Goal: Task Accomplishment & Management: Manage account settings

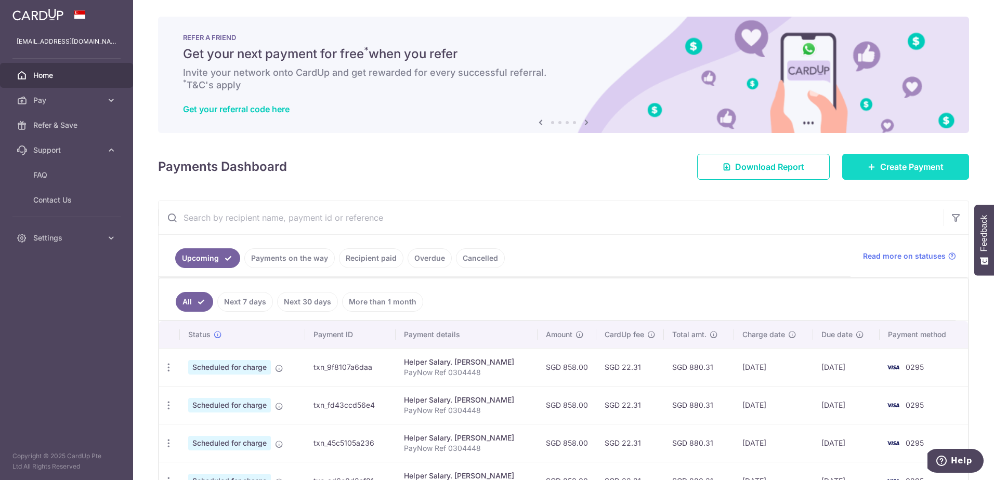
click at [868, 169] on icon at bounding box center [872, 167] width 8 height 8
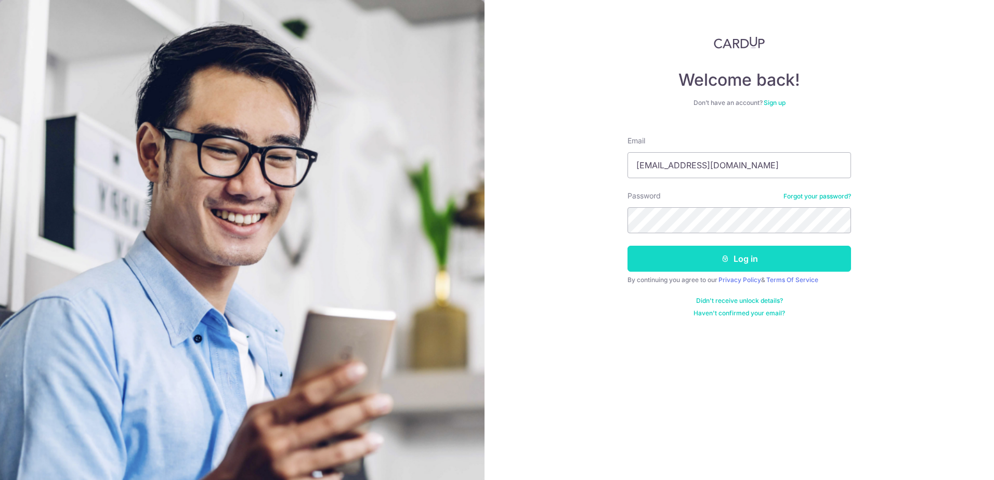
click at [739, 262] on button "Log in" at bounding box center [739, 259] width 224 height 26
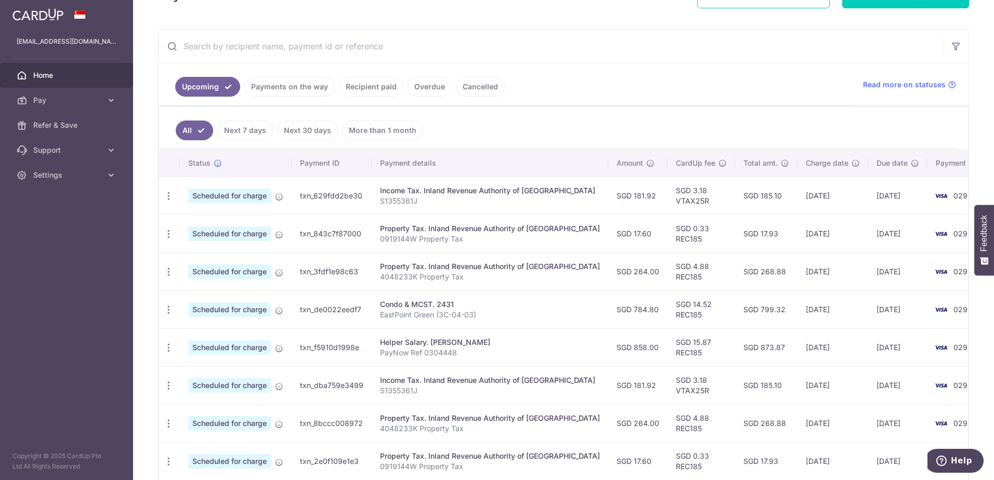
scroll to position [168, 0]
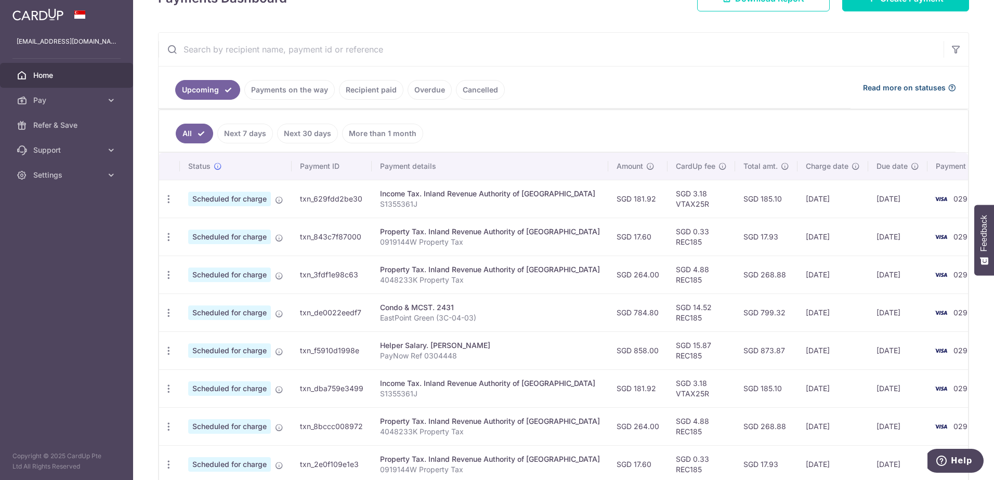
click at [889, 88] on span "Read more on statuses" at bounding box center [904, 88] width 83 height 10
click at [363, 88] on link "Recipient paid" at bounding box center [371, 90] width 64 height 20
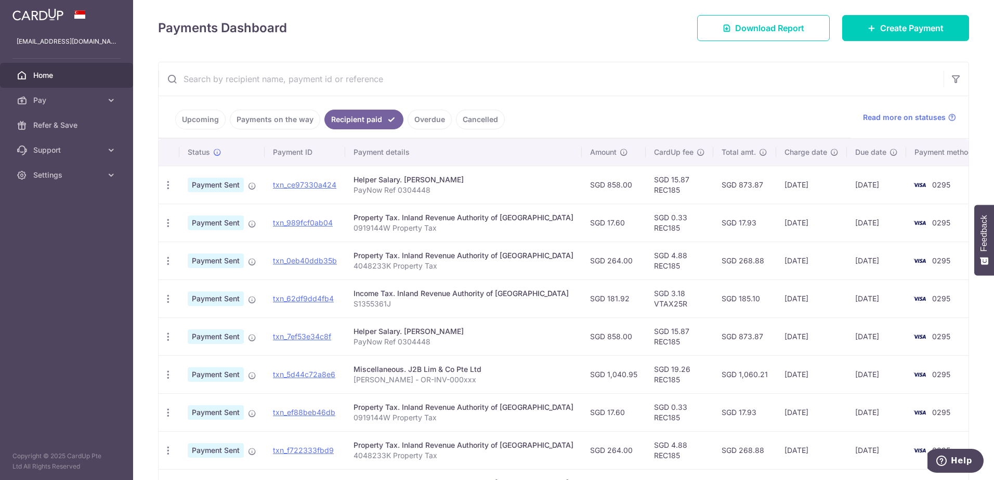
scroll to position [156, 0]
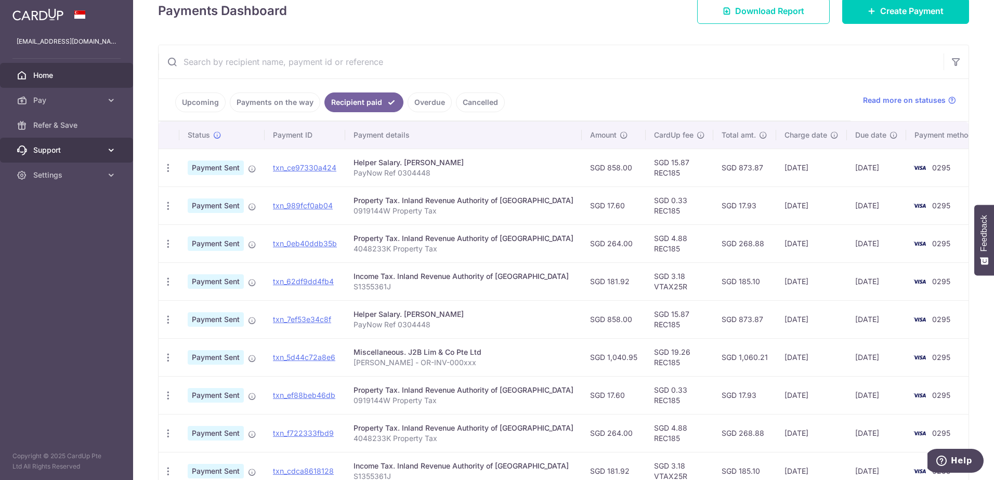
click at [104, 151] on link "Support" at bounding box center [66, 150] width 133 height 25
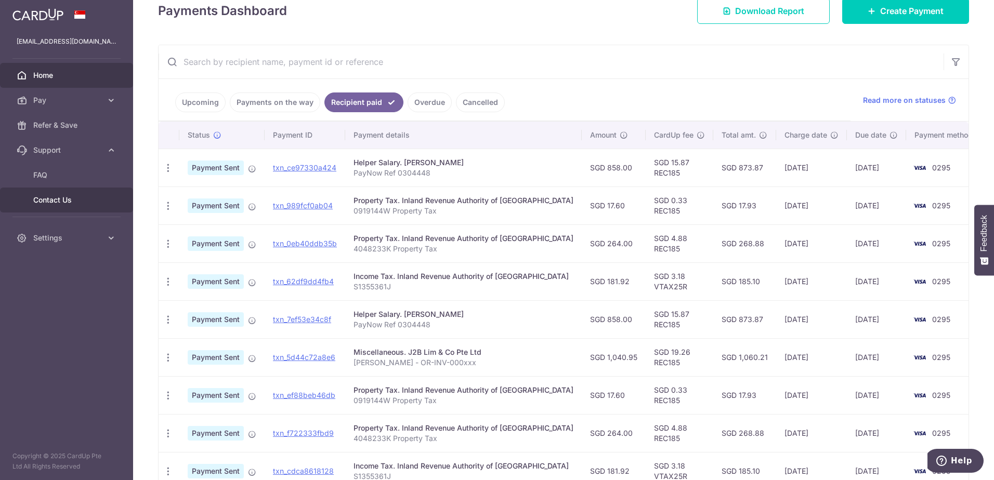
click at [63, 201] on span "Contact Us" at bounding box center [67, 200] width 69 height 10
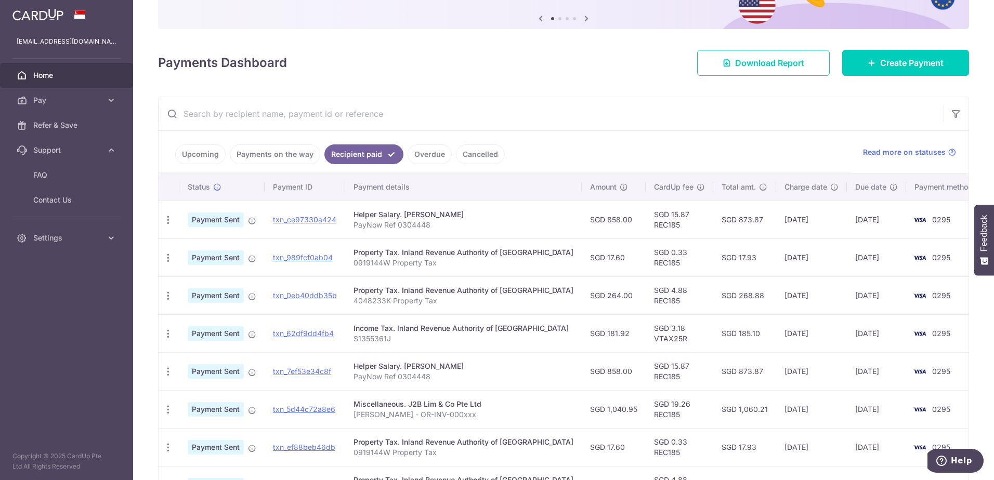
click at [360, 112] on input "text" at bounding box center [551, 113] width 785 height 33
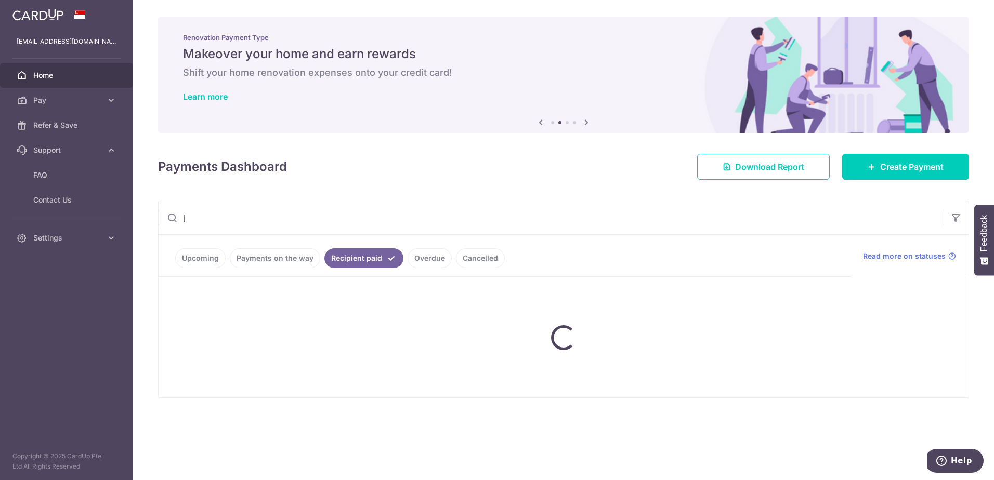
scroll to position [0, 0]
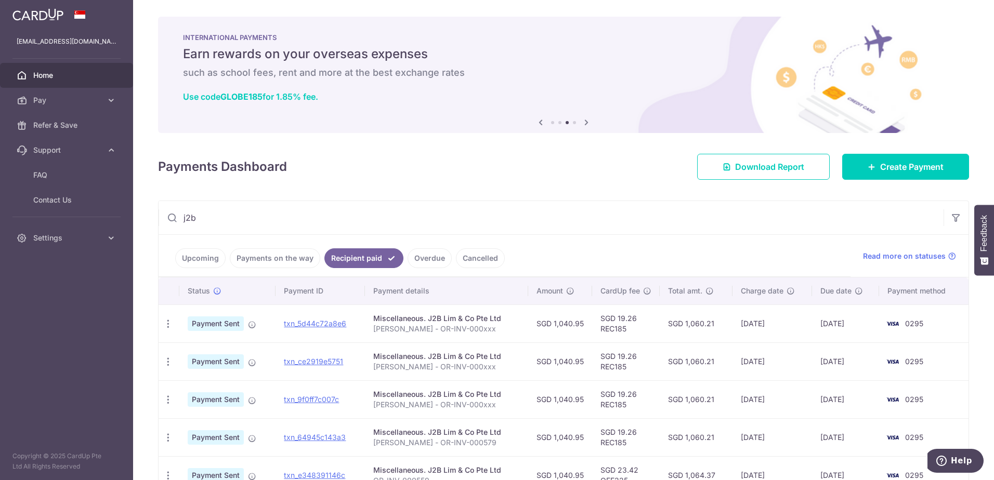
type input "j2b"
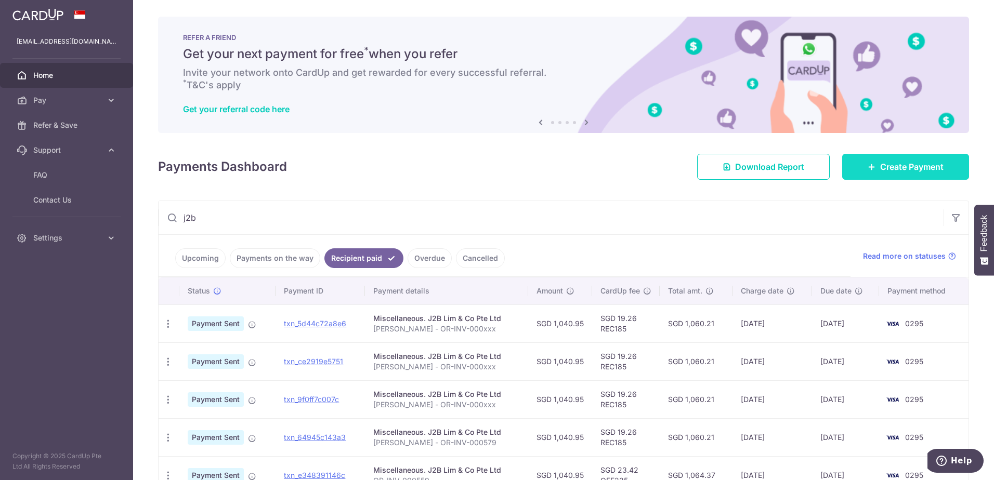
click at [880, 164] on span "Create Payment" at bounding box center [911, 167] width 63 height 12
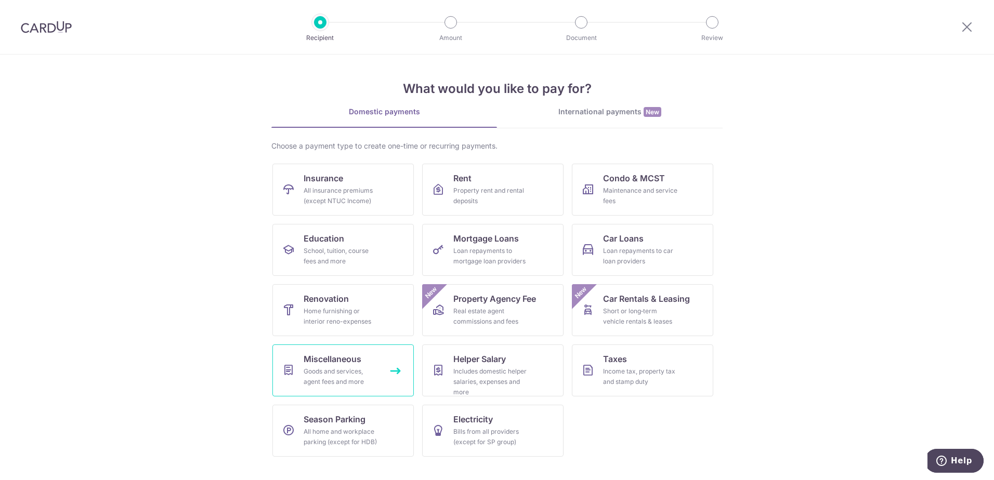
click at [343, 372] on div "Goods and services, agent fees and more" at bounding box center [341, 376] width 75 height 21
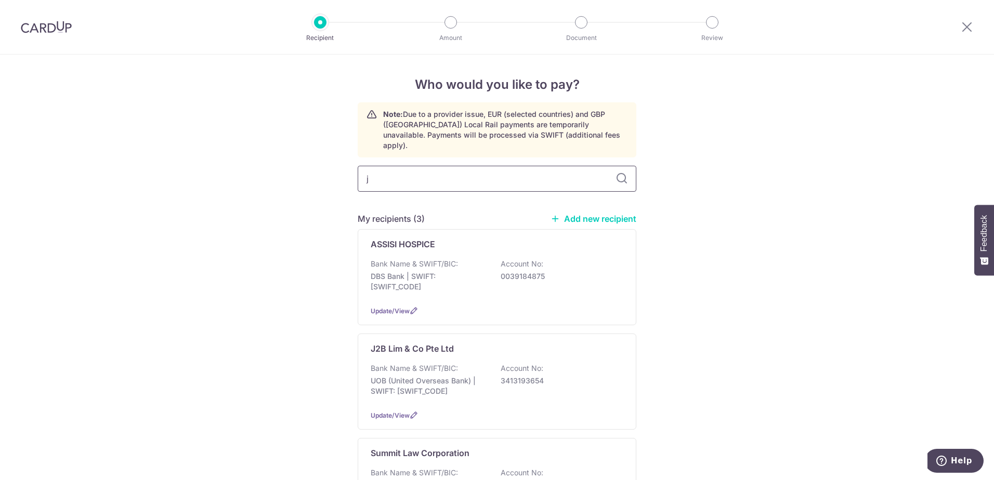
type input "j2"
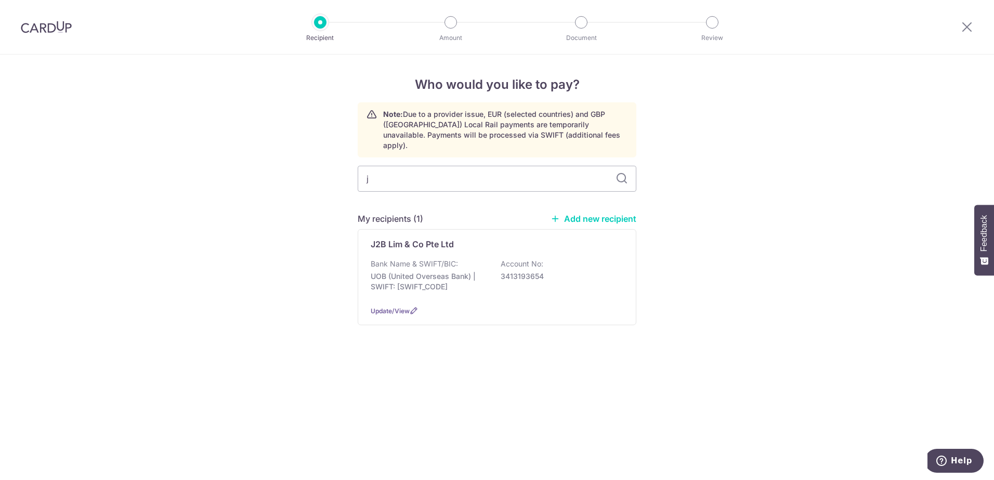
type input "jb"
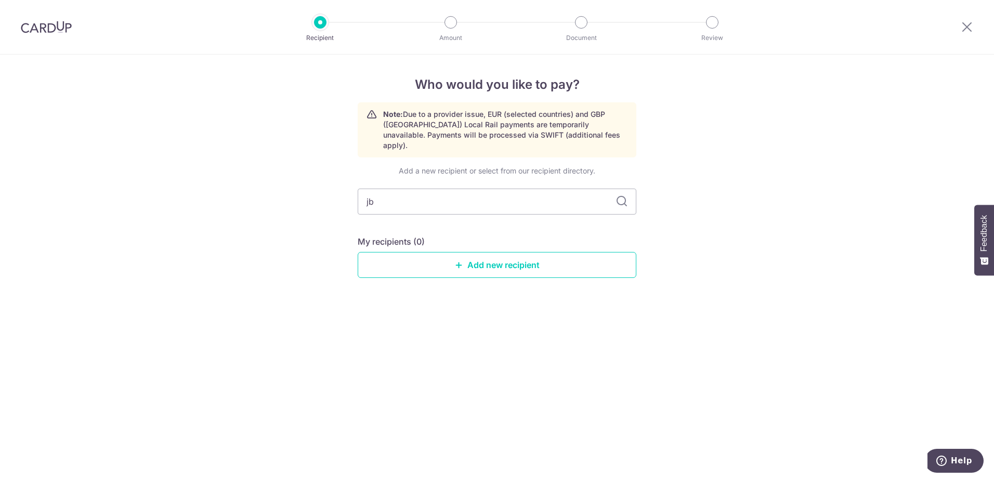
click at [620, 195] on icon at bounding box center [621, 201] width 12 height 12
click at [492, 190] on input "jb" at bounding box center [497, 202] width 279 height 26
type input "j2b"
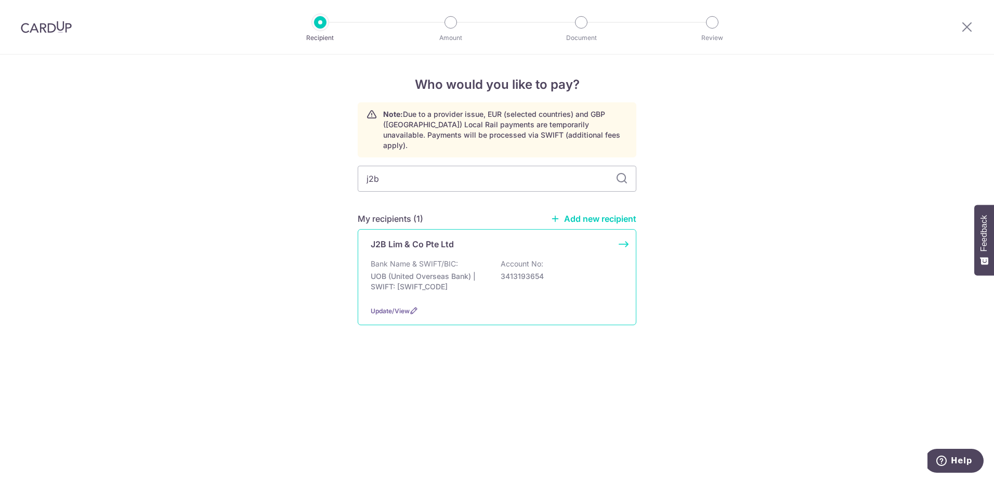
click at [624, 232] on div "J2B Lim & Co Pte Ltd Bank Name & SWIFT/BIC: UOB (United Overseas Bank) | SWIFT:…" at bounding box center [497, 277] width 279 height 96
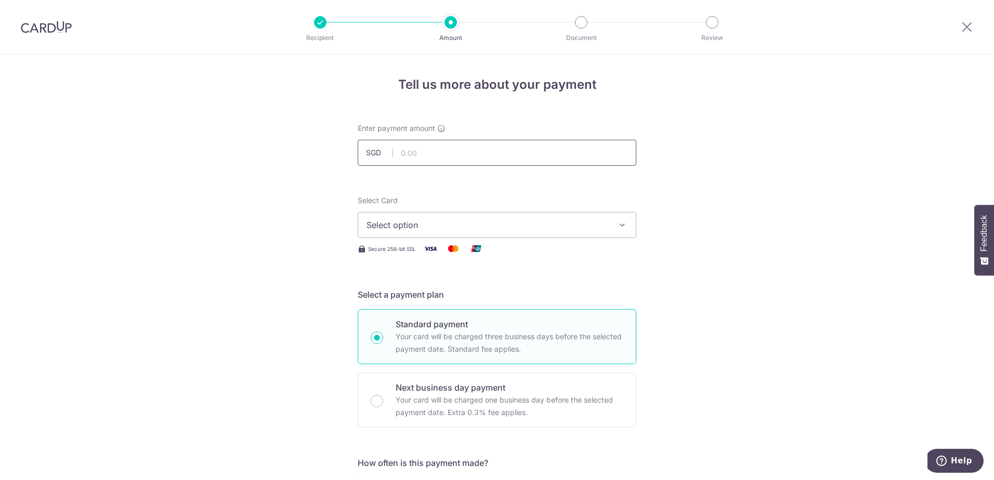
click at [454, 154] on input "text" at bounding box center [497, 153] width 279 height 26
type input "4"
type input "1,040.95"
click at [554, 226] on span "Select option" at bounding box center [487, 225] width 242 height 12
click at [414, 296] on span "**** 0295" at bounding box center [411, 299] width 40 height 12
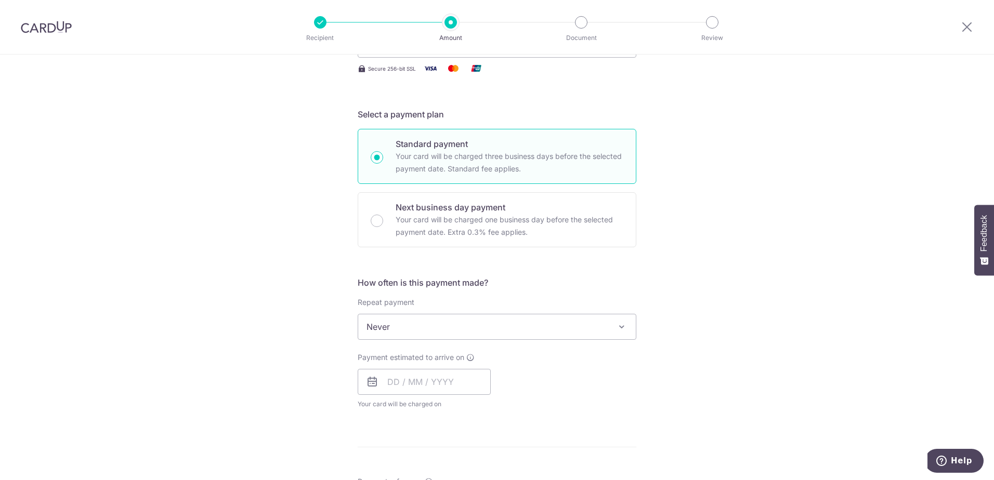
scroll to position [208, 0]
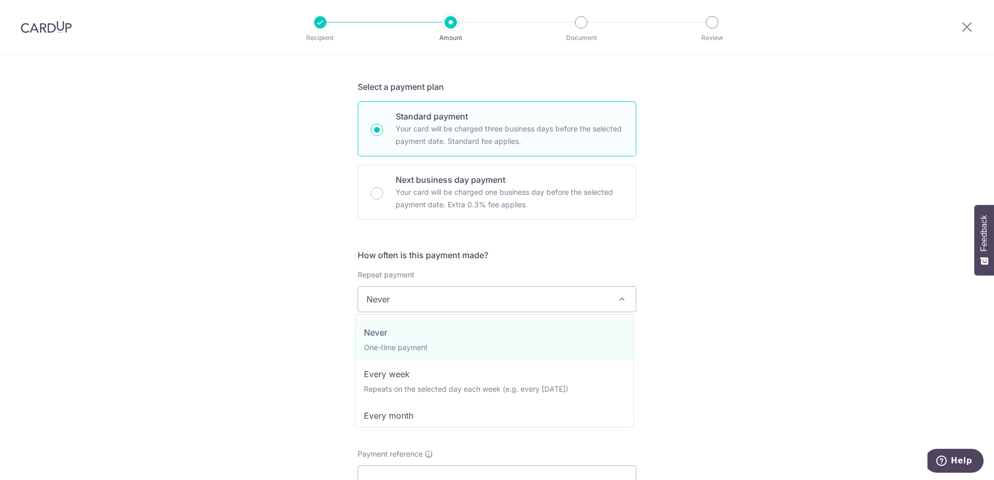
click at [431, 305] on span "Never" at bounding box center [497, 299] width 278 height 25
select select "3"
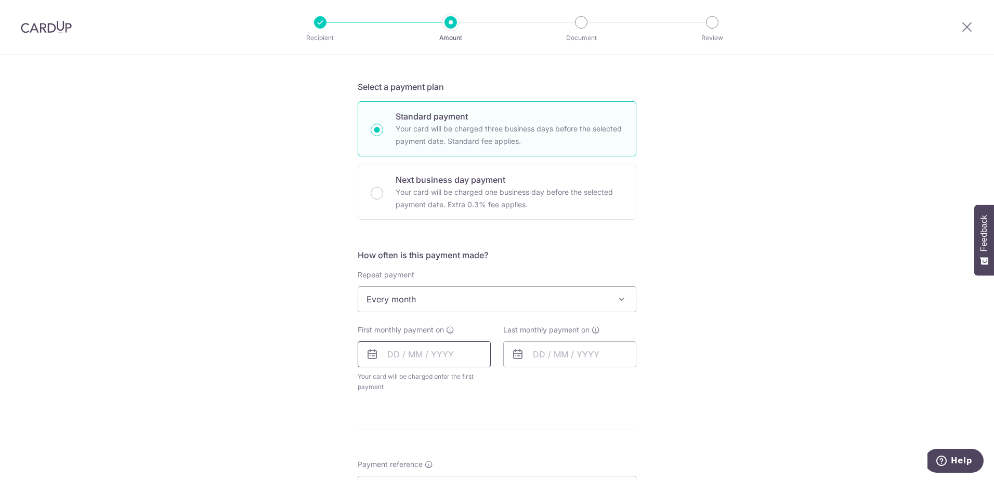
click at [442, 357] on input "text" at bounding box center [424, 354] width 133 height 26
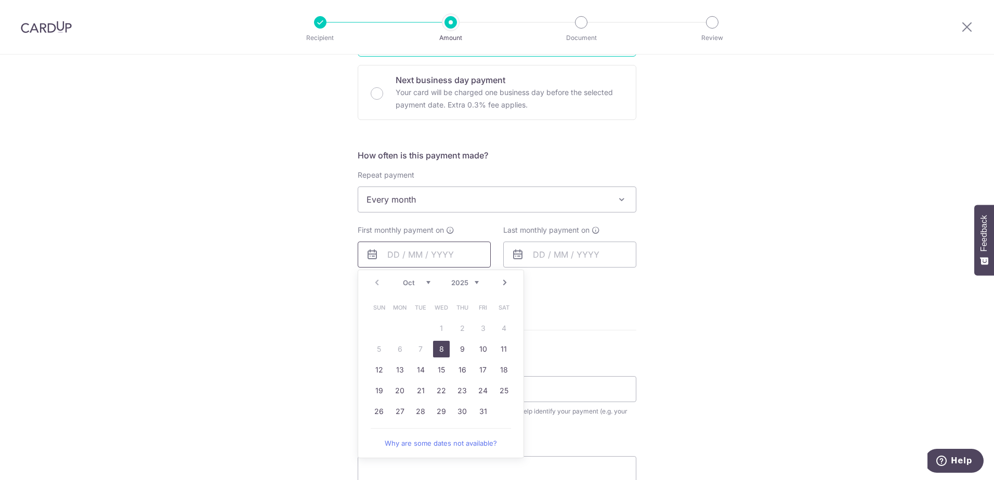
scroll to position [312, 0]
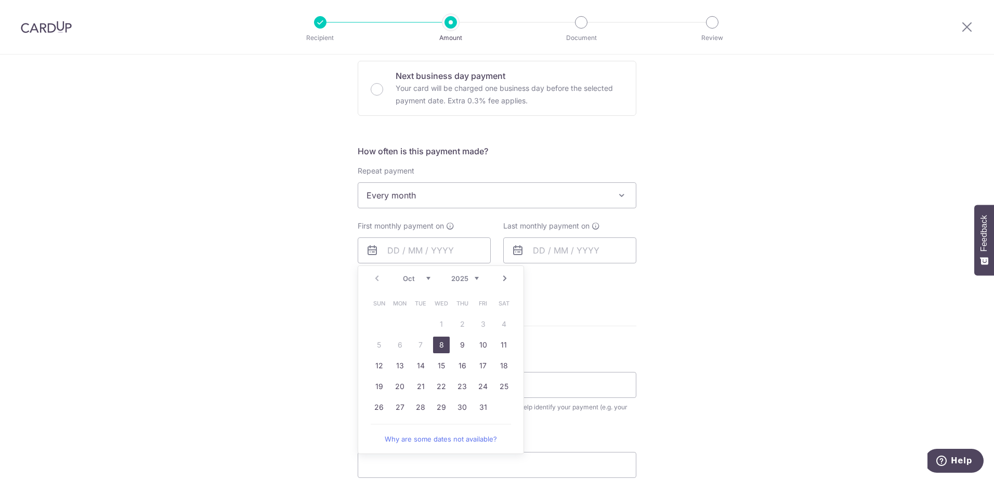
click at [439, 345] on link "8" at bounding box center [441, 345] width 17 height 17
type input "08/10/2025"
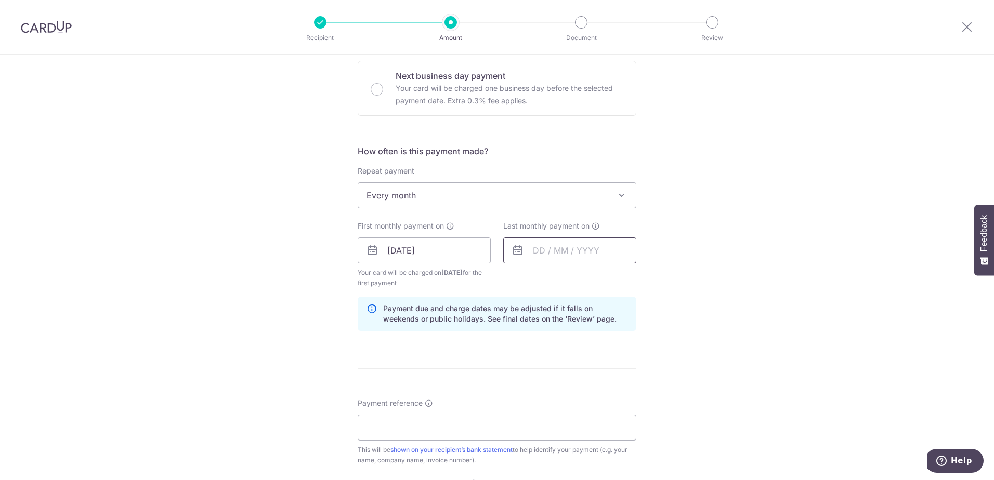
click at [557, 254] on input "text" at bounding box center [569, 251] width 133 height 26
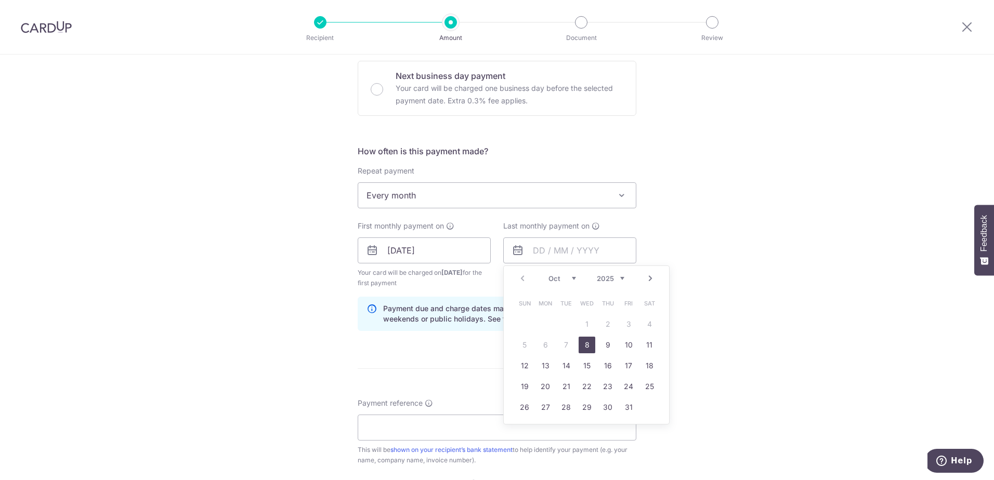
click at [649, 279] on link "Next" at bounding box center [650, 278] width 12 height 12
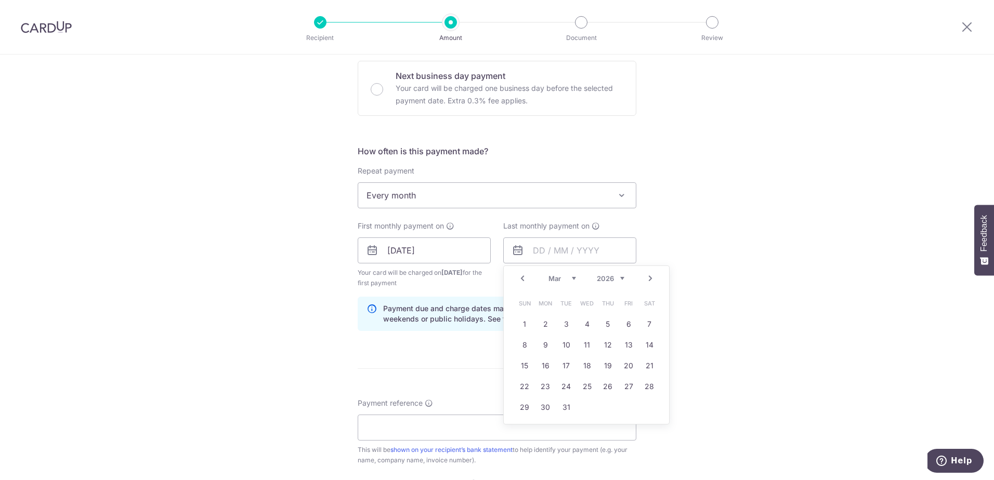
click at [649, 279] on link "Next" at bounding box center [650, 278] width 12 height 12
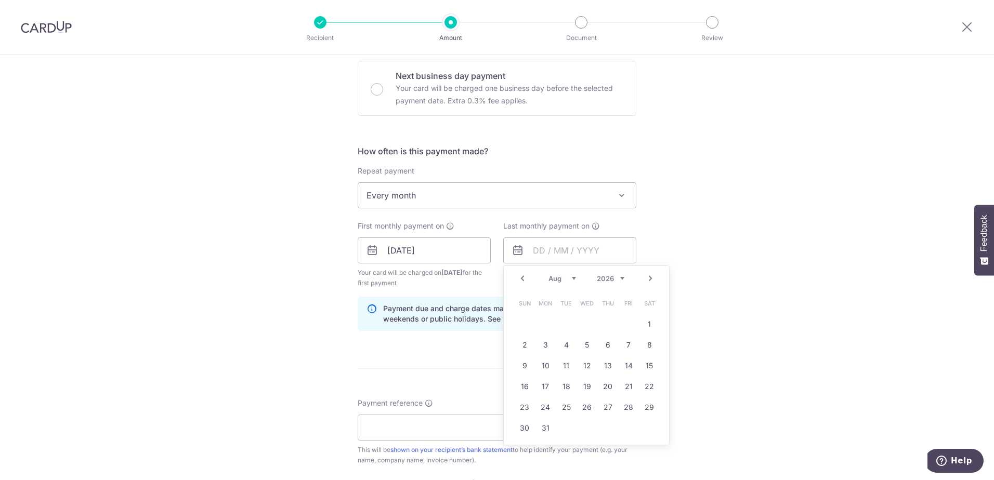
click at [521, 281] on link "Prev" at bounding box center [522, 278] width 12 height 12
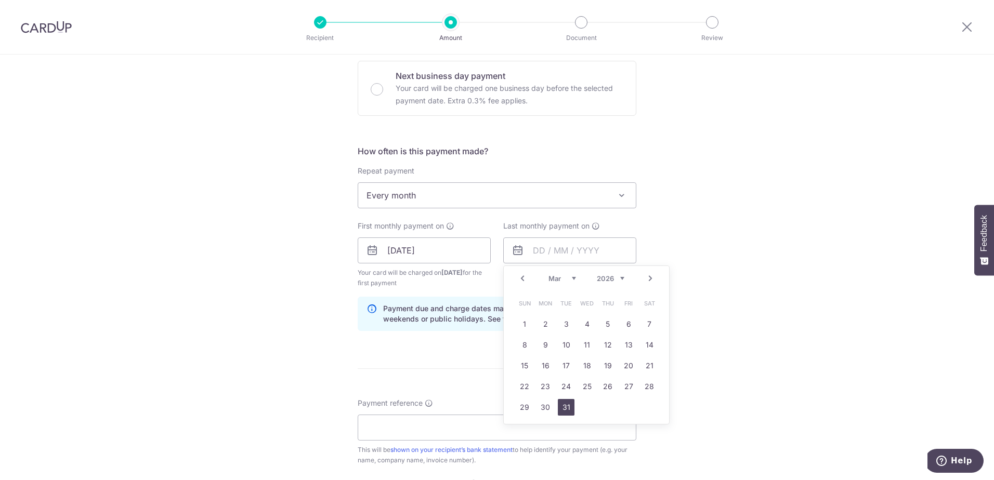
click at [565, 408] on link "31" at bounding box center [566, 407] width 17 height 17
type input "31/03/2026"
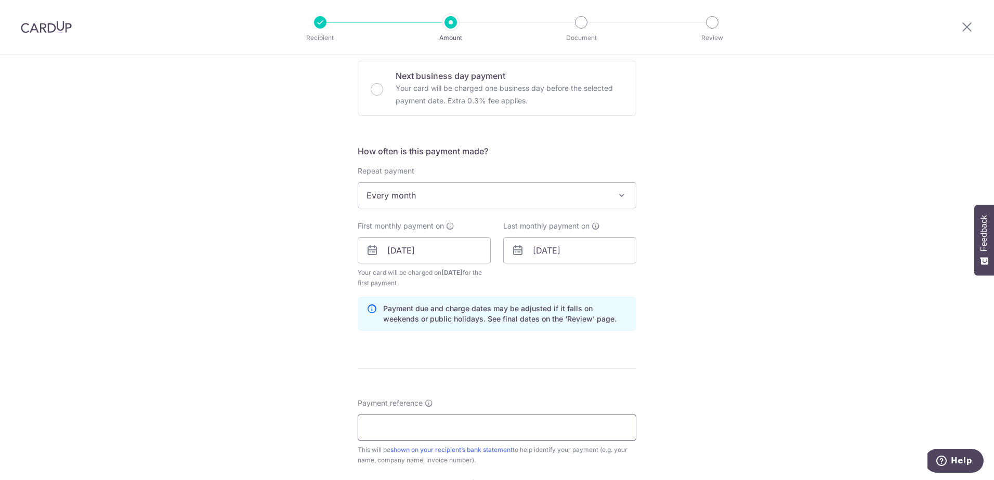
click at [429, 430] on input "Payment reference" at bounding box center [497, 428] width 279 height 26
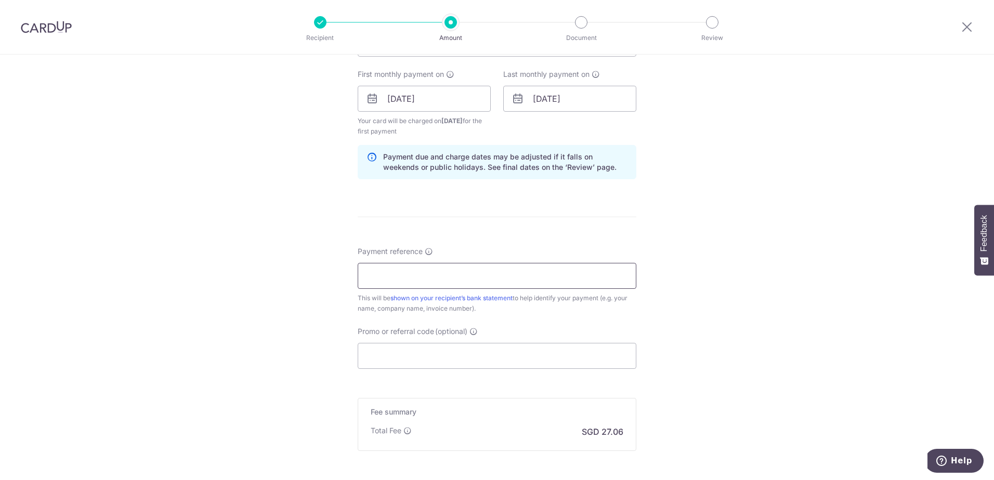
scroll to position [468, 0]
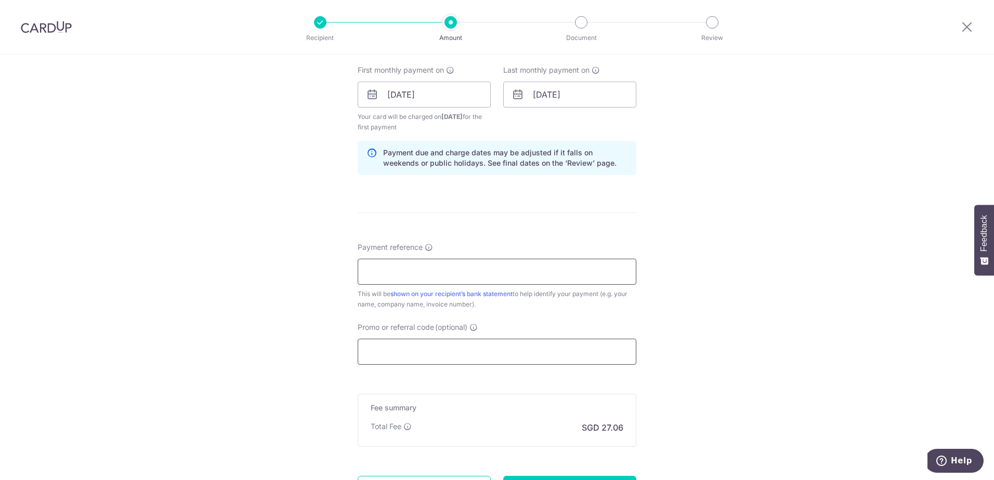
paste input "OR-INV-000710"
type input "OR-INV-000710"
click at [477, 354] on input "Promo or referral code (optional)" at bounding box center [497, 352] width 279 height 26
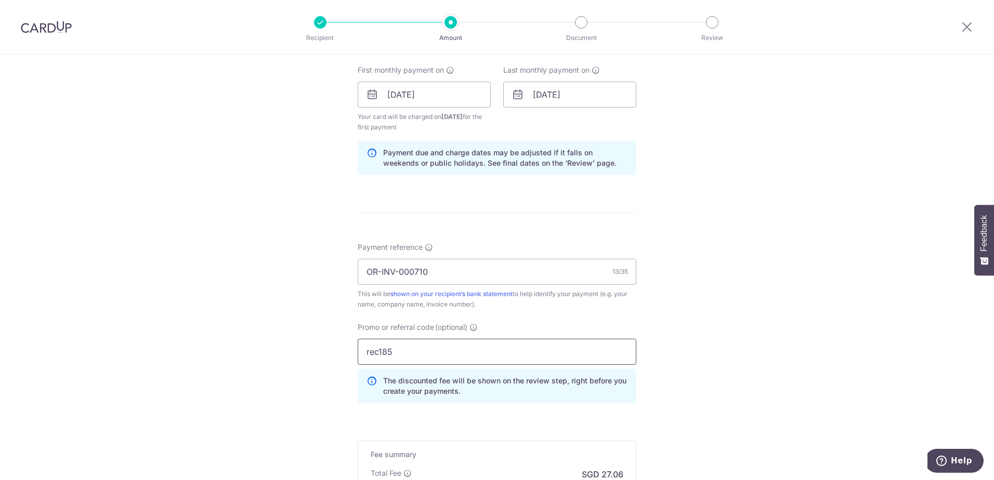
scroll to position [614, 0]
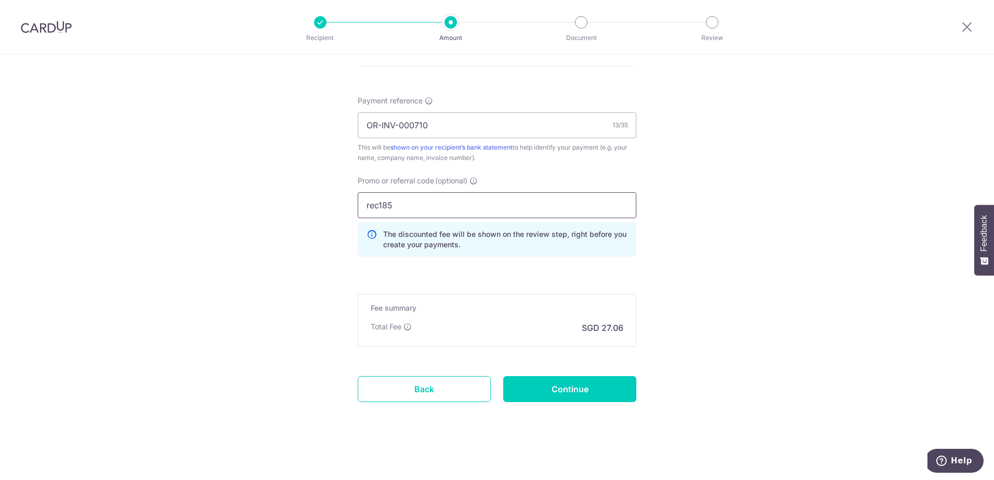
click at [375, 205] on input "rec185" at bounding box center [497, 205] width 279 height 26
type input "REC185"
click at [562, 392] on input "Continue" at bounding box center [569, 389] width 133 height 26
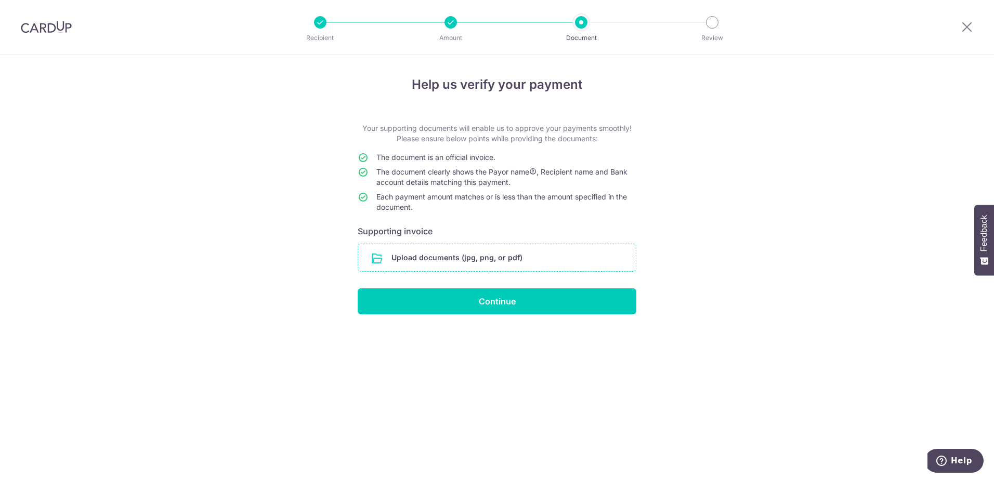
click at [480, 254] on input "file" at bounding box center [497, 257] width 278 height 27
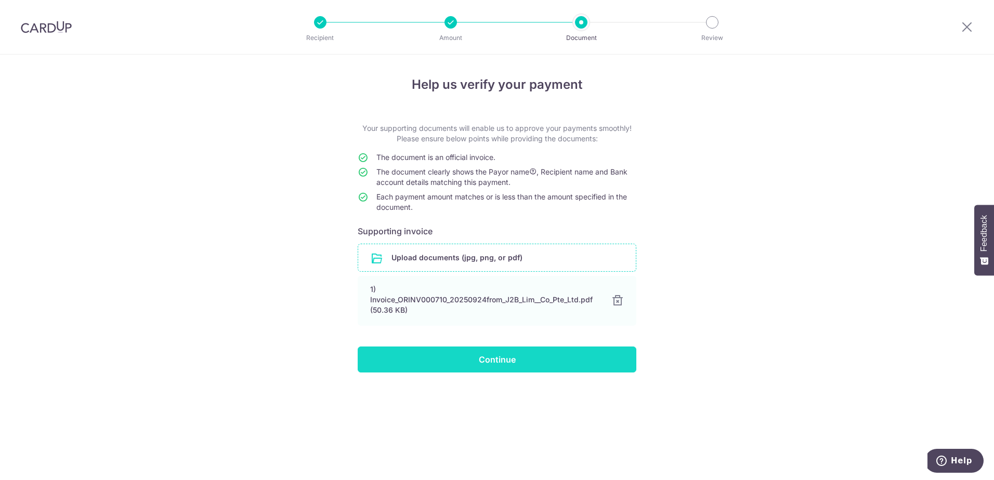
click at [498, 359] on input "Continue" at bounding box center [497, 360] width 279 height 26
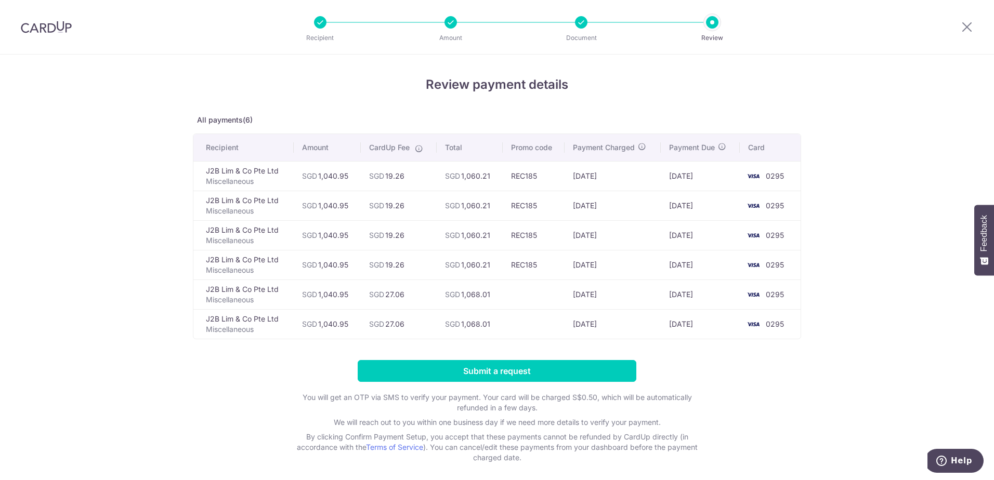
scroll to position [44, 0]
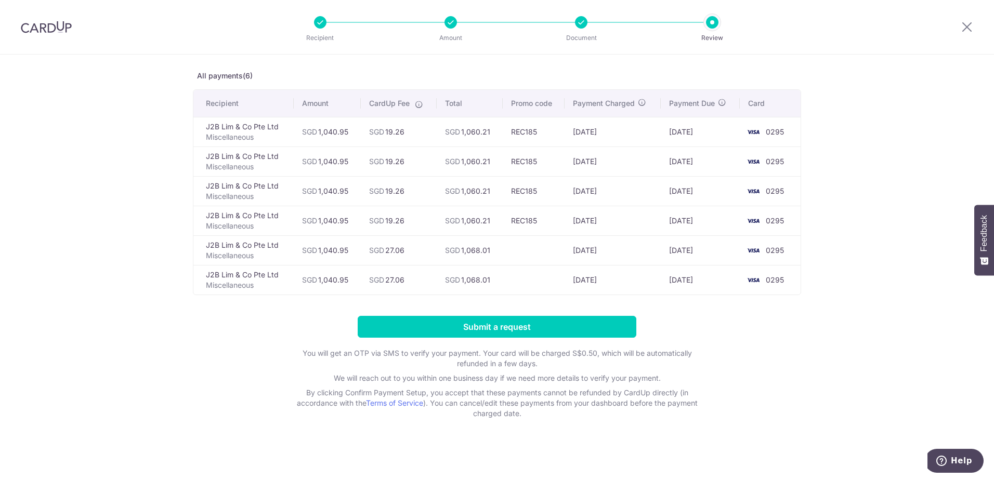
click at [533, 254] on td at bounding box center [534, 250] width 62 height 30
click at [522, 285] on td at bounding box center [534, 280] width 62 height 30
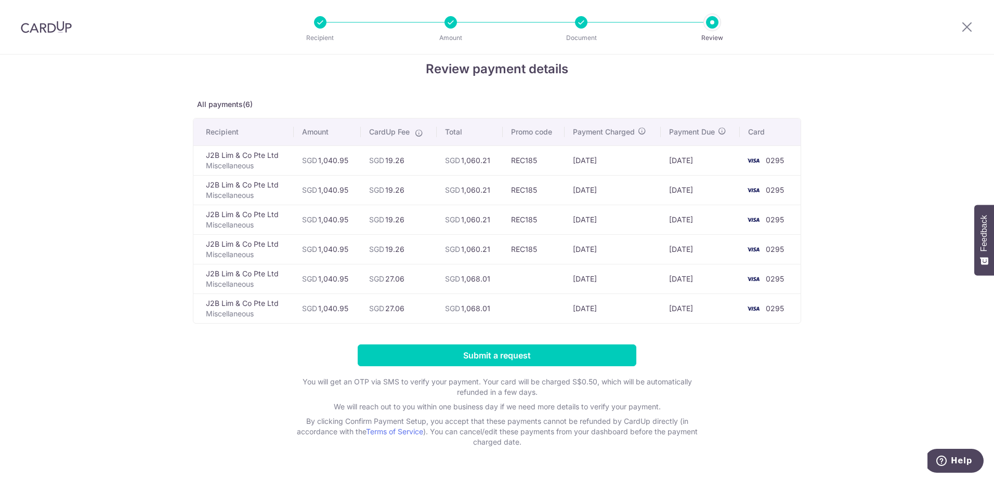
scroll to position [0, 0]
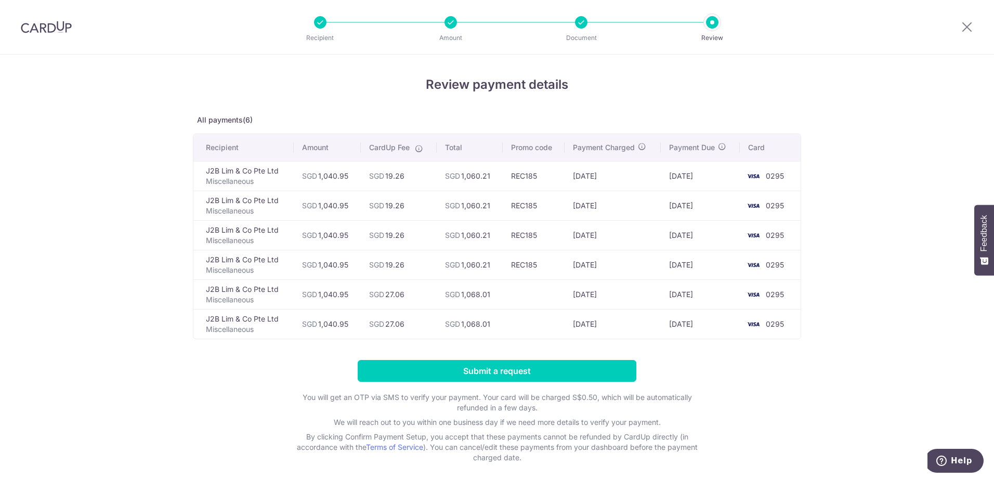
click at [583, 20] on div at bounding box center [581, 22] width 12 height 12
click at [715, 24] on div at bounding box center [712, 22] width 12 height 12
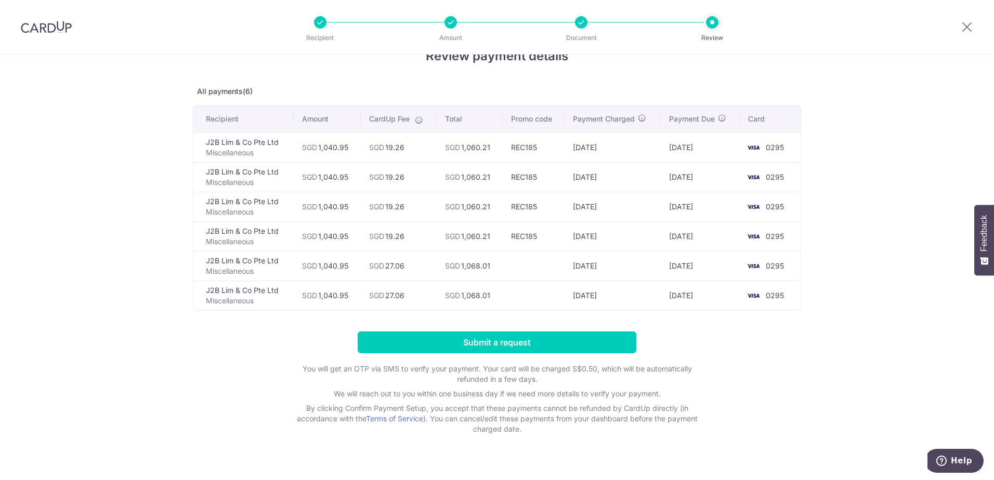
scroll to position [44, 0]
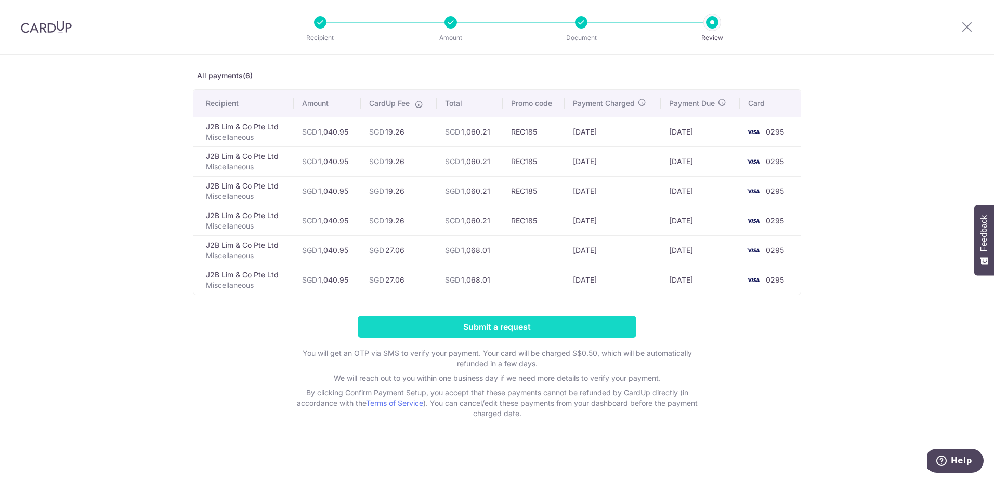
click at [478, 327] on input "Submit a request" at bounding box center [497, 327] width 279 height 22
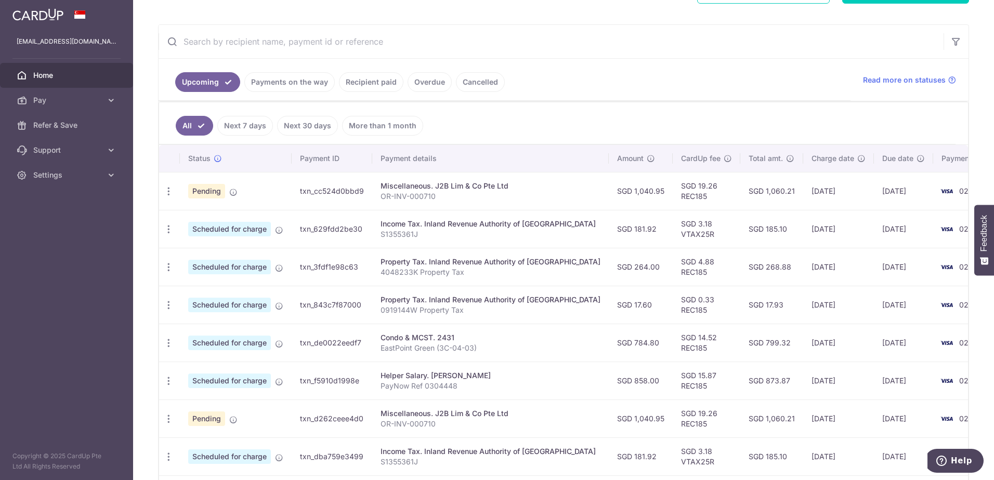
scroll to position [225, 0]
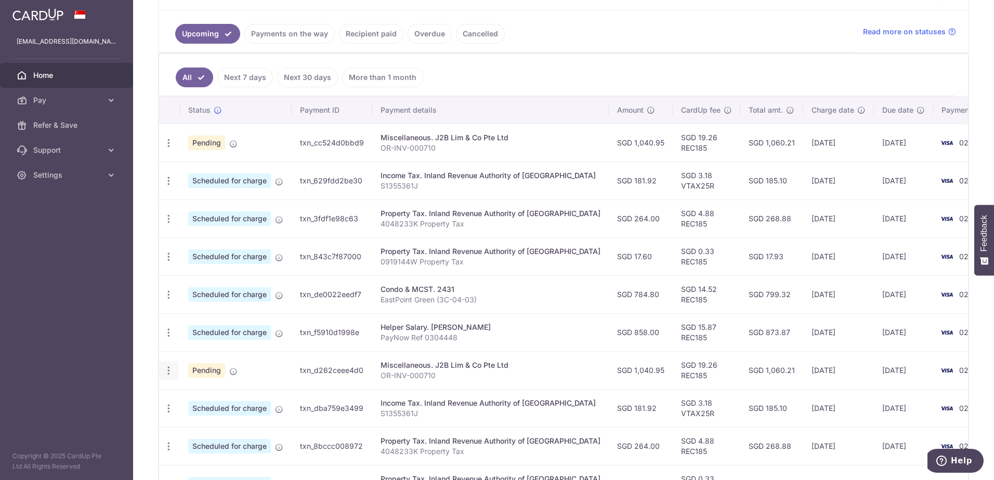
click at [169, 370] on icon "button" at bounding box center [168, 370] width 11 height 11
click at [214, 404] on span "Update payment" at bounding box center [224, 399] width 71 height 12
radio input "true"
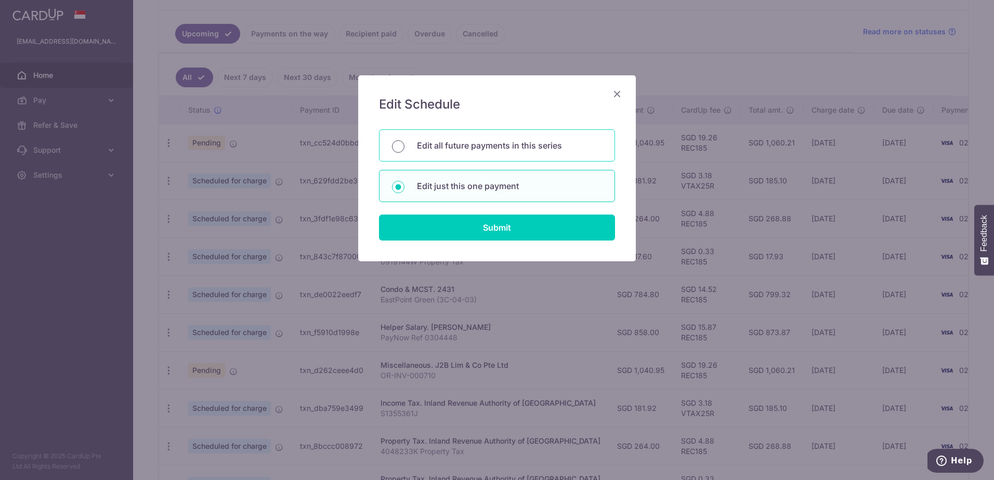
click at [399, 147] on input "Edit all future payments in this series" at bounding box center [398, 146] width 12 height 12
radio input "true"
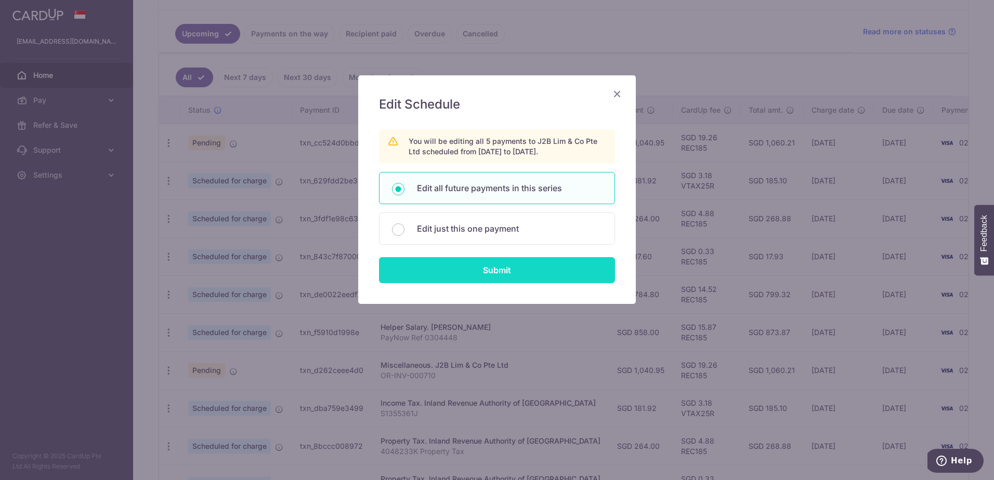
click at [492, 270] on input "Submit" at bounding box center [497, 270] width 236 height 26
radio input "true"
type input "1,040.95"
type input "OR-INV-000710"
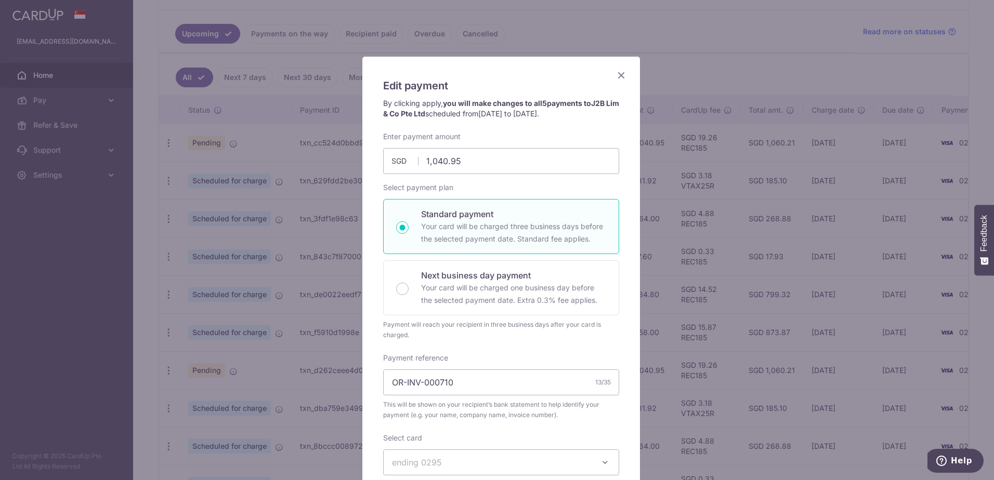
scroll to position [0, 0]
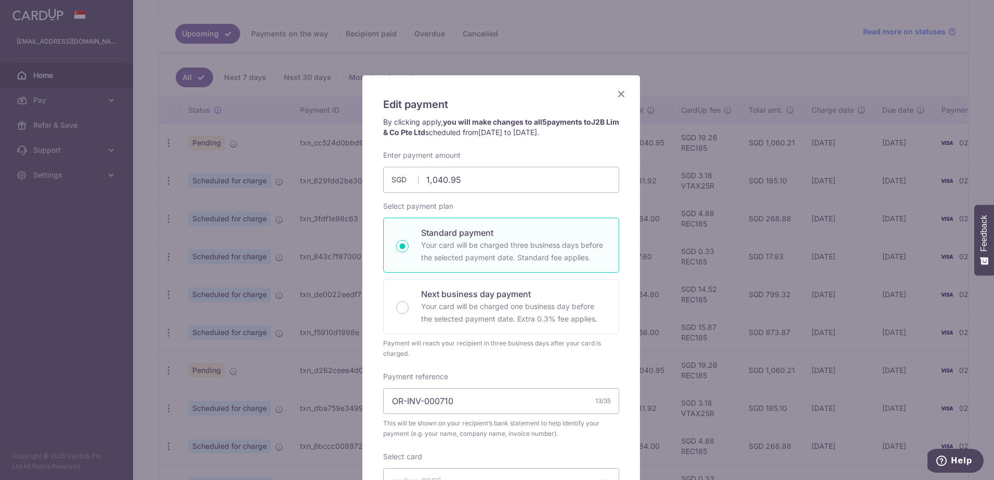
click at [615, 91] on icon "Close" at bounding box center [621, 93] width 12 height 13
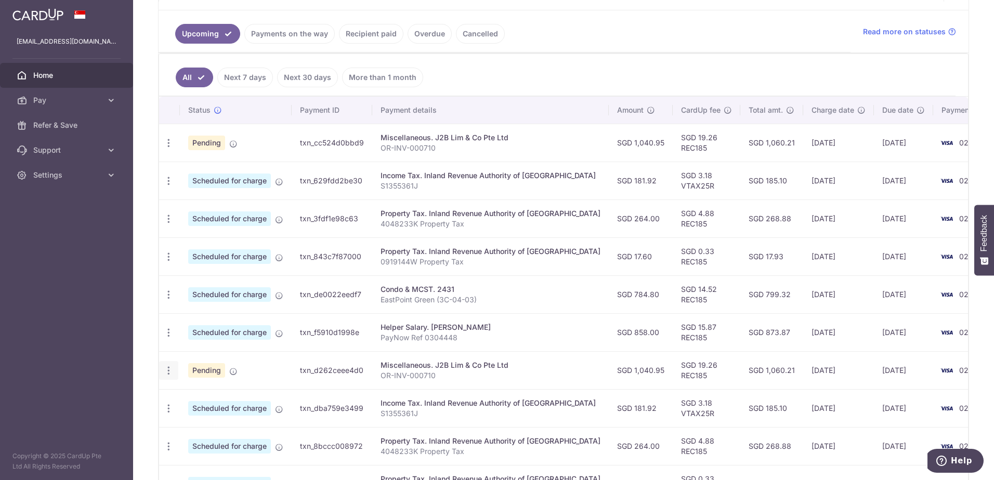
click at [169, 372] on icon "button" at bounding box center [168, 370] width 11 height 11
click at [214, 400] on span "Update payment" at bounding box center [224, 399] width 71 height 12
radio input "true"
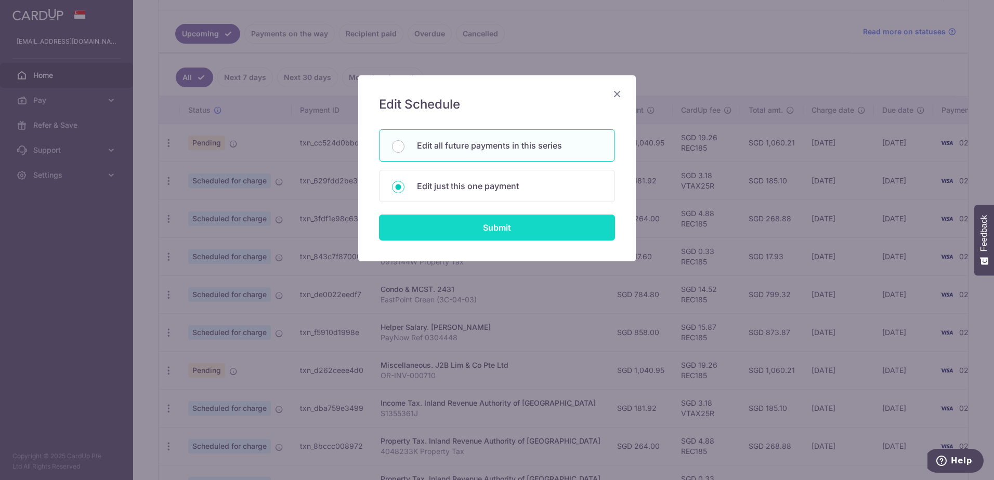
click at [475, 231] on input "Submit" at bounding box center [497, 228] width 236 height 26
radio input "true"
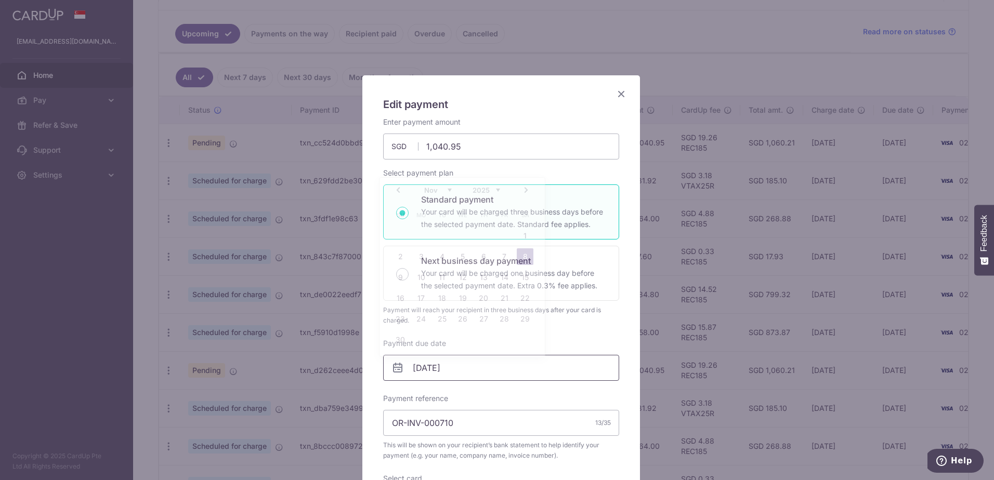
click at [444, 367] on input "08/11/2025" at bounding box center [501, 368] width 236 height 26
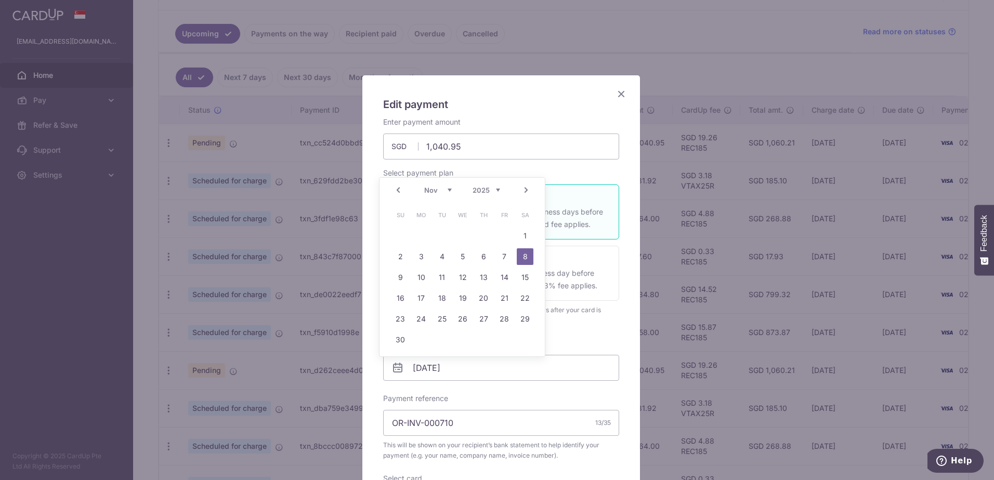
click at [398, 191] on link "Prev" at bounding box center [398, 190] width 12 height 12
click at [438, 321] on link "28" at bounding box center [441, 319] width 17 height 17
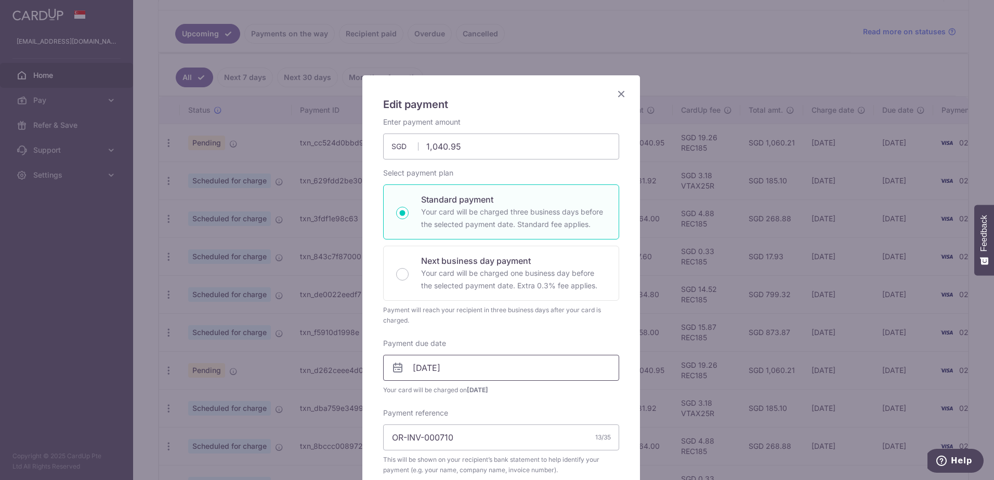
click at [433, 368] on input "28/10/2025" at bounding box center [501, 368] width 236 height 26
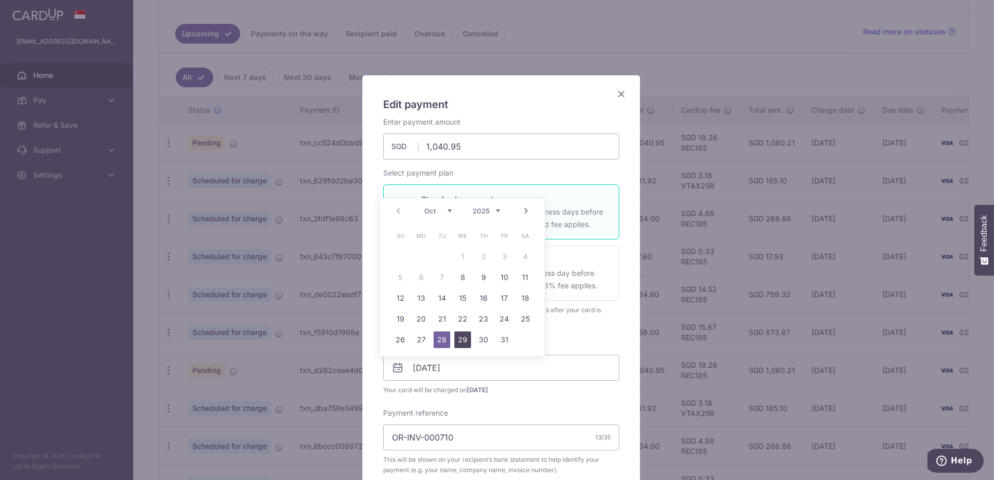
click at [463, 341] on link "29" at bounding box center [462, 340] width 17 height 17
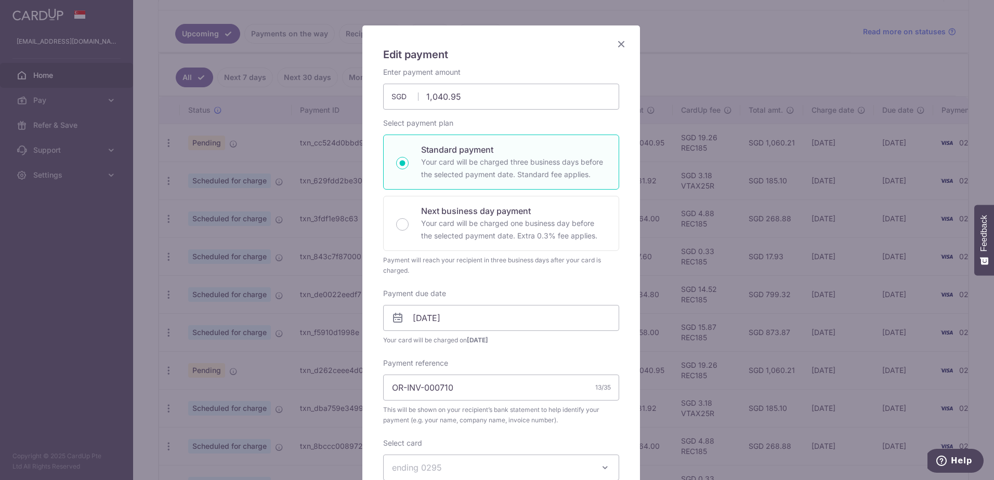
scroll to position [52, 0]
click at [441, 315] on input "29/10/2025" at bounding box center [501, 316] width 236 height 26
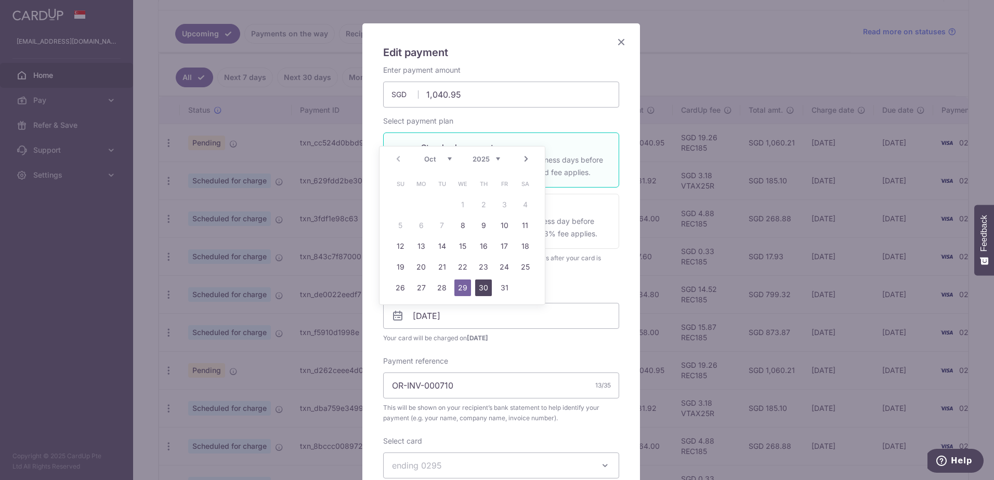
click at [483, 287] on link "30" at bounding box center [483, 288] width 17 height 17
type input "30/10/2025"
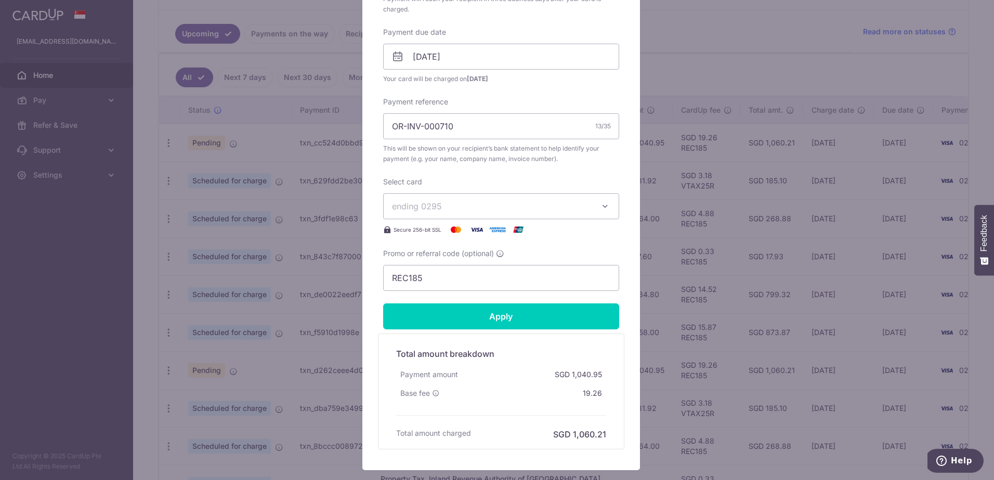
scroll to position [364, 0]
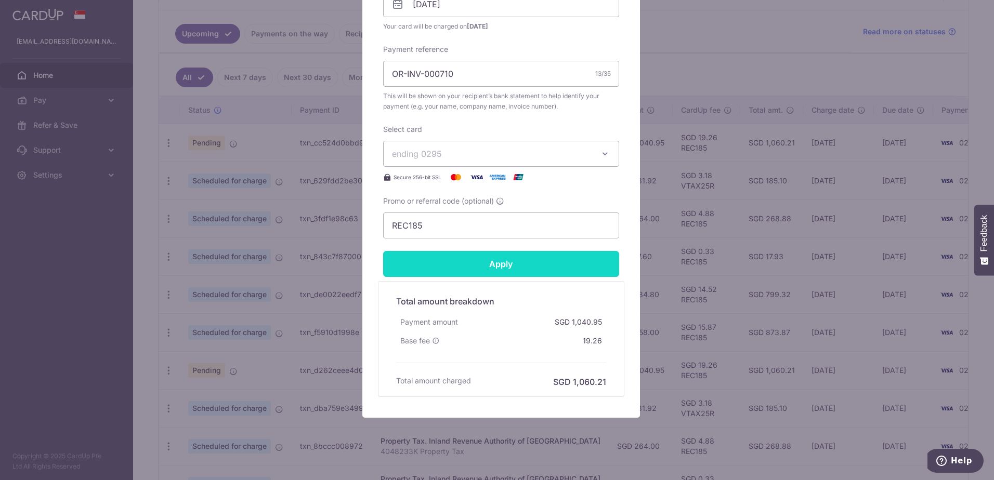
click at [491, 266] on input "Apply" at bounding box center [501, 264] width 236 height 26
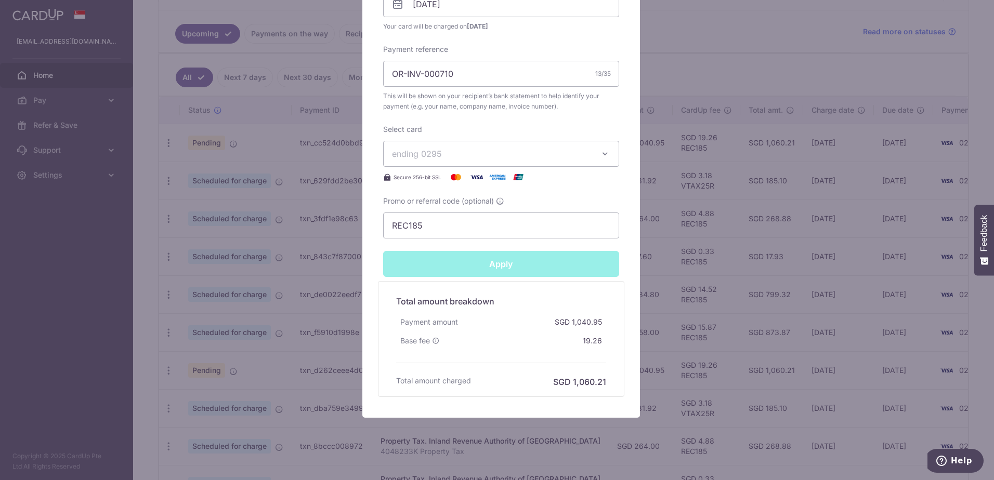
type input "Successfully Applied"
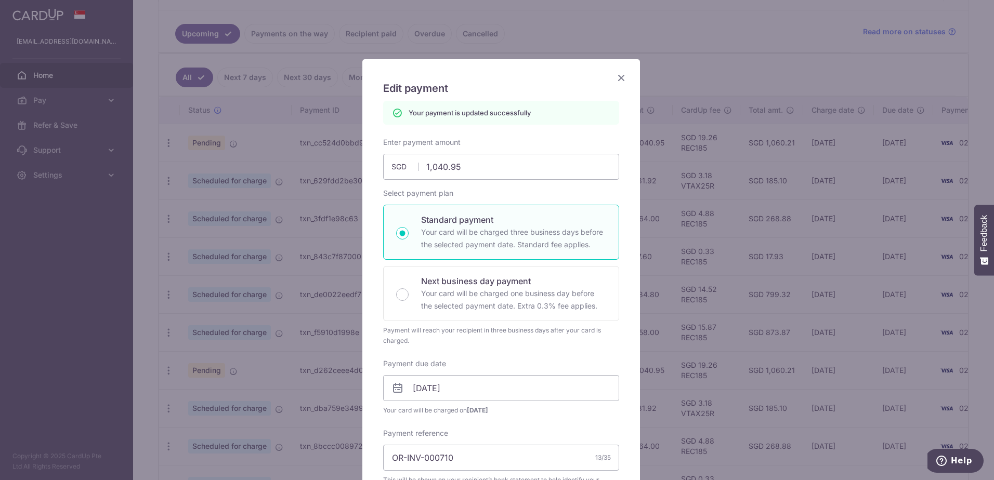
scroll to position [0, 0]
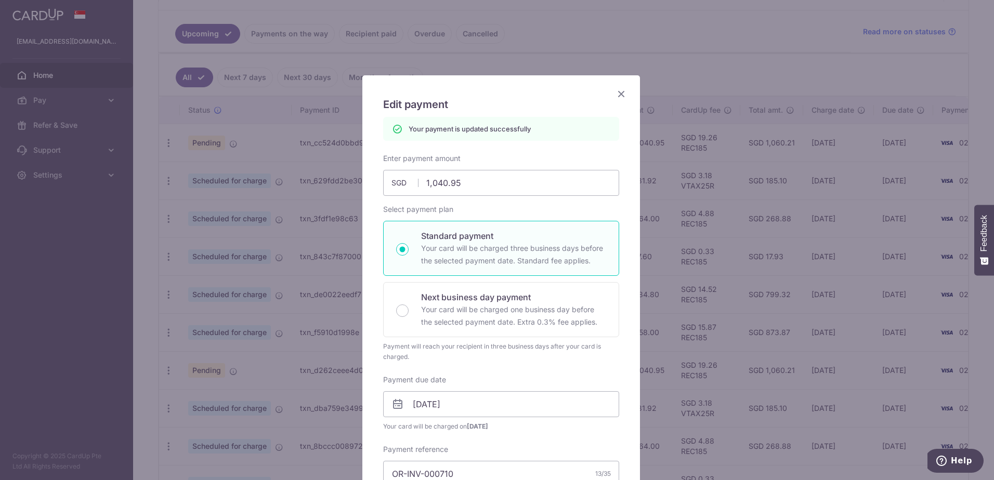
click at [615, 90] on icon "Close" at bounding box center [621, 93] width 12 height 13
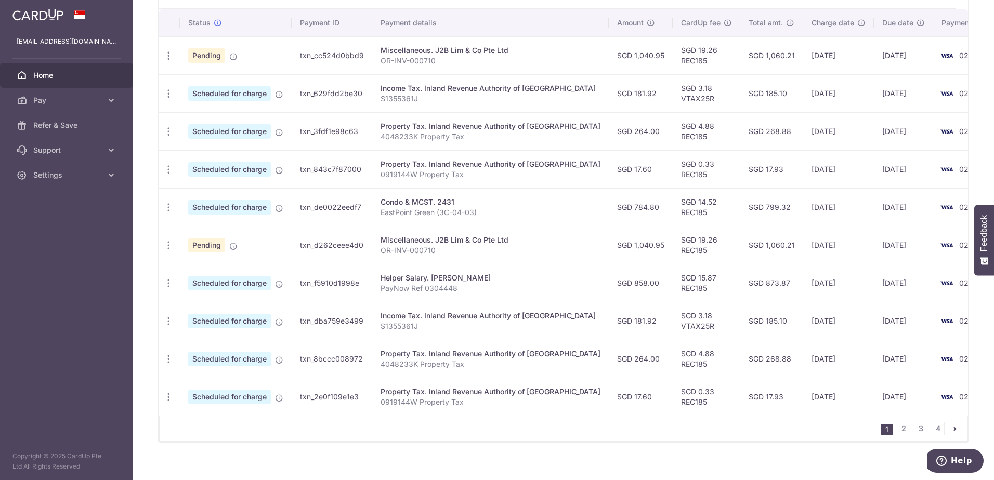
scroll to position [329, 0]
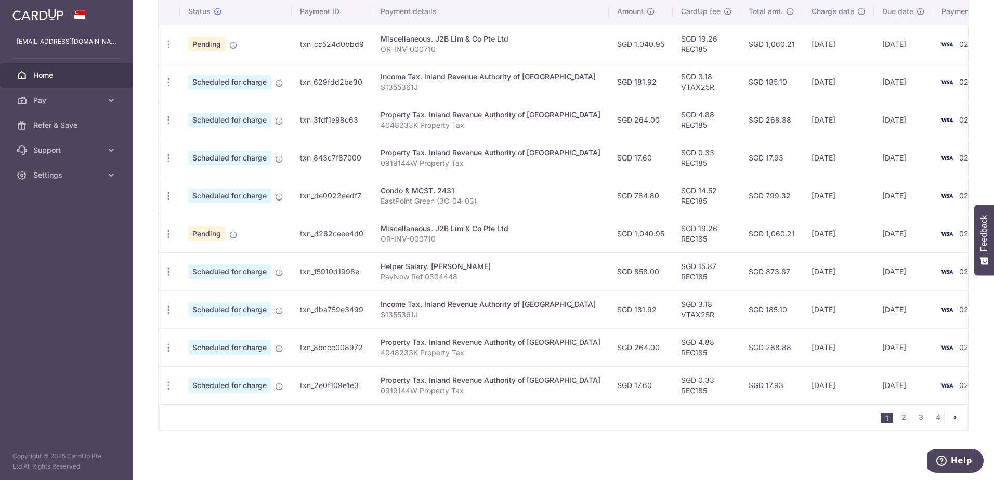
click at [951, 416] on icon "pager" at bounding box center [955, 417] width 8 height 8
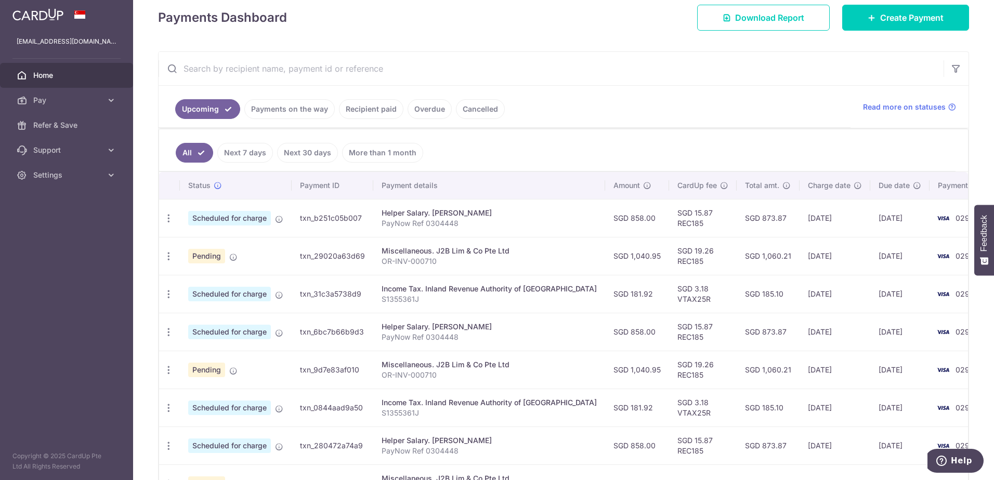
scroll to position [156, 0]
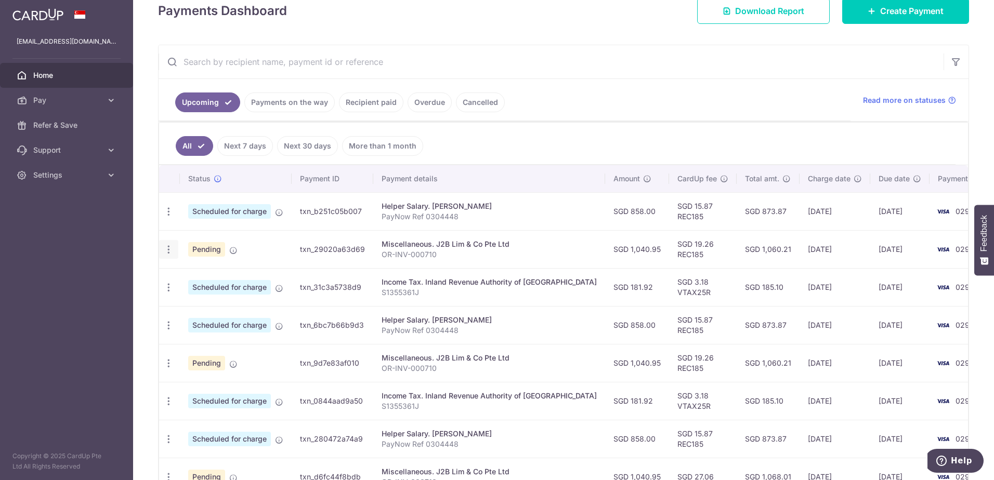
click at [170, 247] on icon "button" at bounding box center [168, 249] width 11 height 11
click at [173, 278] on icon at bounding box center [174, 278] width 12 height 12
radio input "true"
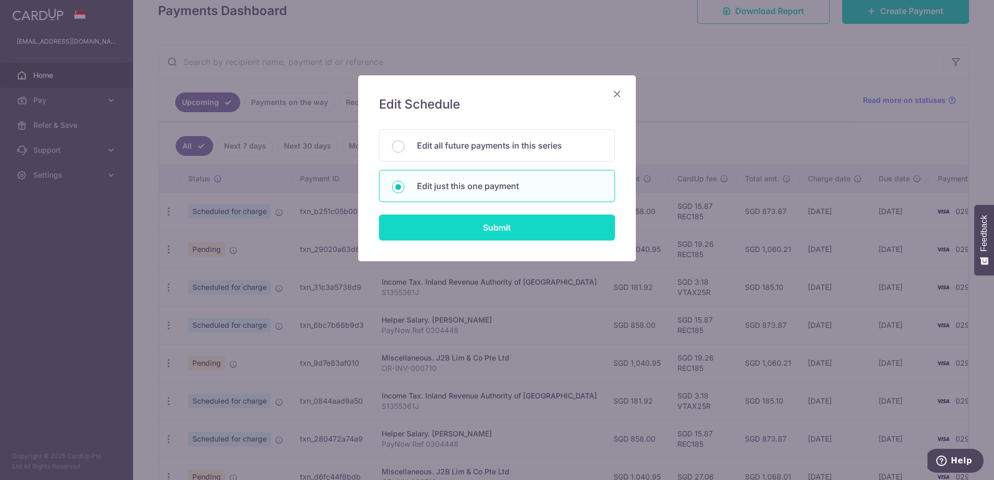
click at [444, 227] on input "Submit" at bounding box center [497, 228] width 236 height 26
radio input "true"
type input "1,040.95"
type input "08/12/2025"
type input "OR-INV-000710"
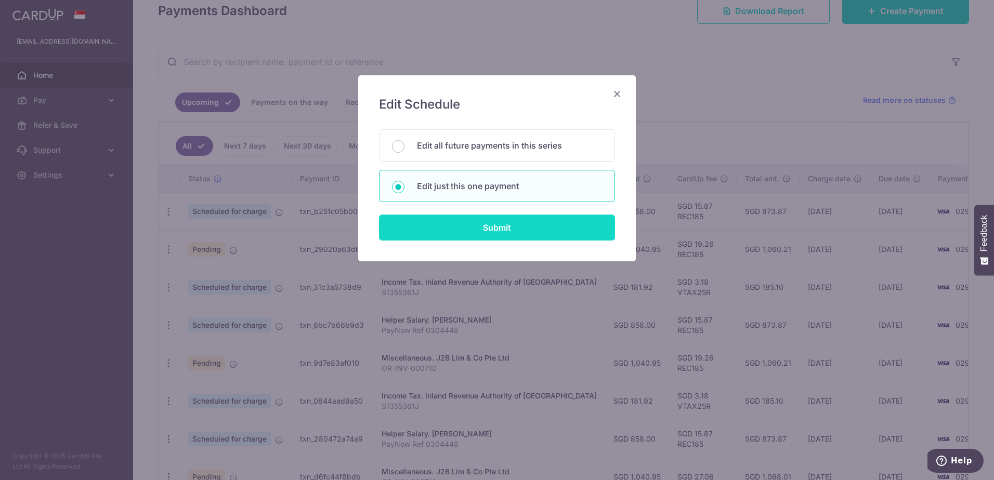
type input "REC185"
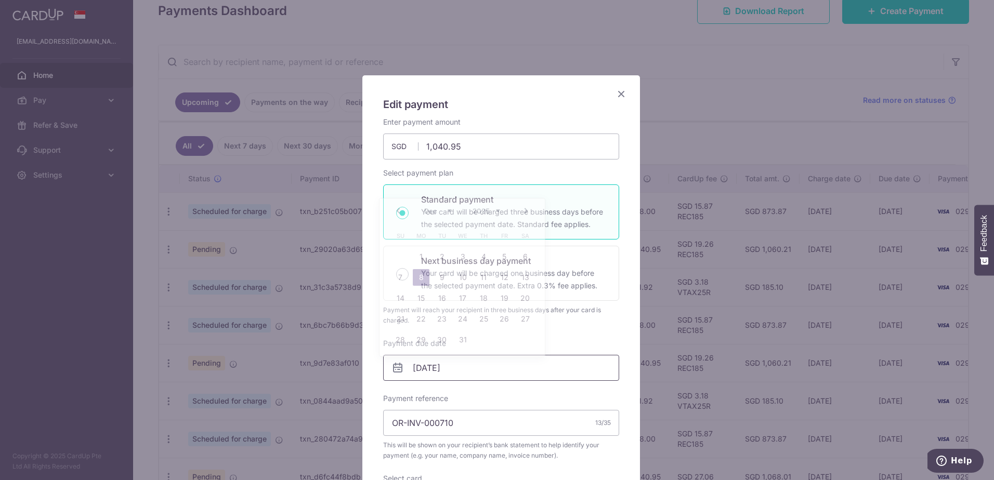
click at [424, 365] on input "08/12/2025" at bounding box center [501, 368] width 236 height 26
click at [398, 212] on link "Prev" at bounding box center [398, 211] width 12 height 12
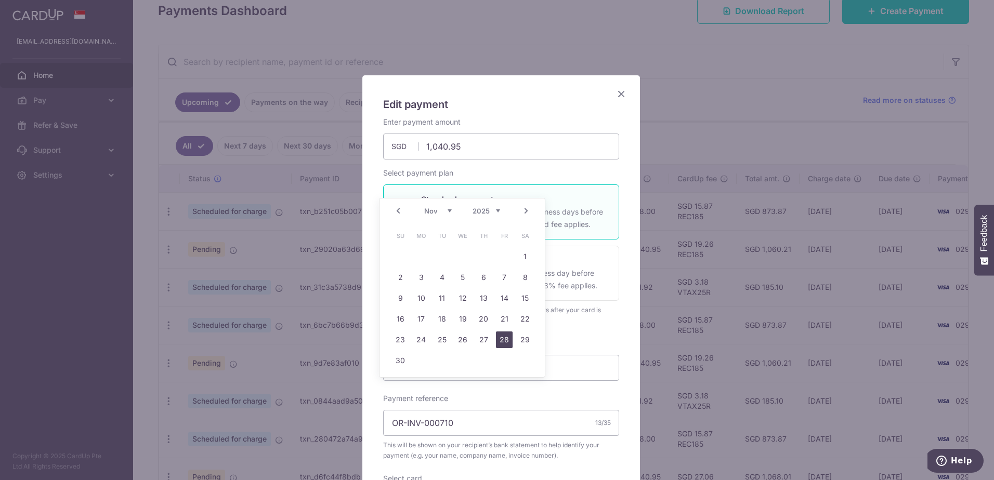
click at [503, 338] on link "28" at bounding box center [504, 340] width 17 height 17
type input "[DATE]"
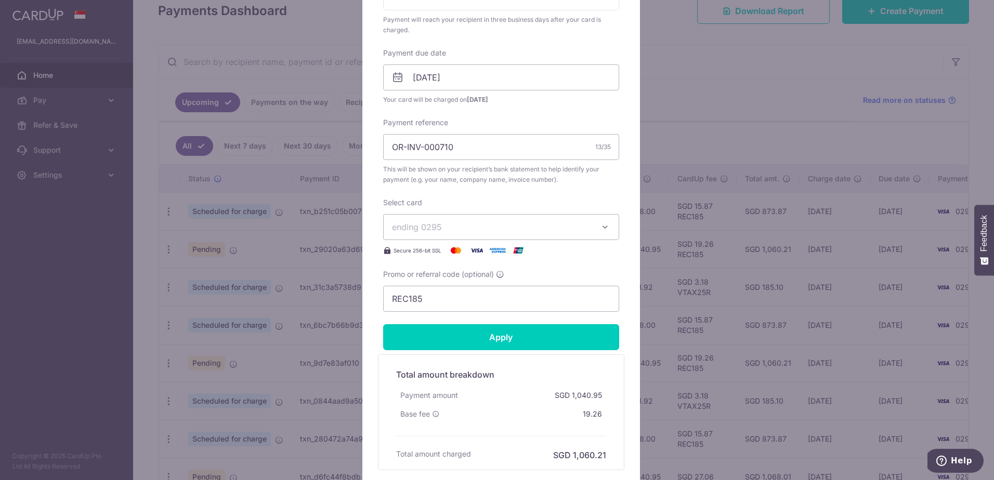
scroll to position [312, 0]
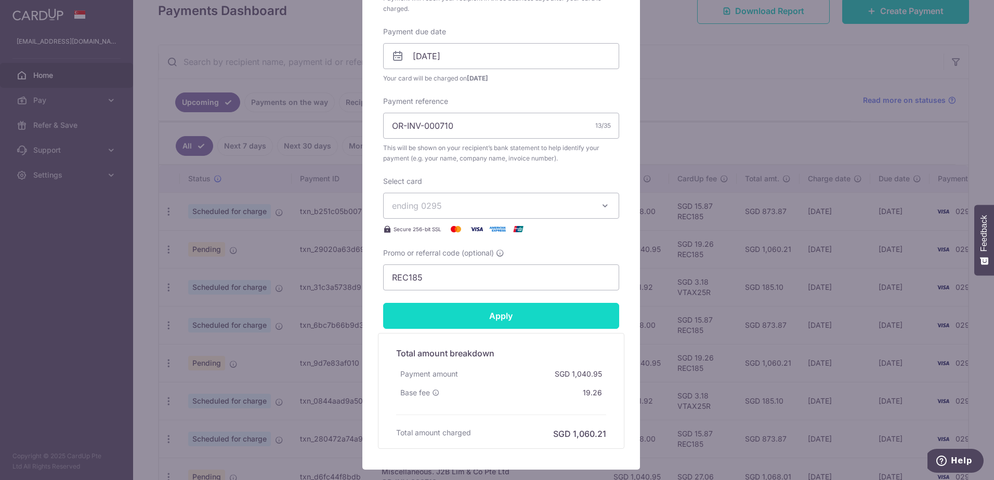
click at [494, 318] on input "Apply" at bounding box center [501, 316] width 236 height 26
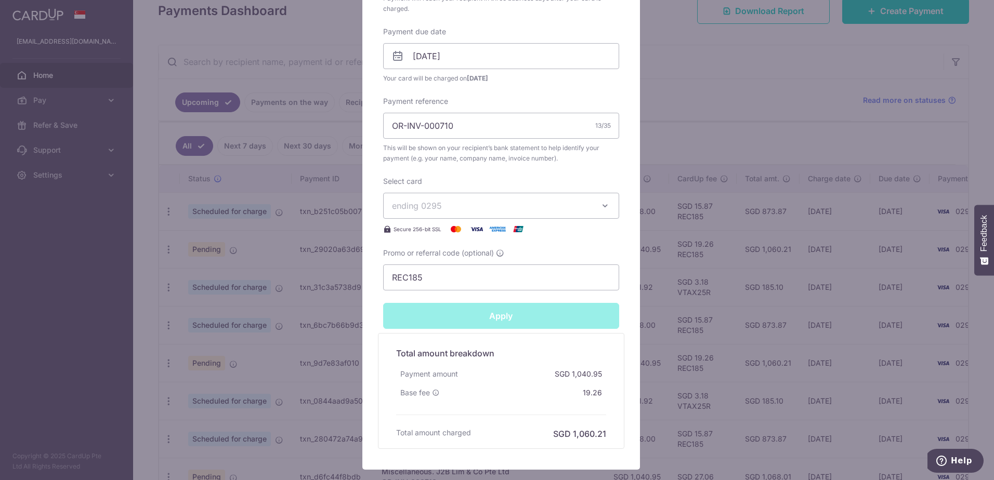
type input "Successfully Applied"
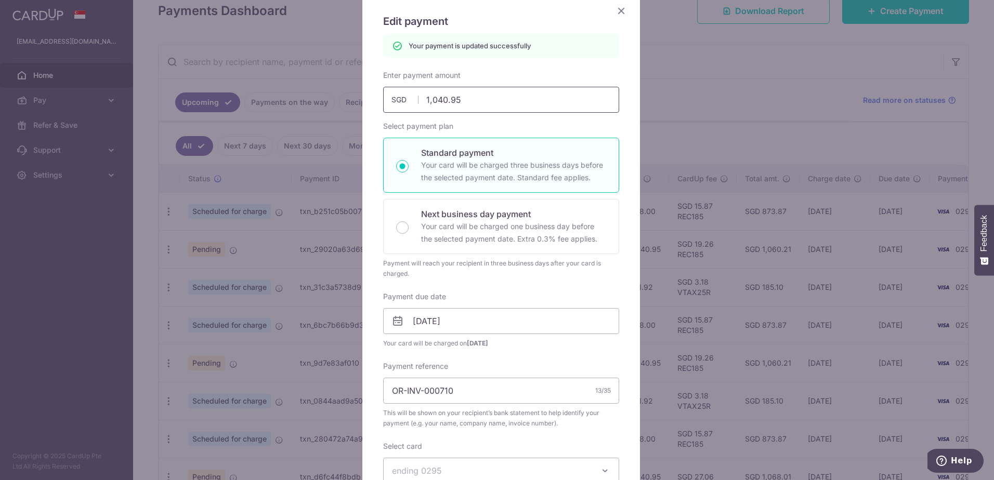
scroll to position [0, 0]
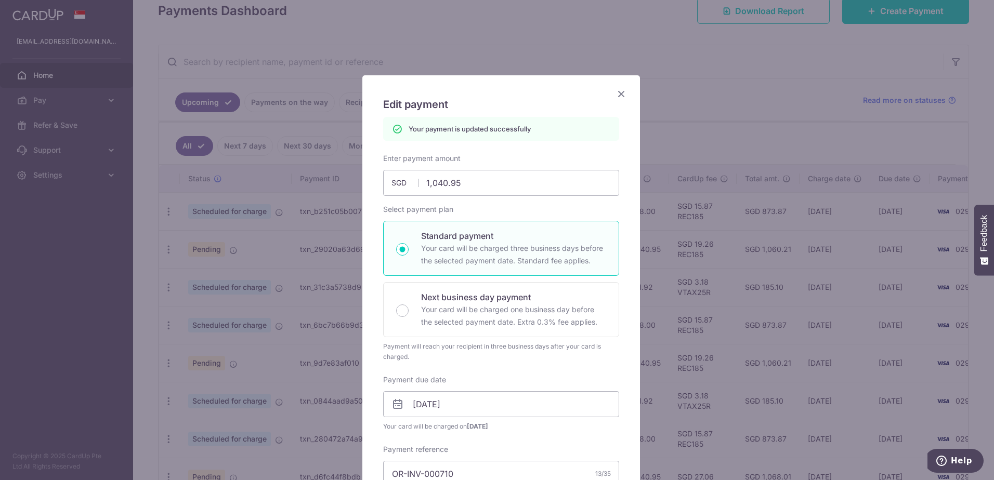
click at [617, 99] on icon "Close" at bounding box center [621, 93] width 12 height 13
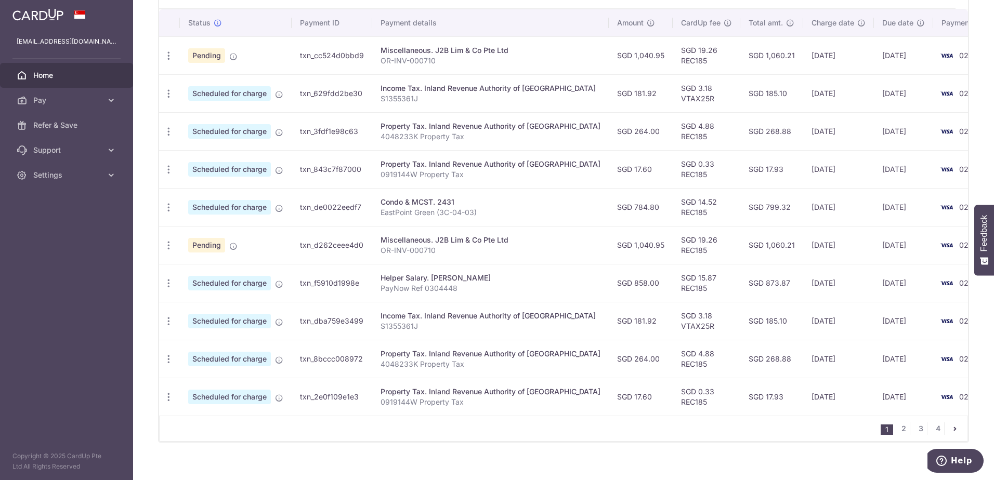
scroll to position [329, 0]
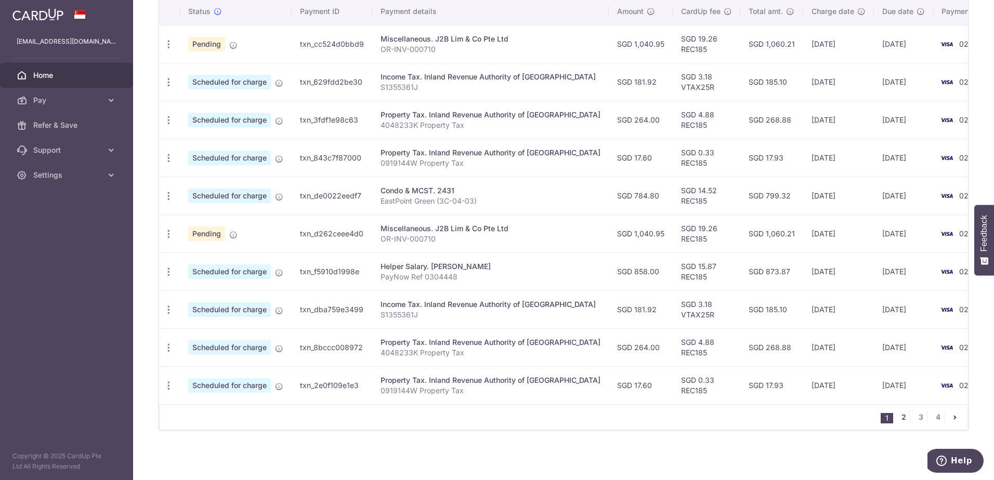
click at [897, 416] on link "2" at bounding box center [903, 417] width 12 height 12
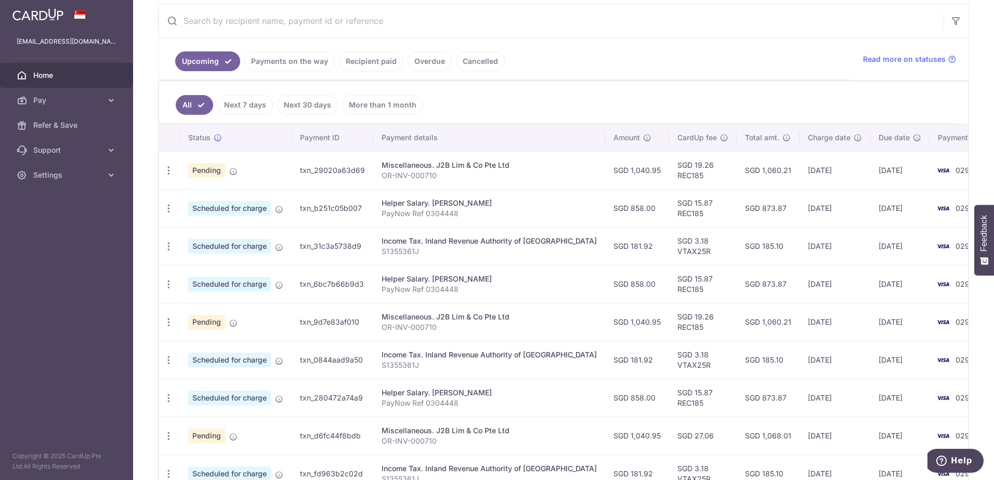
scroll to position [208, 0]
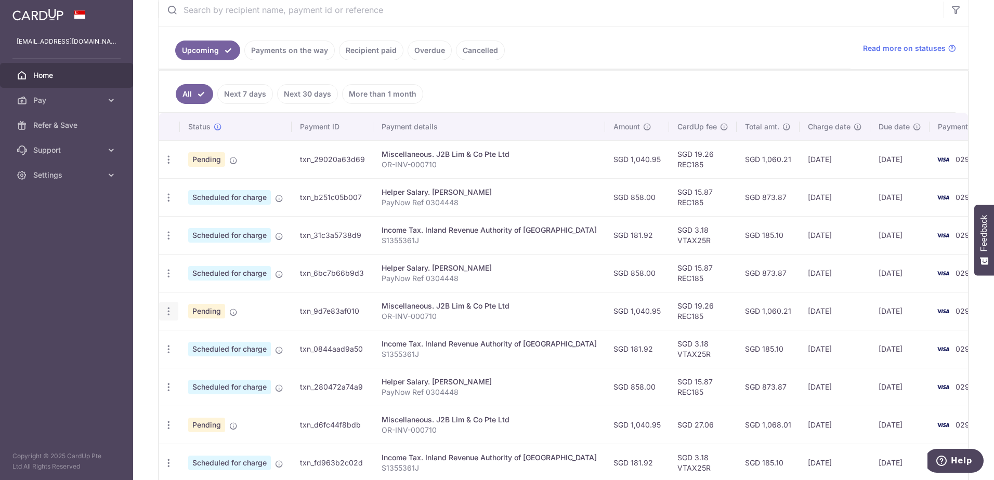
click at [168, 313] on icon "button" at bounding box center [168, 311] width 11 height 11
click at [206, 337] on span "Update payment" at bounding box center [224, 340] width 71 height 12
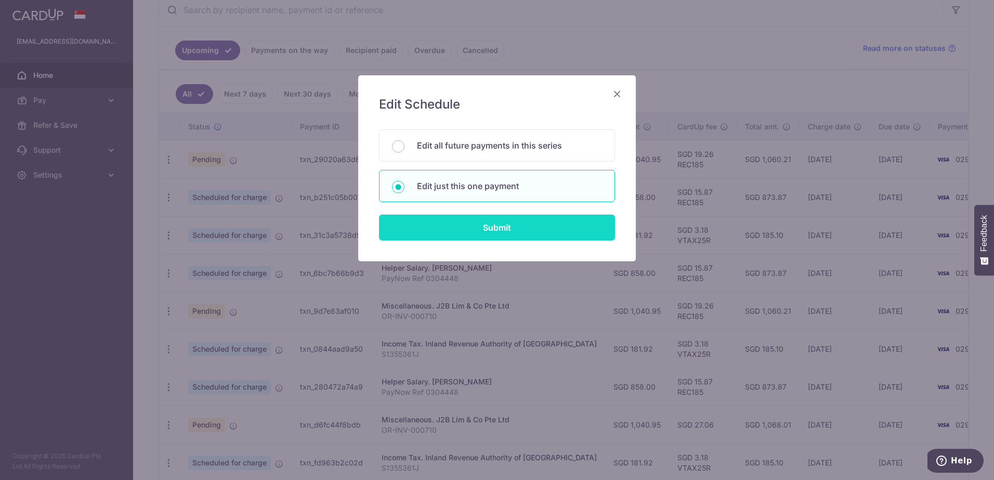
click at [453, 226] on input "Submit" at bounding box center [497, 228] width 236 height 26
radio input "true"
type input "1,040.95"
type input "[DATE]"
type input "OR-INV-000710"
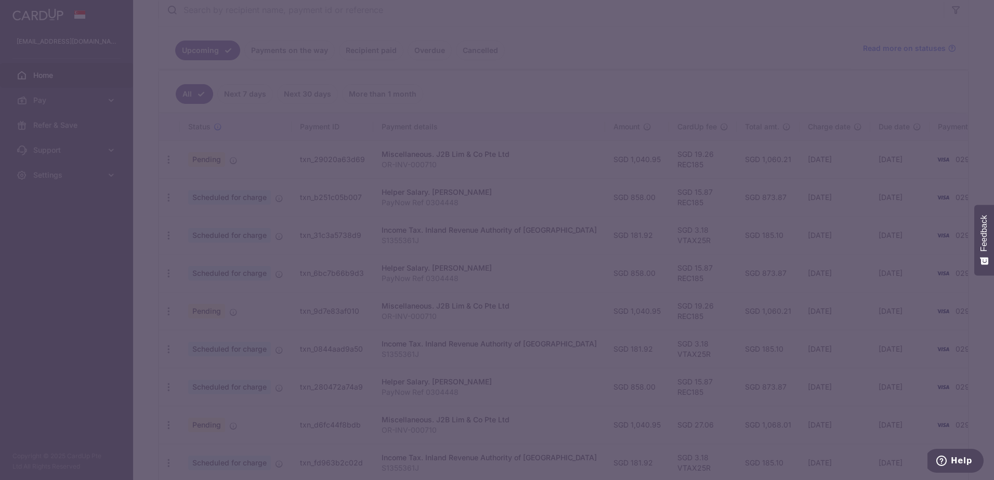
type input "REC185"
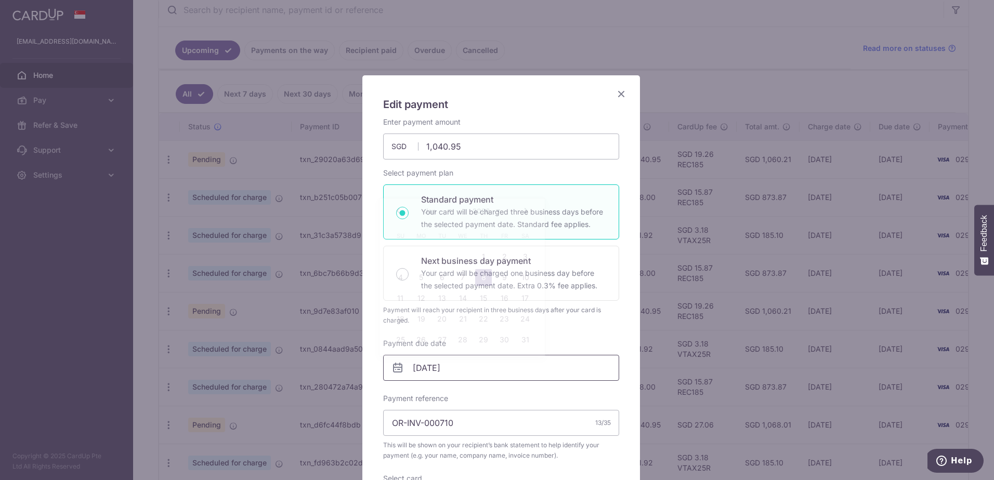
click at [450, 368] on input "[DATE]" at bounding box center [501, 368] width 236 height 26
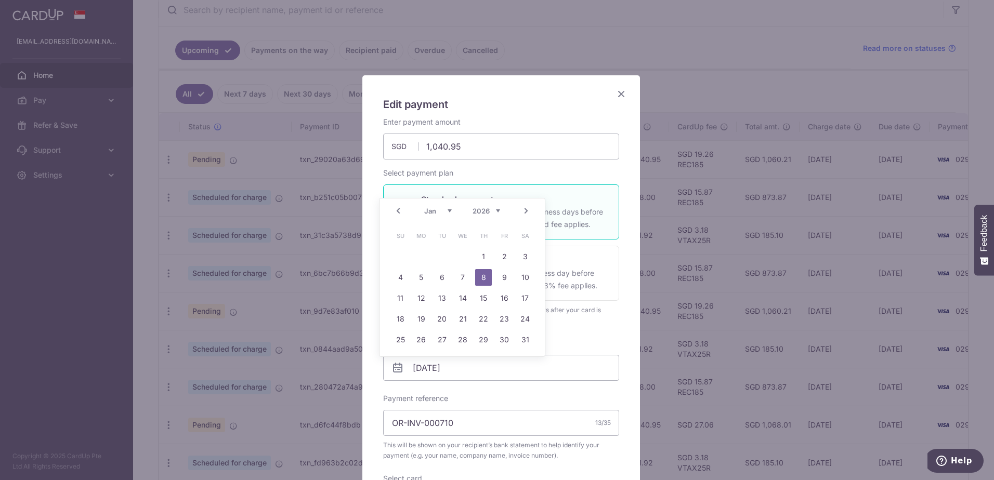
click at [398, 211] on link "Prev" at bounding box center [398, 211] width 12 height 12
click at [435, 341] on link "30" at bounding box center [441, 340] width 17 height 17
type input "[DATE]"
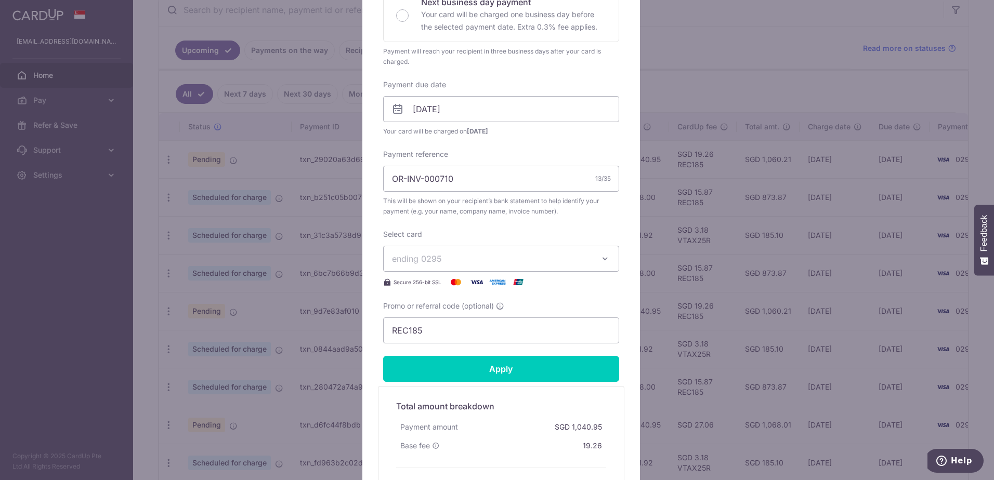
scroll to position [260, 0]
click at [457, 330] on input "REC185" at bounding box center [501, 330] width 236 height 26
click at [488, 368] on input "Apply" at bounding box center [501, 368] width 236 height 26
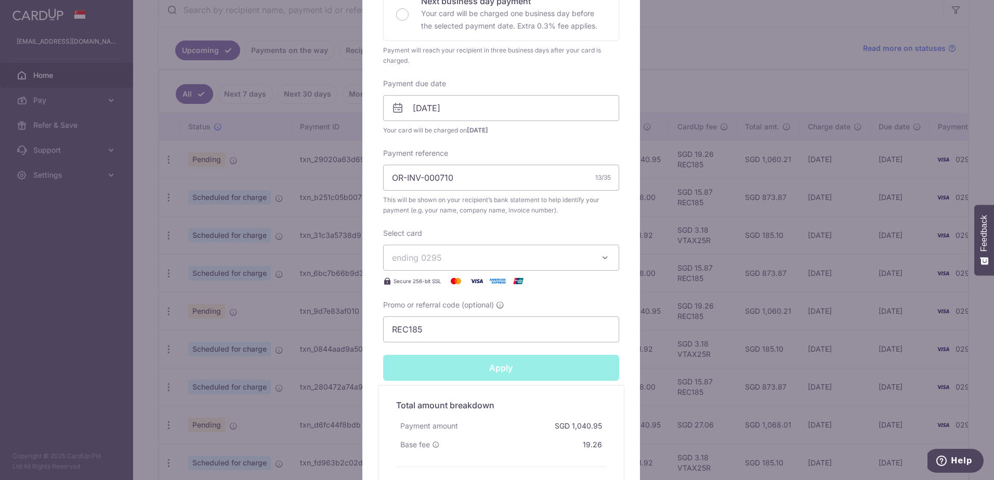
type input "Successfully Applied"
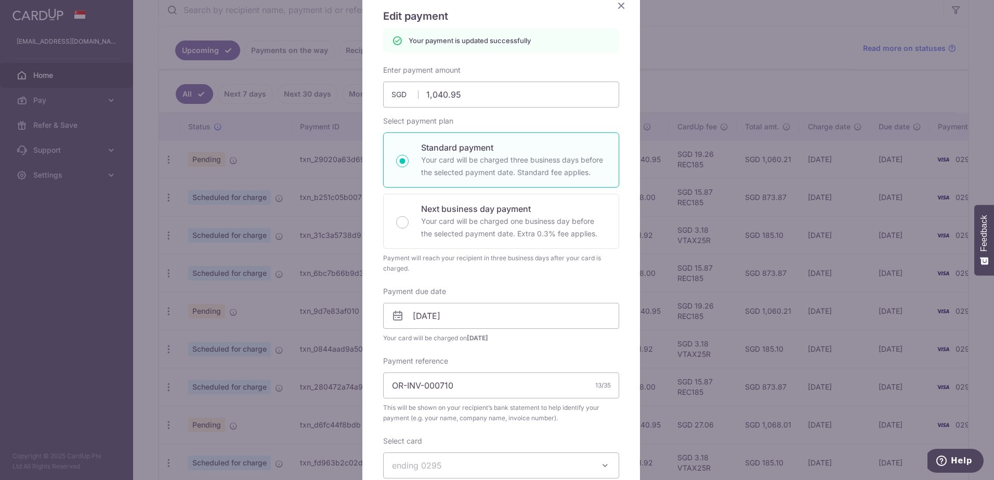
scroll to position [36, 0]
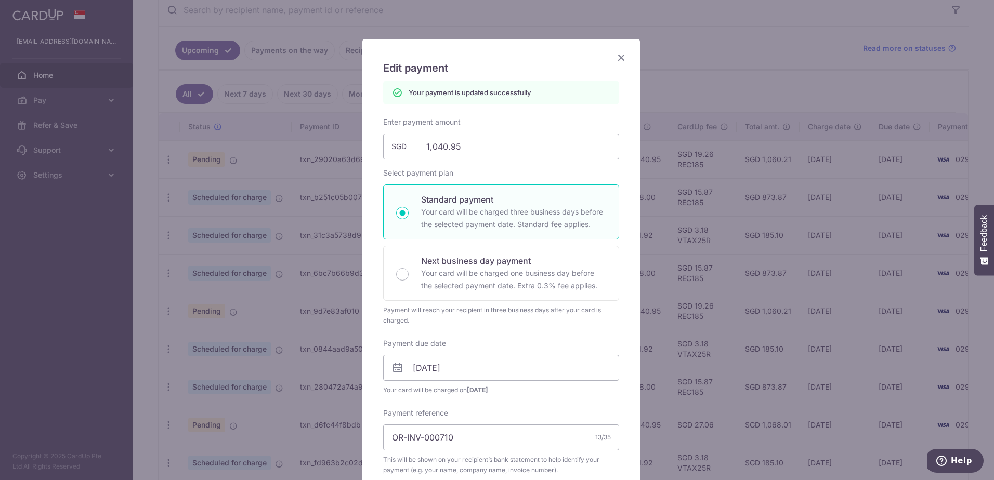
click at [615, 56] on icon "Close" at bounding box center [621, 57] width 12 height 13
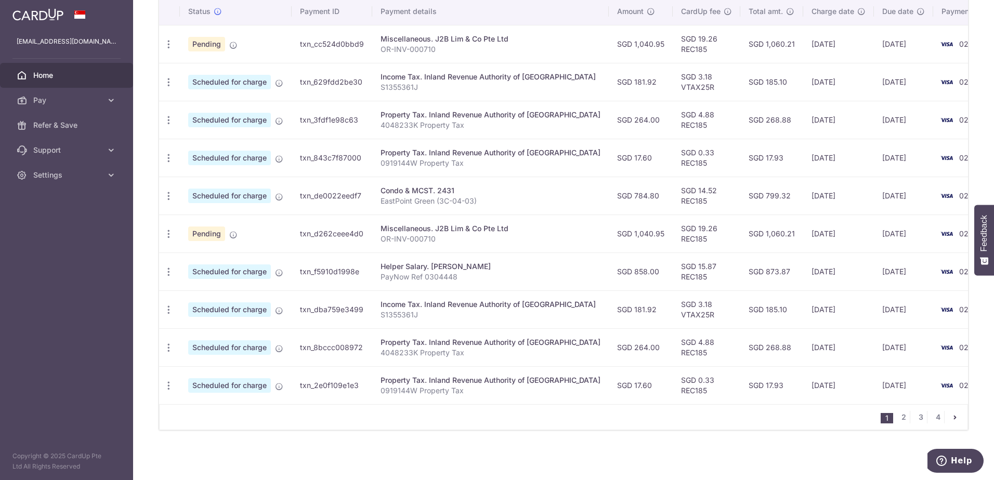
scroll to position [329, 0]
click at [899, 418] on link "2" at bounding box center [903, 417] width 12 height 12
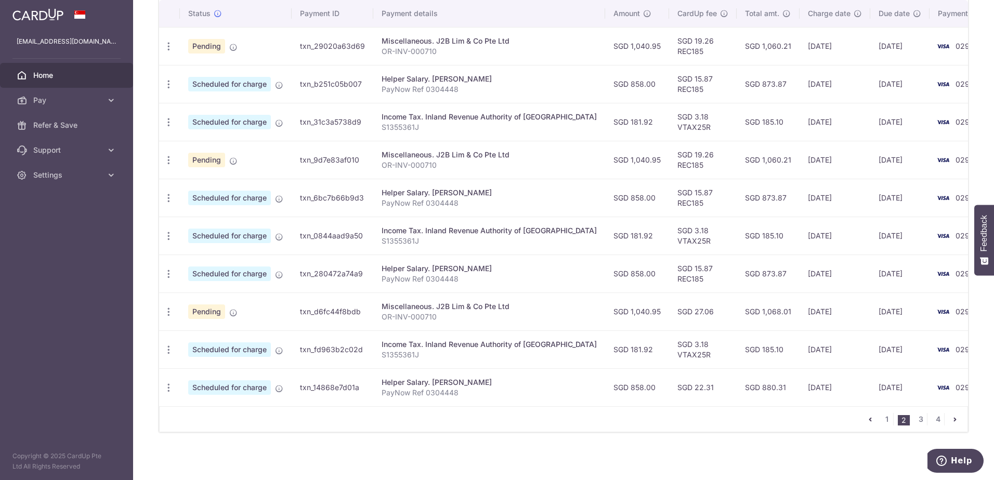
scroll to position [323, 0]
click at [170, 308] on icon "button" at bounding box center [168, 310] width 11 height 11
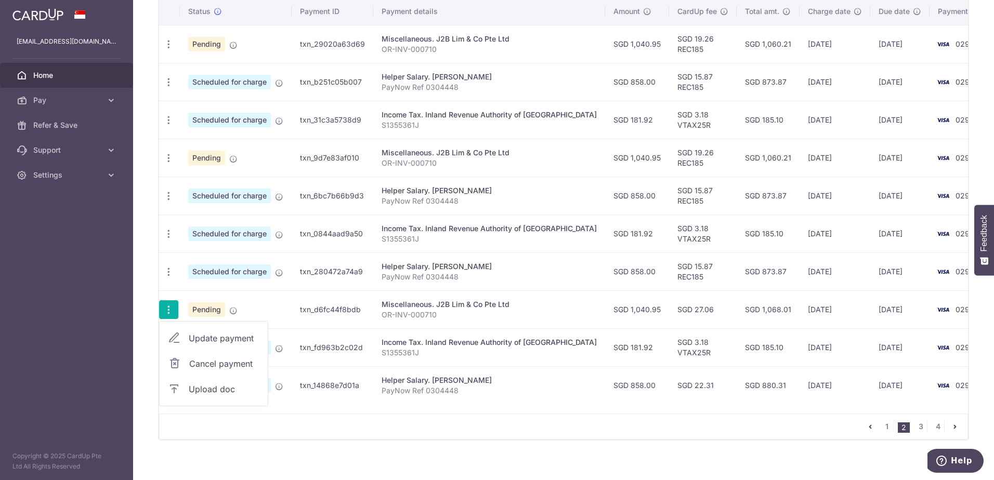
click at [197, 339] on span "Update payment" at bounding box center [224, 338] width 71 height 12
radio input "true"
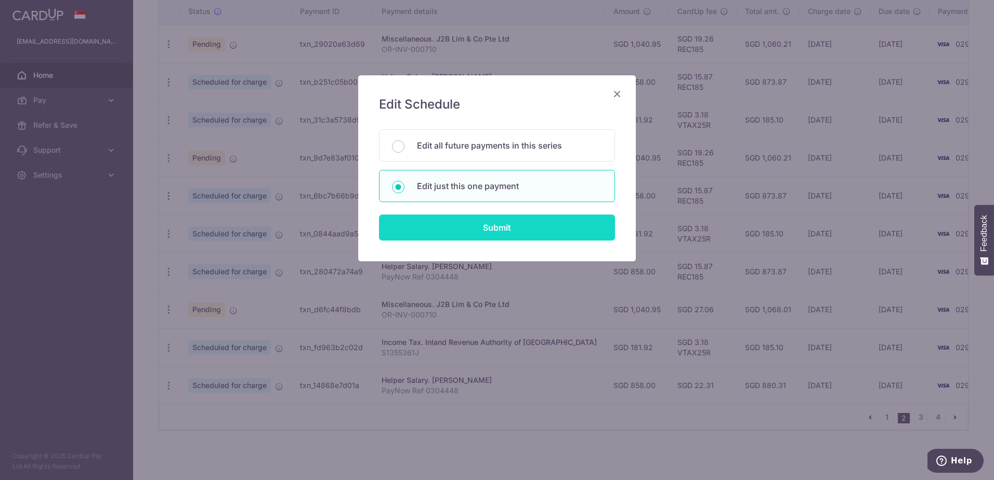
click at [461, 225] on input "Submit" at bounding box center [497, 228] width 236 height 26
radio input "true"
type input "1,040.95"
type input "[DATE]"
type input "OR-INV-000710"
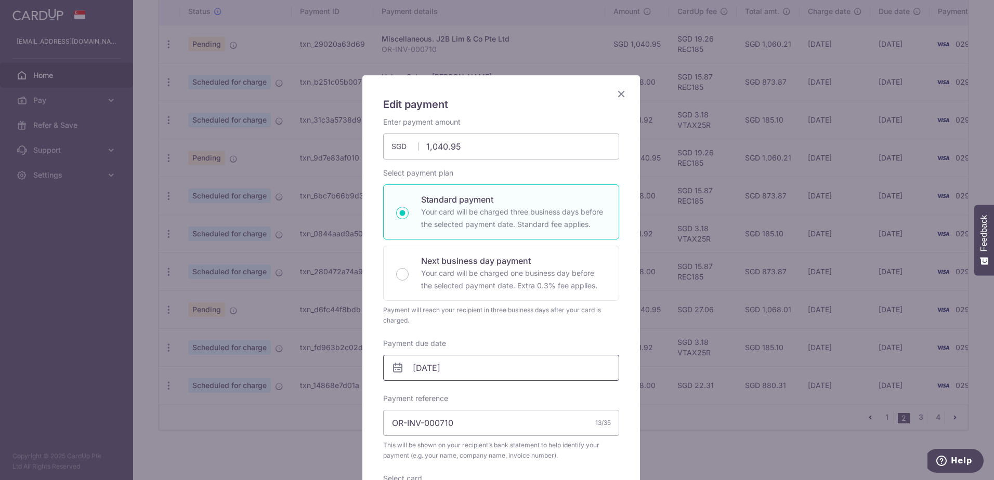
click at [412, 370] on input "[DATE]" at bounding box center [501, 368] width 236 height 26
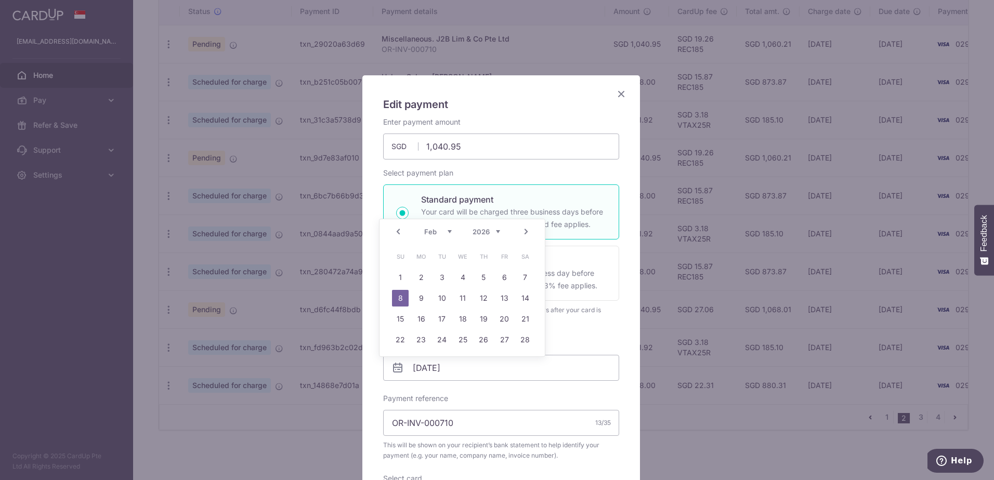
click at [397, 231] on link "Prev" at bounding box center [398, 232] width 12 height 12
click at [502, 362] on link "30" at bounding box center [504, 360] width 17 height 17
type input "[DATE]"
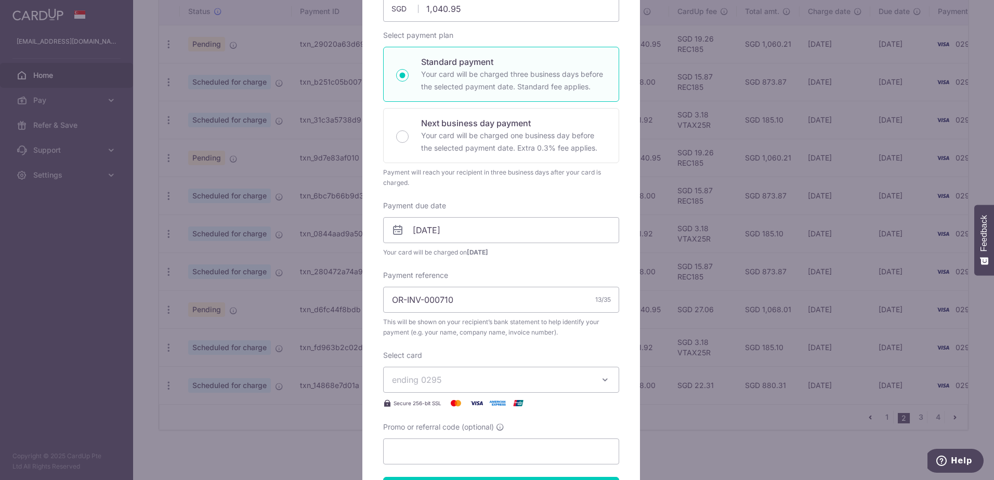
scroll to position [156, 0]
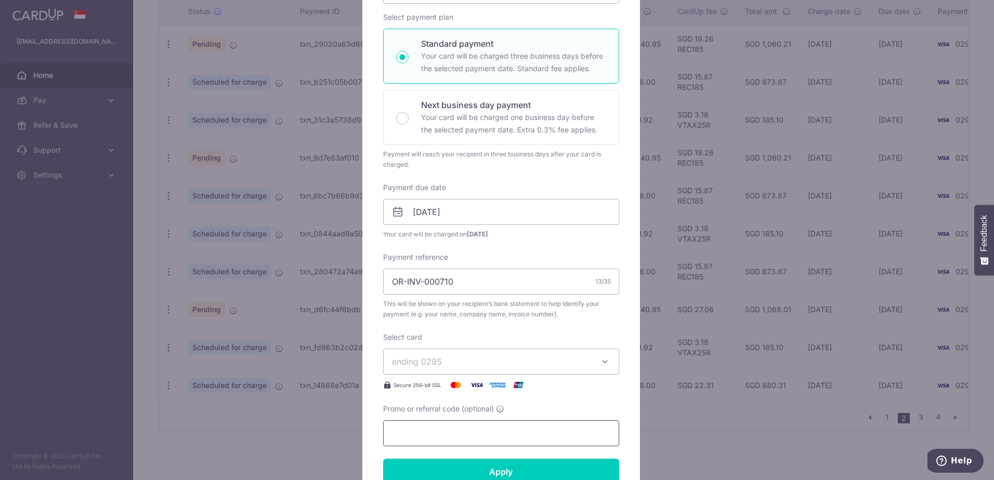
click at [472, 429] on input "Promo or referral code (optional)" at bounding box center [501, 434] width 236 height 26
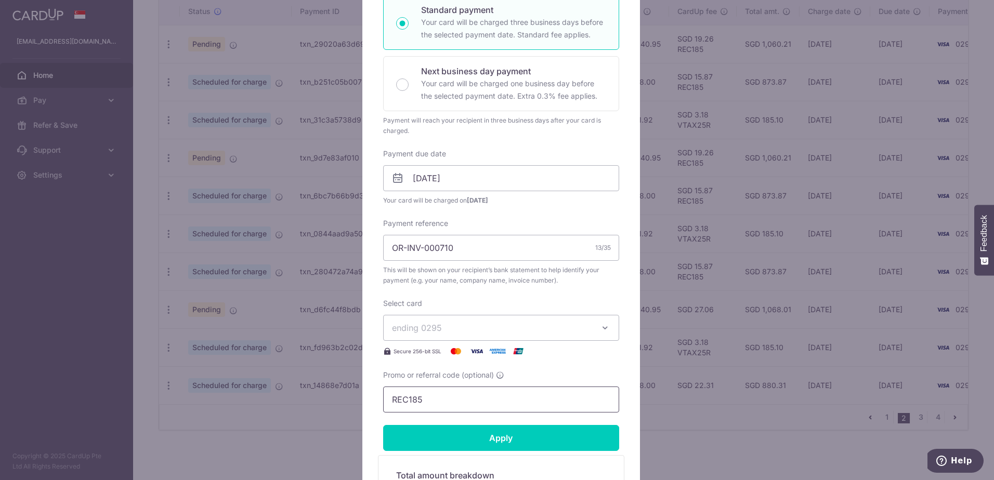
scroll to position [312, 0]
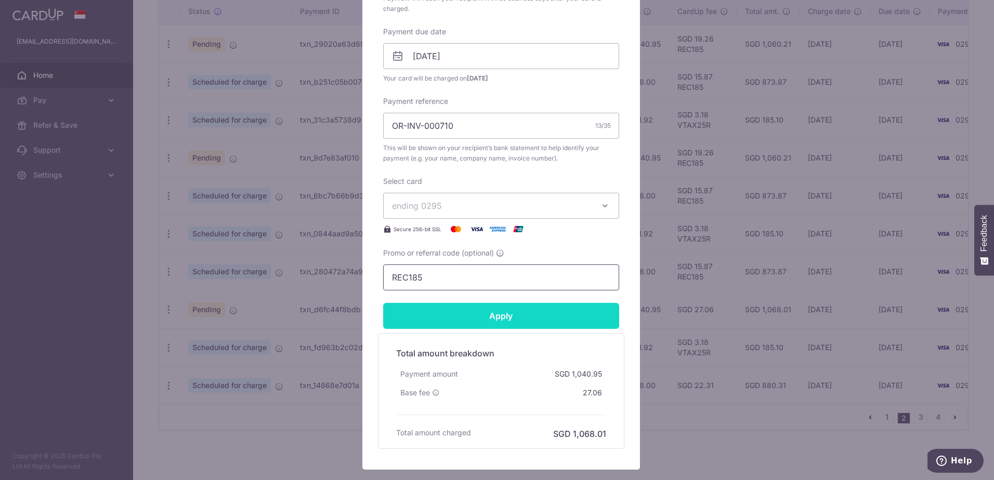
type input "REC185"
click at [501, 318] on input "Apply" at bounding box center [501, 316] width 236 height 26
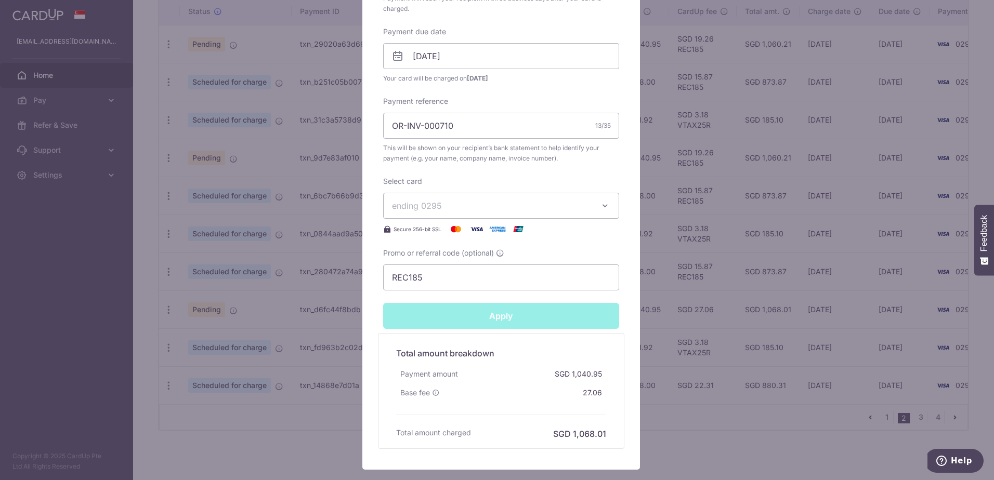
type input "Successfully Applied"
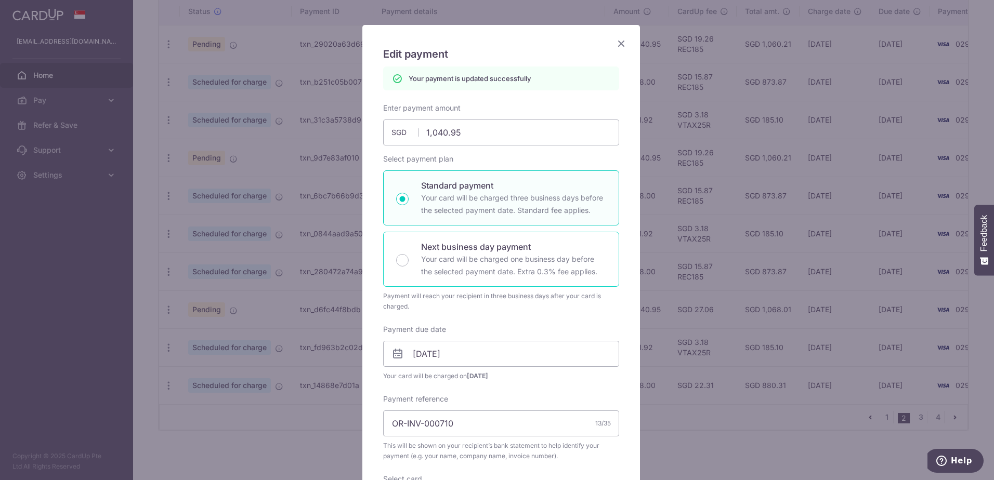
scroll to position [0, 0]
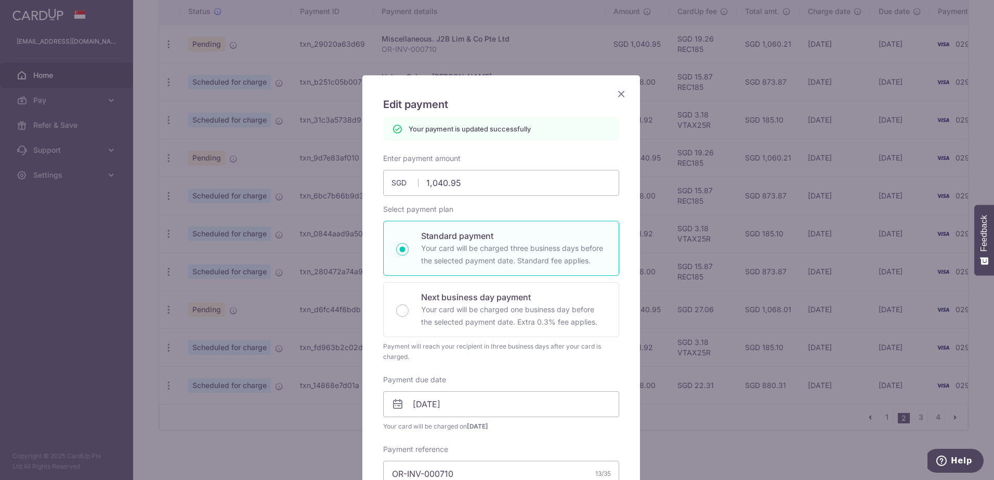
click at [615, 93] on icon "Close" at bounding box center [621, 93] width 12 height 13
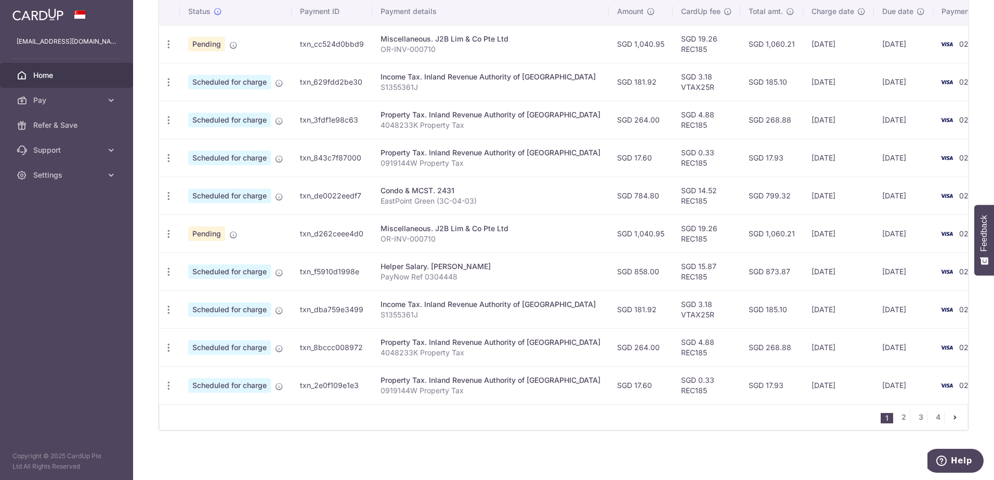
scroll to position [329, 0]
click at [900, 418] on link "2" at bounding box center [903, 417] width 12 height 12
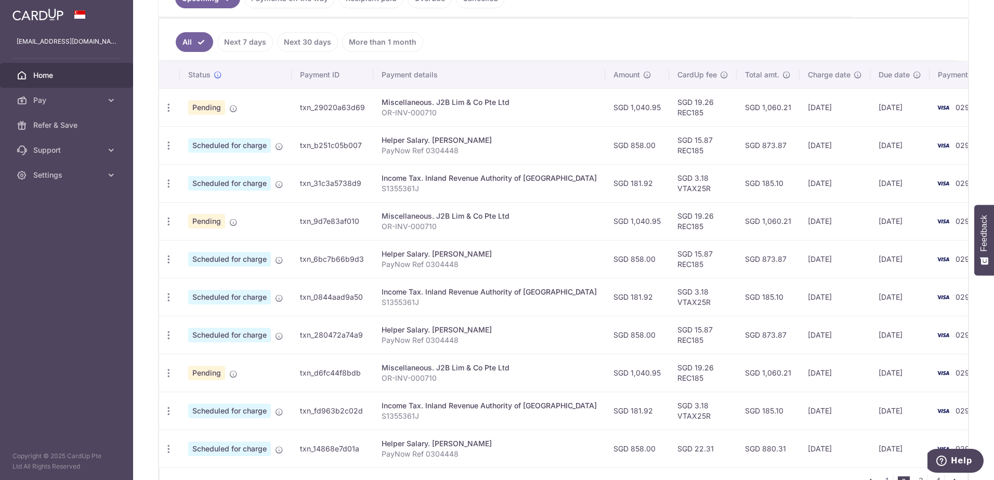
scroll to position [312, 0]
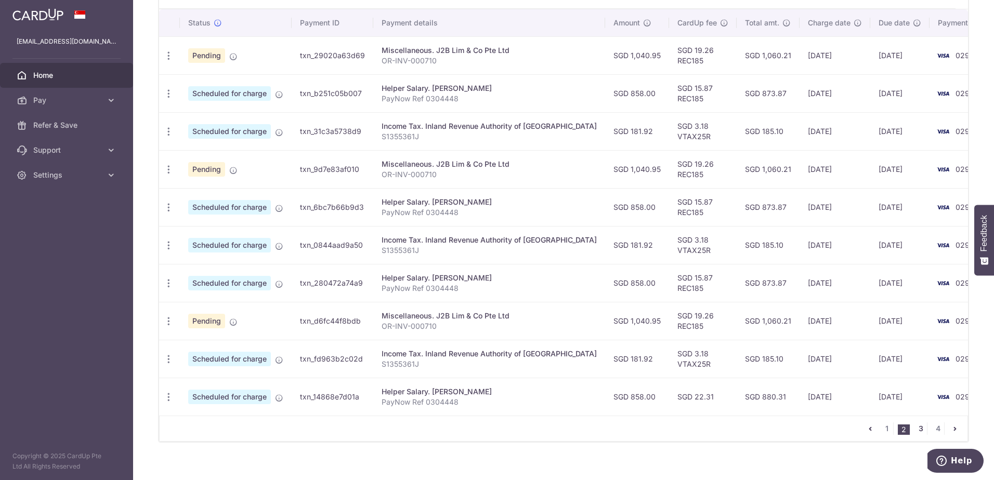
click at [916, 427] on link "3" at bounding box center [920, 429] width 12 height 12
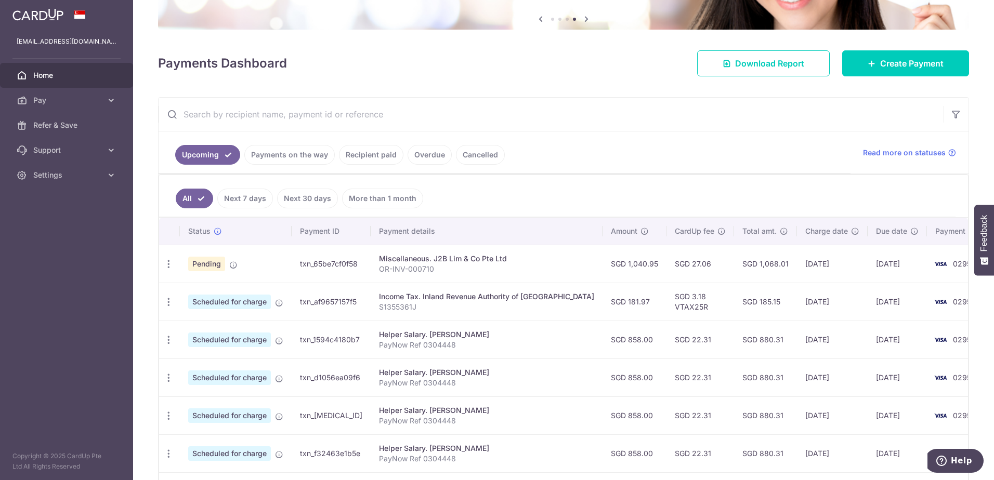
scroll to position [104, 0]
click at [165, 265] on icon "button" at bounding box center [168, 263] width 11 height 11
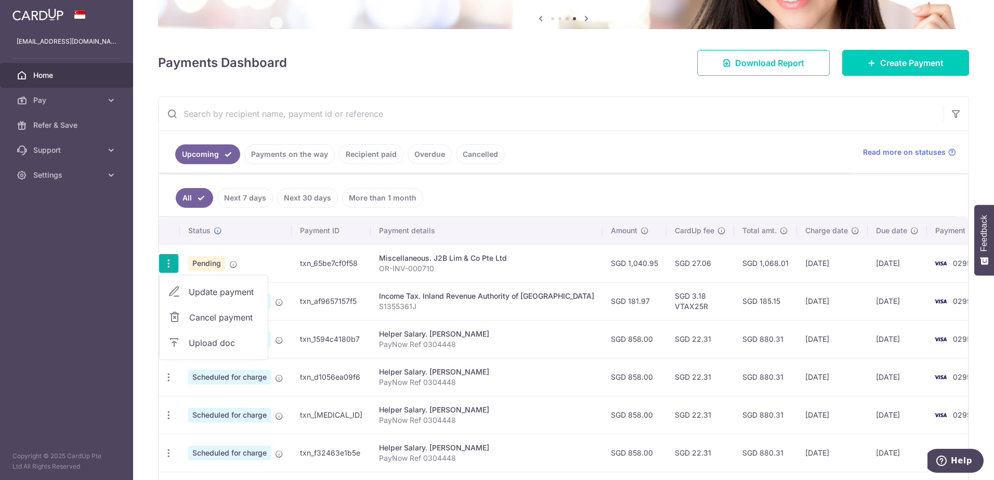
click at [192, 296] on span "Update payment" at bounding box center [224, 292] width 71 height 12
radio input "true"
type input "1,040.95"
type input "08/03/2026"
type input "OR-INV-000710"
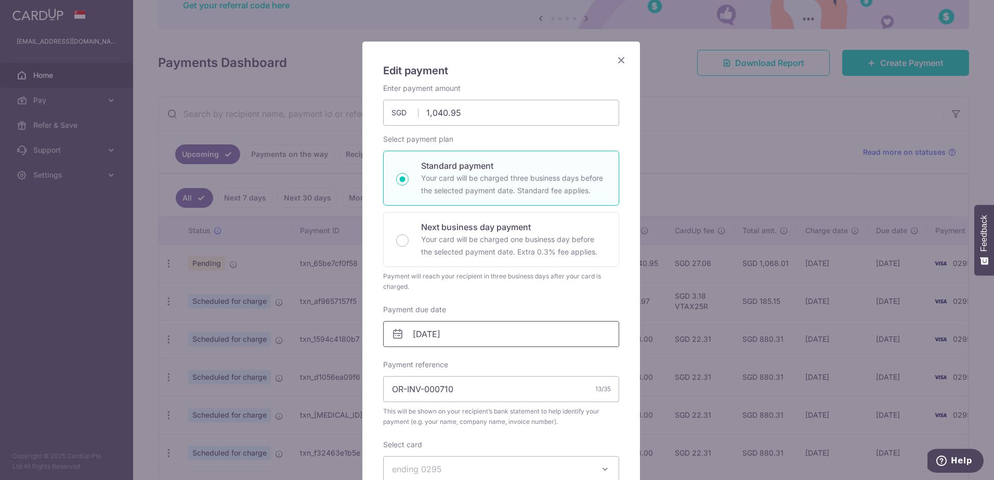
scroll to position [52, 0]
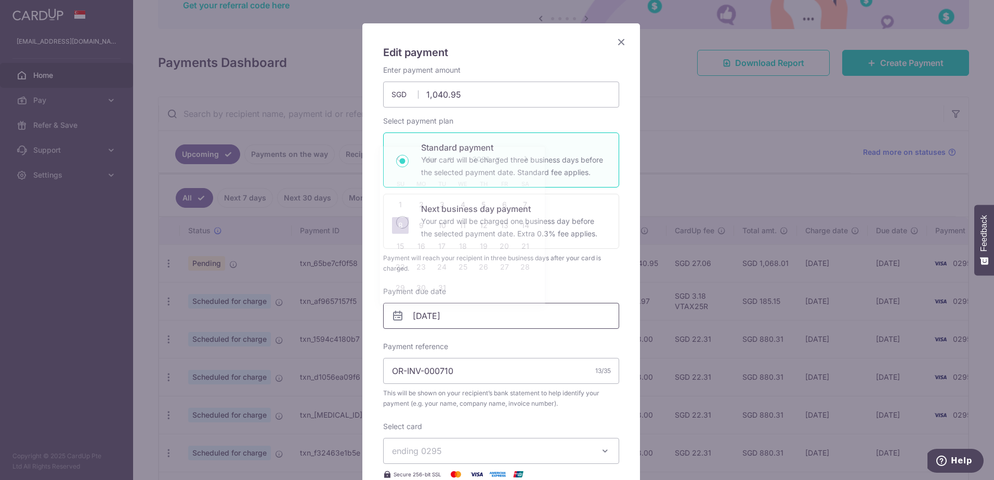
click at [446, 316] on input "08/03/2026" at bounding box center [501, 316] width 236 height 26
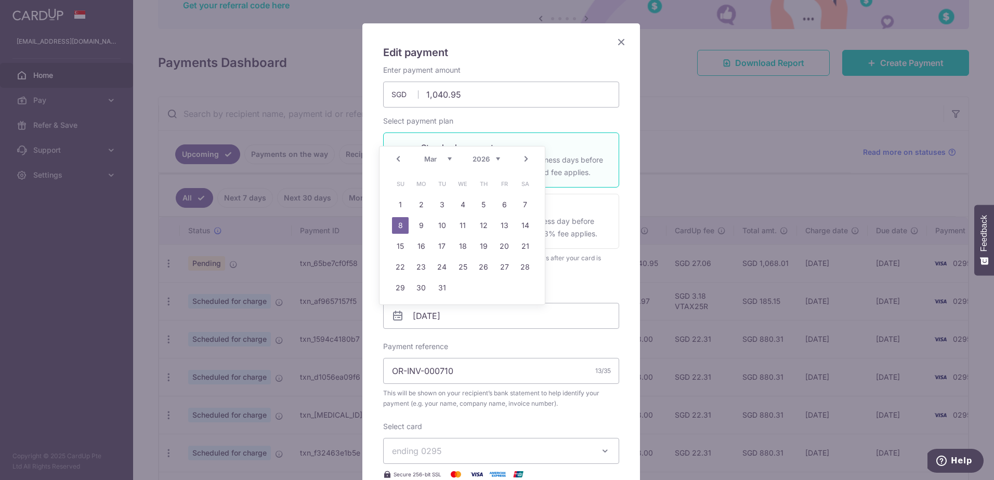
click at [398, 157] on link "Prev" at bounding box center [398, 159] width 12 height 12
click at [502, 270] on link "27" at bounding box center [504, 267] width 17 height 17
type input "27/02/2026"
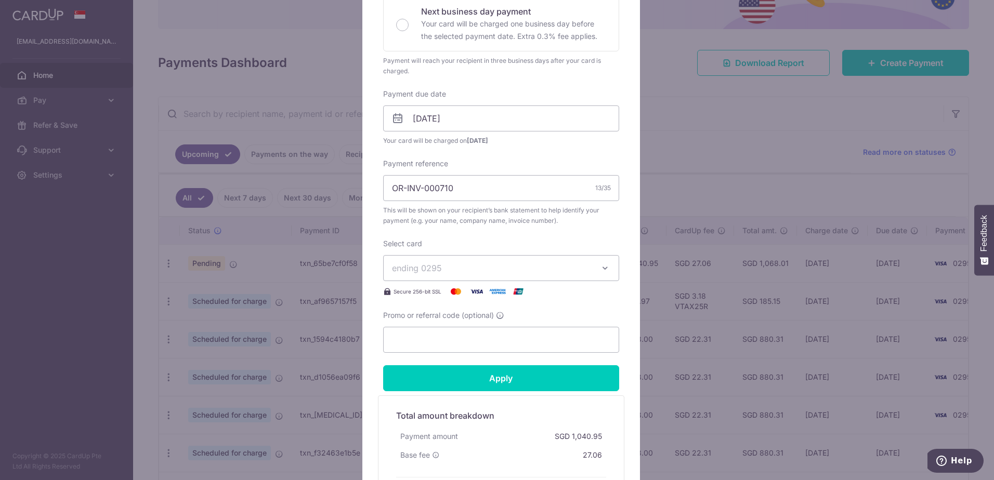
scroll to position [260, 0]
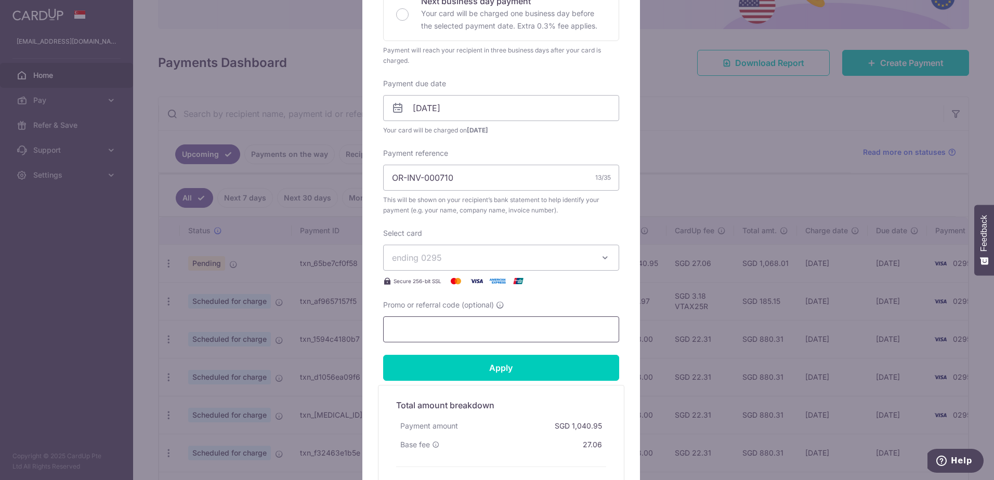
click at [485, 326] on input "Promo or referral code (optional)" at bounding box center [501, 330] width 236 height 26
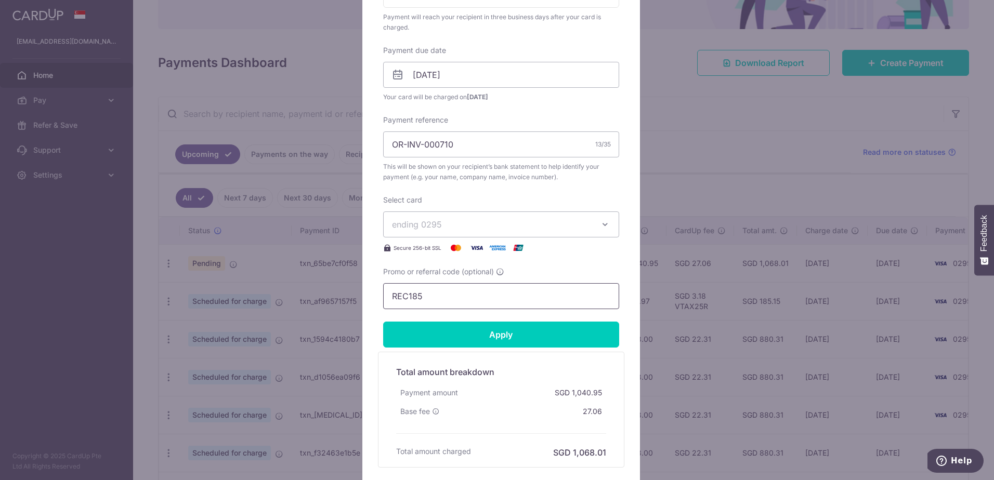
scroll to position [312, 0]
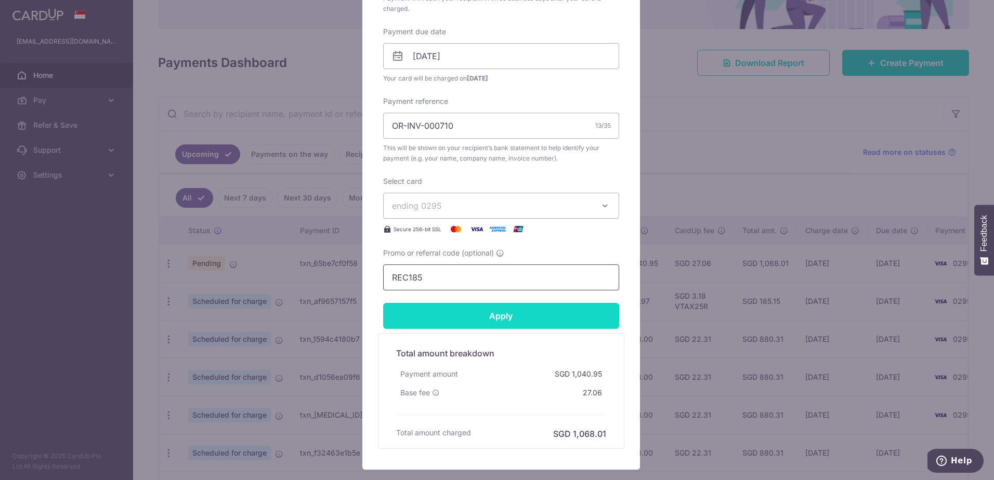
type input "REC185"
click at [498, 320] on input "Apply" at bounding box center [501, 316] width 236 height 26
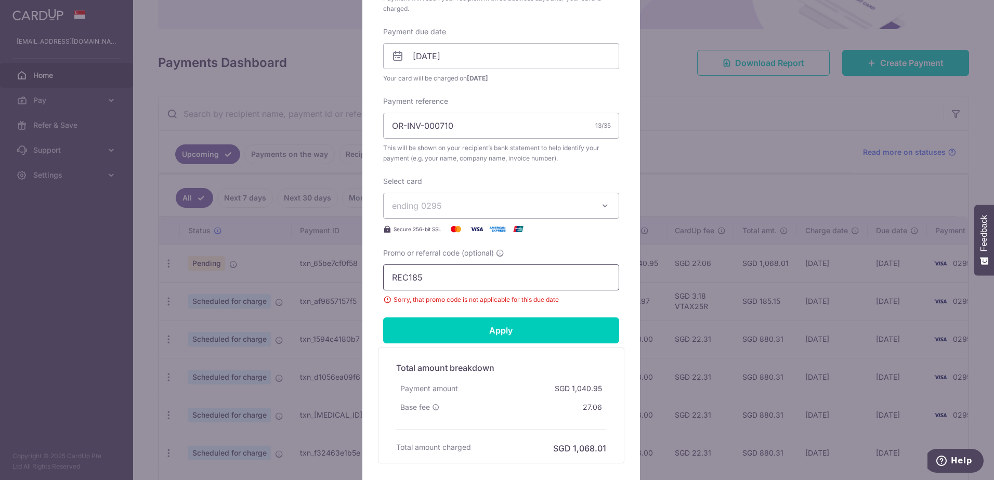
click at [431, 281] on input "REC185" at bounding box center [501, 278] width 236 height 26
click at [476, 56] on input "27/02/2026" at bounding box center [501, 56] width 236 height 26
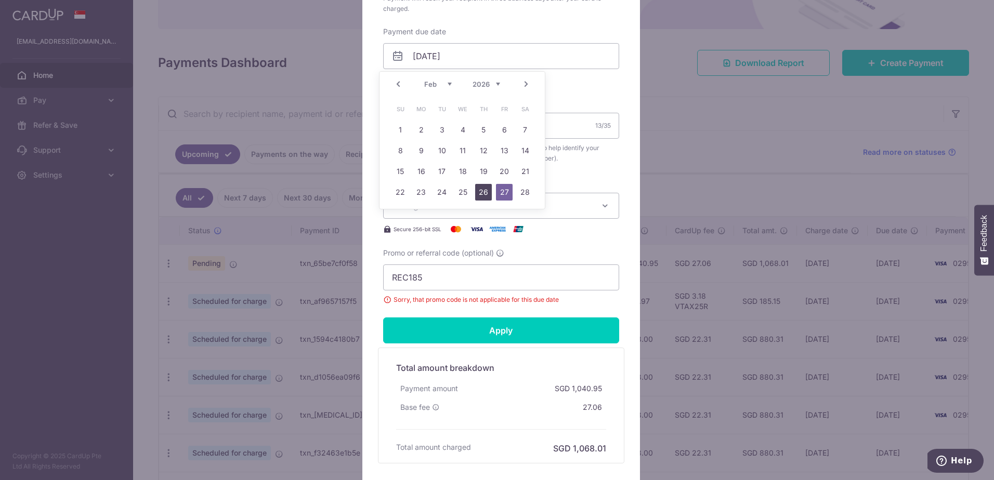
click at [482, 187] on link "26" at bounding box center [483, 192] width 17 height 17
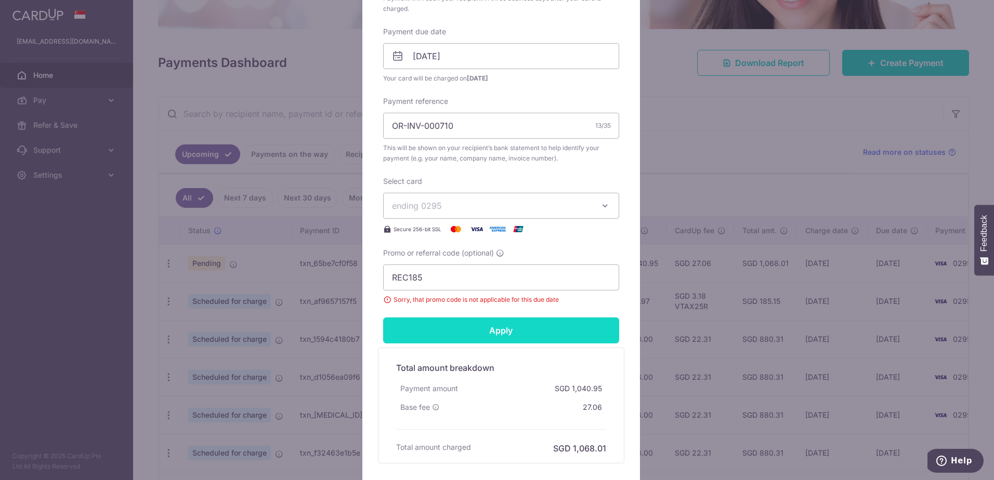
click at [497, 332] on input "Apply" at bounding box center [501, 331] width 236 height 26
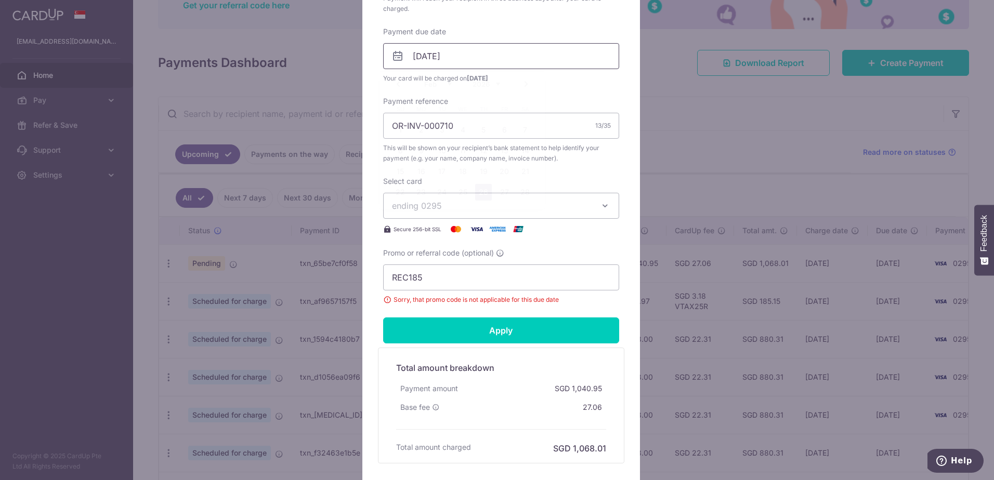
click at [463, 60] on input "26/02/2026" at bounding box center [501, 56] width 236 height 26
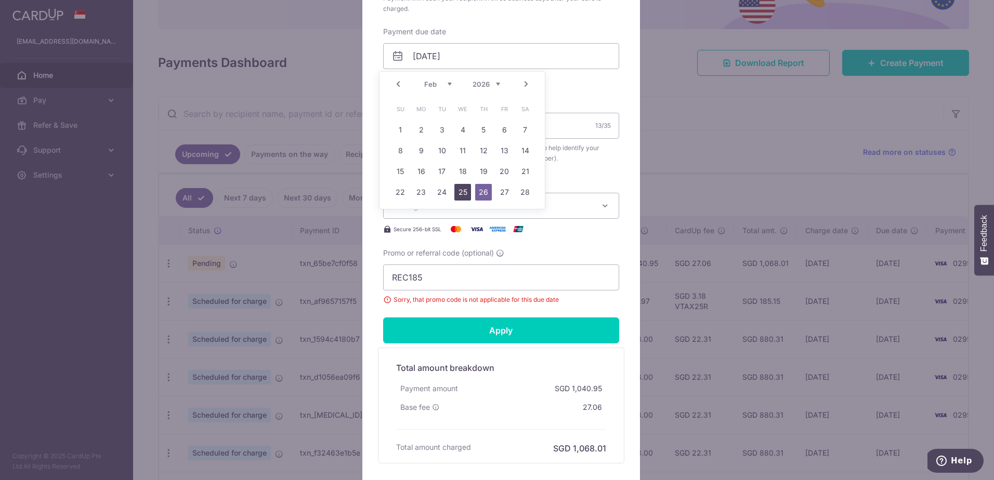
click at [456, 196] on link "25" at bounding box center [462, 192] width 17 height 17
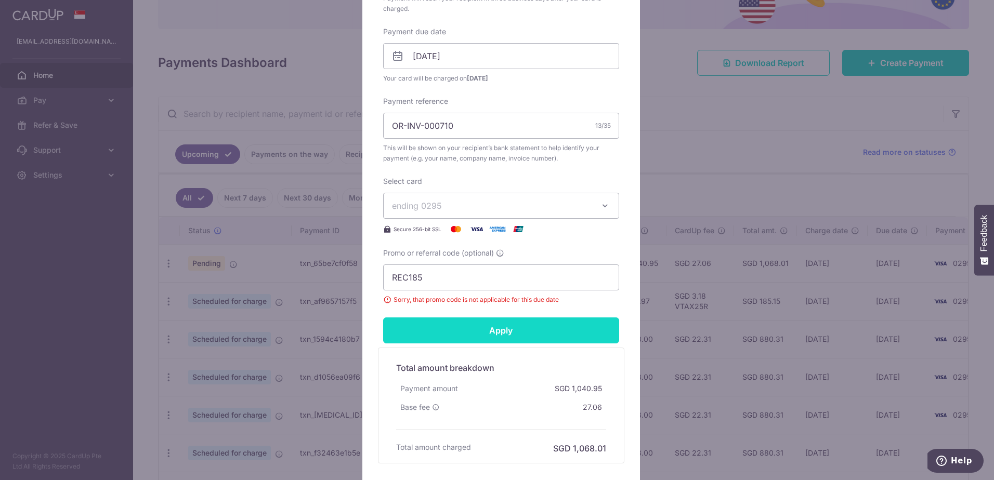
click at [476, 329] on input "Apply" at bounding box center [501, 331] width 236 height 26
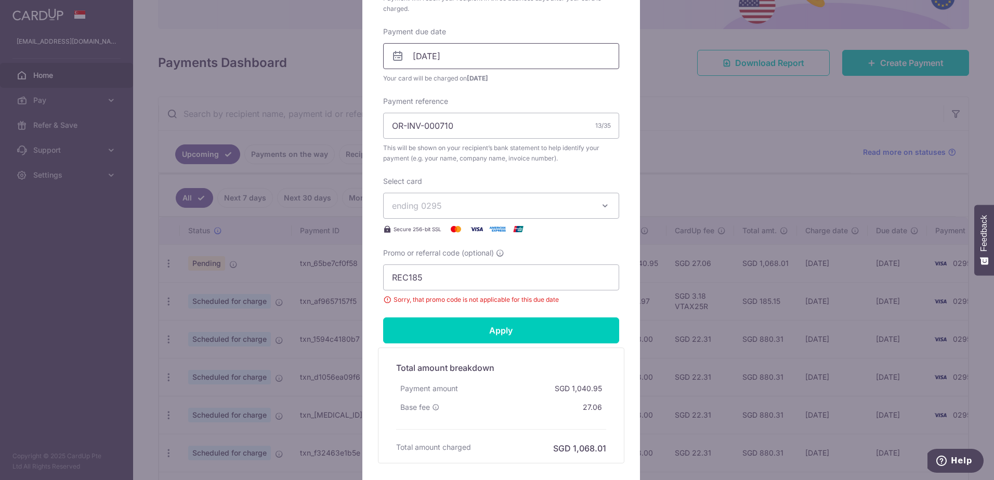
click at [436, 56] on input "25/02/2026" at bounding box center [501, 56] width 236 height 26
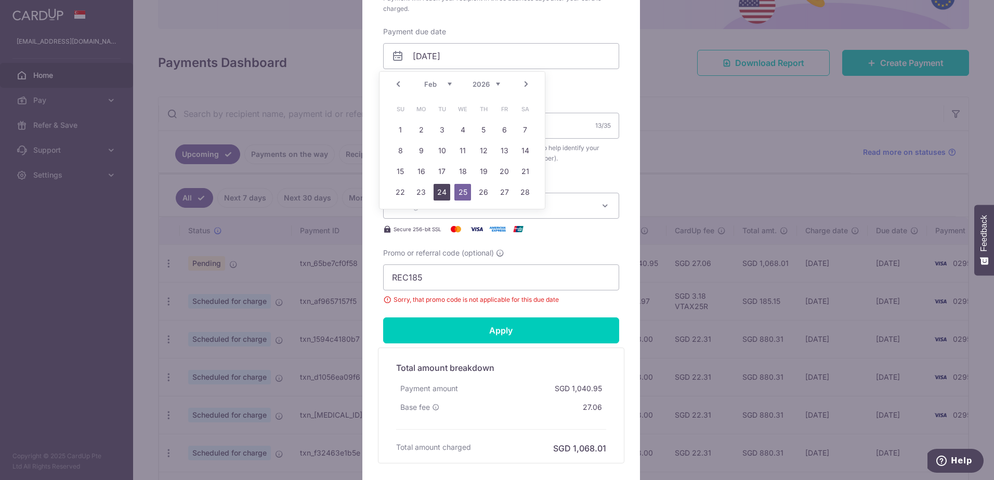
click at [441, 192] on link "24" at bounding box center [441, 192] width 17 height 17
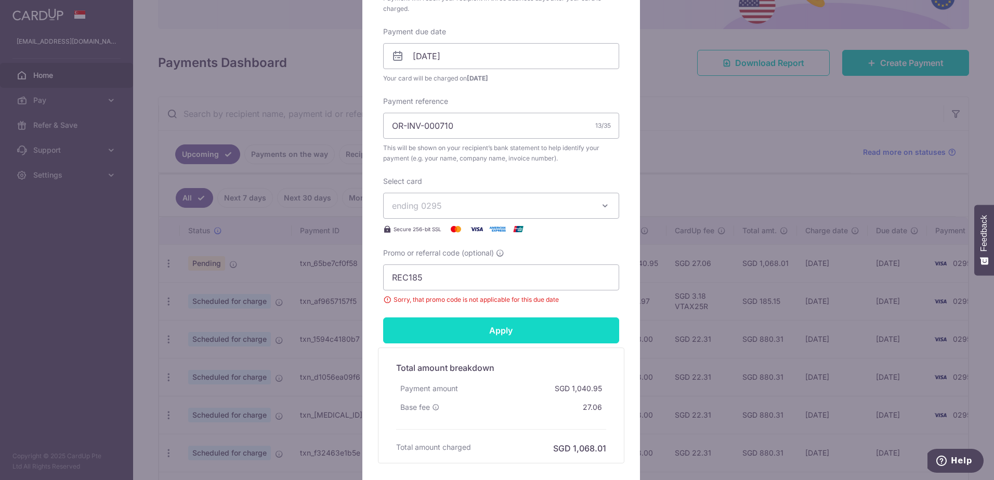
click at [489, 330] on input "Apply" at bounding box center [501, 331] width 236 height 26
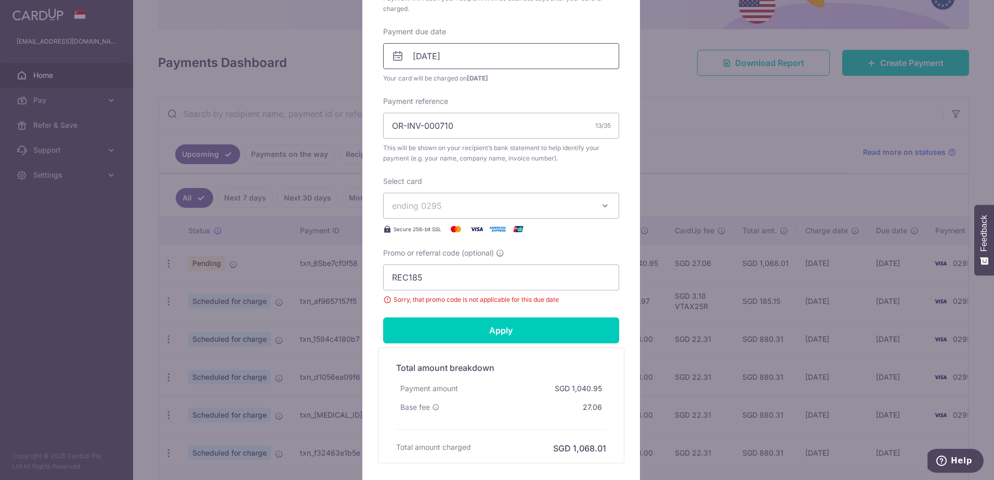
click at [444, 61] on input "24/02/2026" at bounding box center [501, 56] width 236 height 26
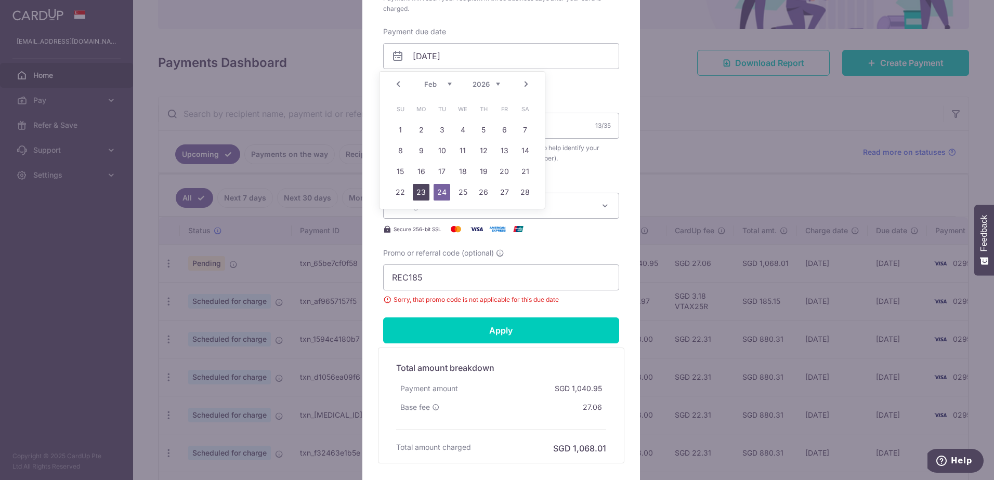
click at [418, 188] on link "23" at bounding box center [421, 192] width 17 height 17
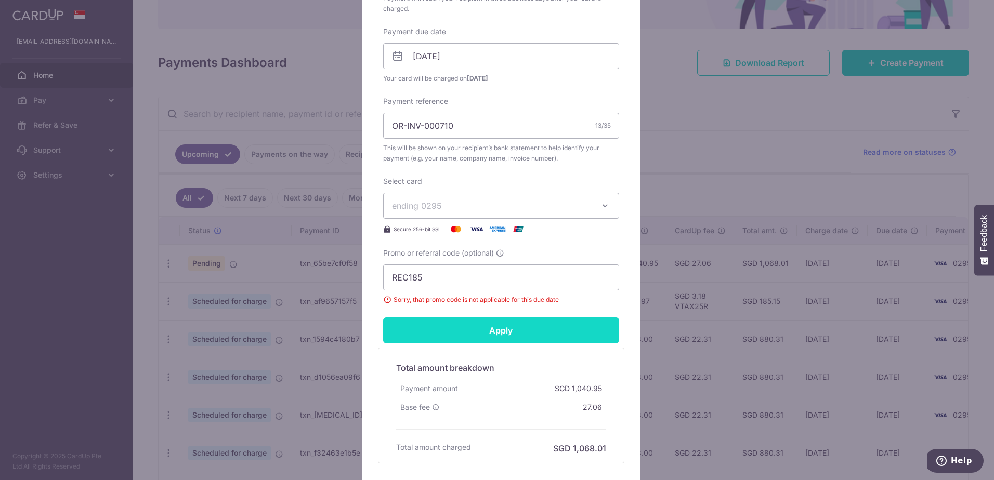
click at [488, 330] on input "Apply" at bounding box center [501, 331] width 236 height 26
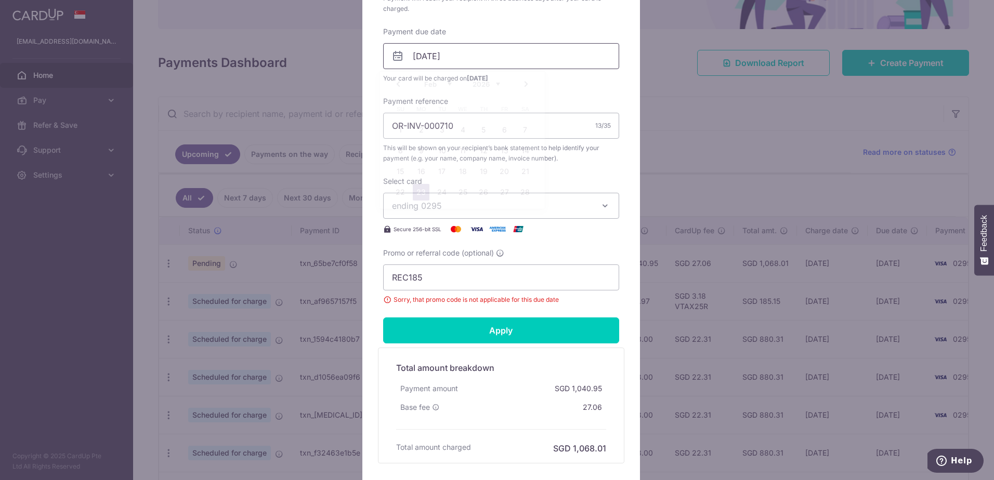
click at [453, 58] on input "23/02/2026" at bounding box center [501, 56] width 236 height 26
click at [497, 167] on link "20" at bounding box center [504, 171] width 17 height 17
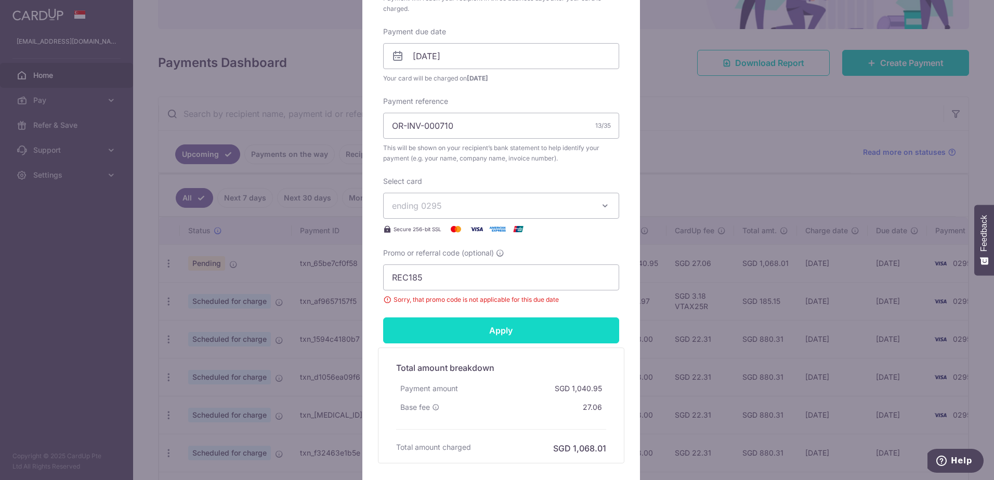
click at [490, 330] on input "Apply" at bounding box center [501, 331] width 236 height 26
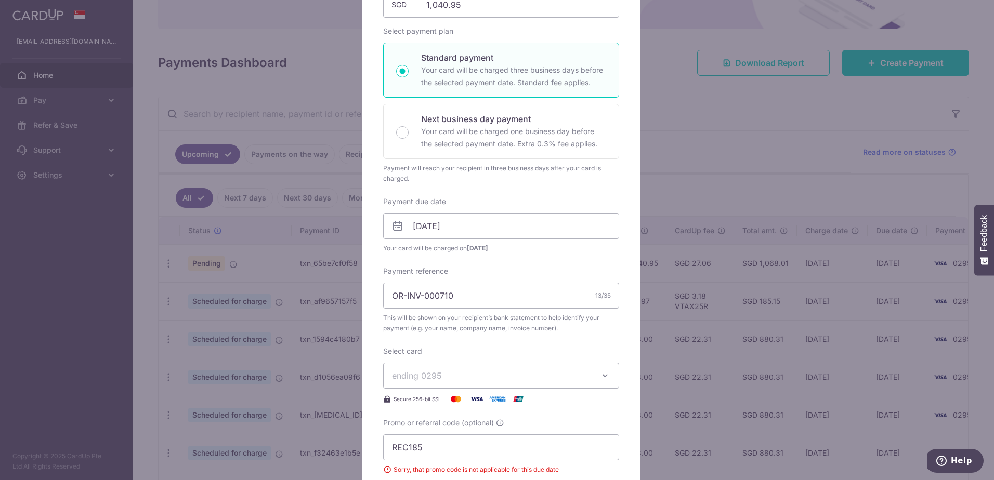
scroll to position [141, 0]
click at [428, 227] on input "20/02/2026" at bounding box center [501, 227] width 236 height 26
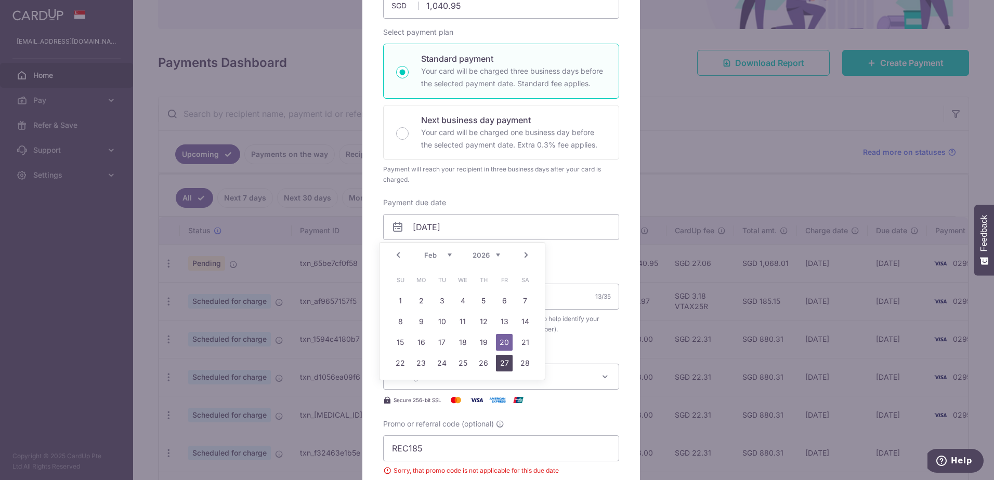
click at [503, 363] on link "27" at bounding box center [504, 363] width 17 height 17
type input "27/02/2026"
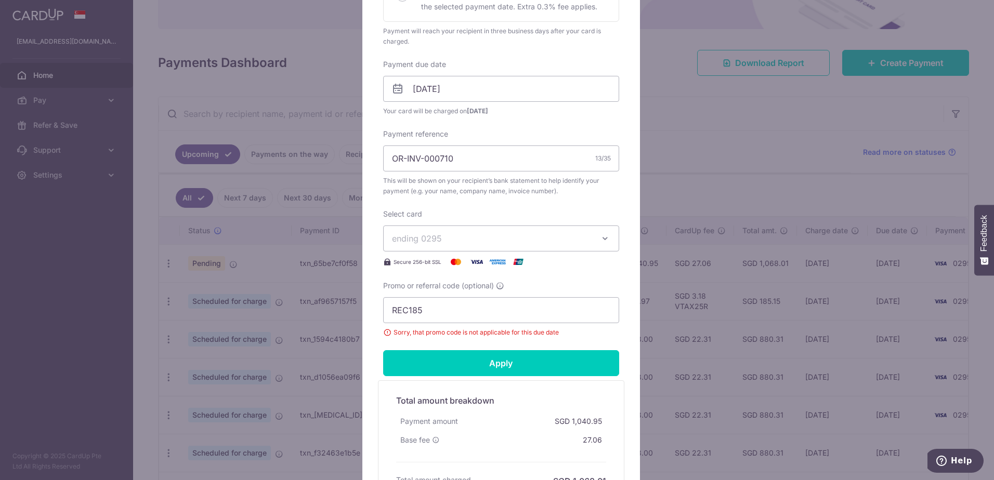
scroll to position [297, 0]
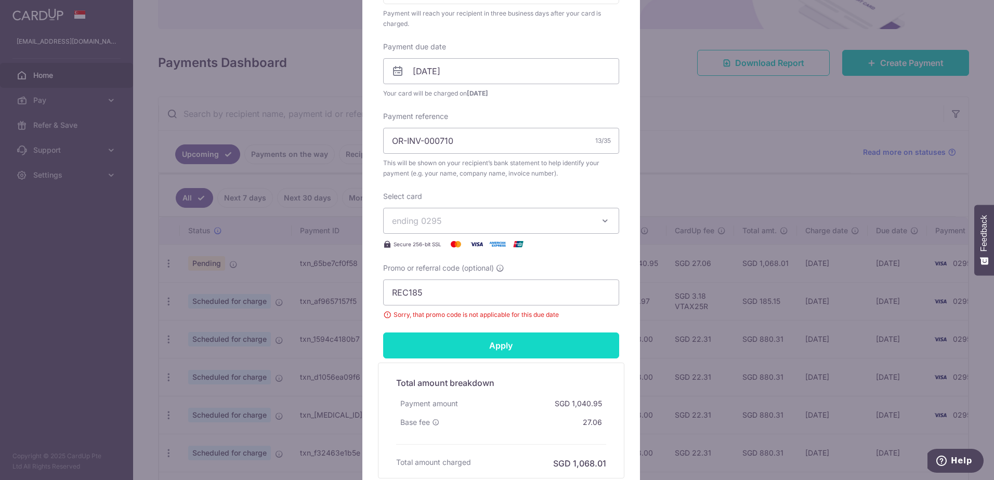
click at [507, 349] on input "Apply" at bounding box center [501, 346] width 236 height 26
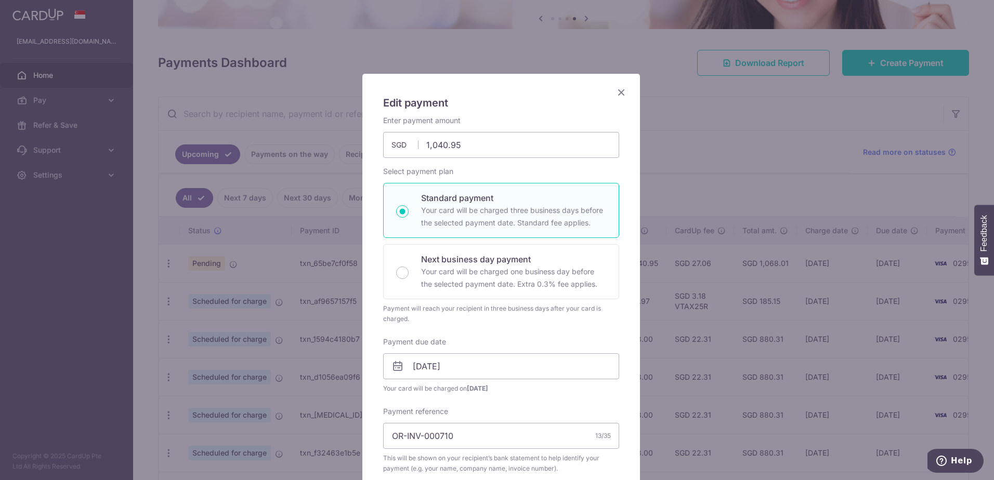
scroll to position [0, 0]
click at [617, 96] on icon "Close" at bounding box center [621, 93] width 12 height 13
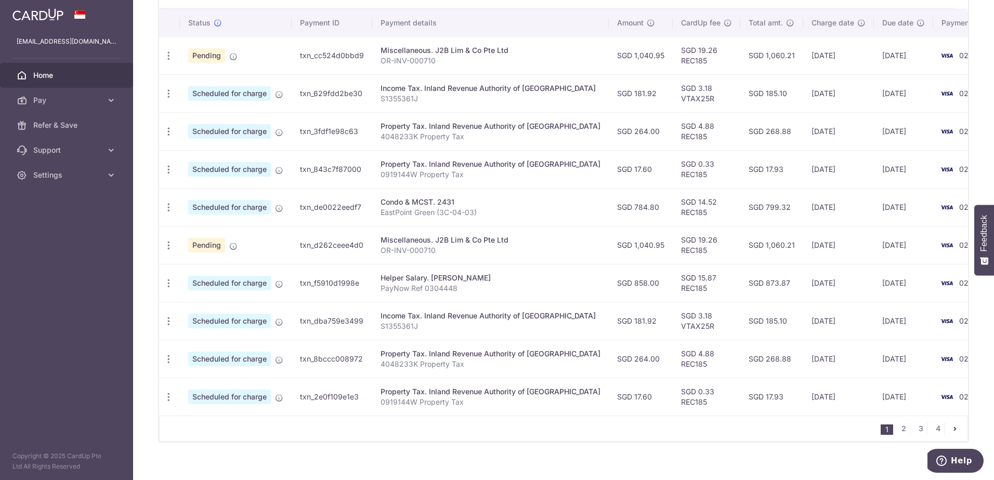
scroll to position [329, 0]
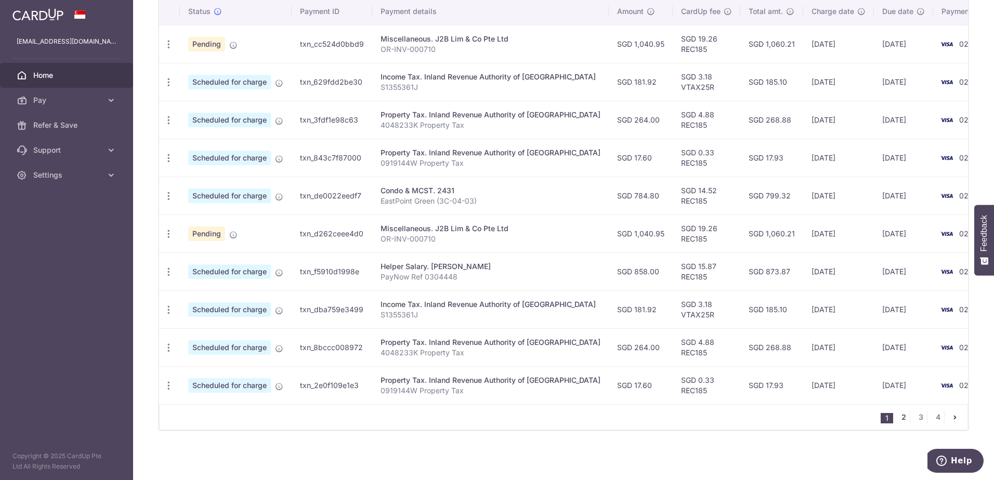
click at [897, 415] on link "2" at bounding box center [903, 417] width 12 height 12
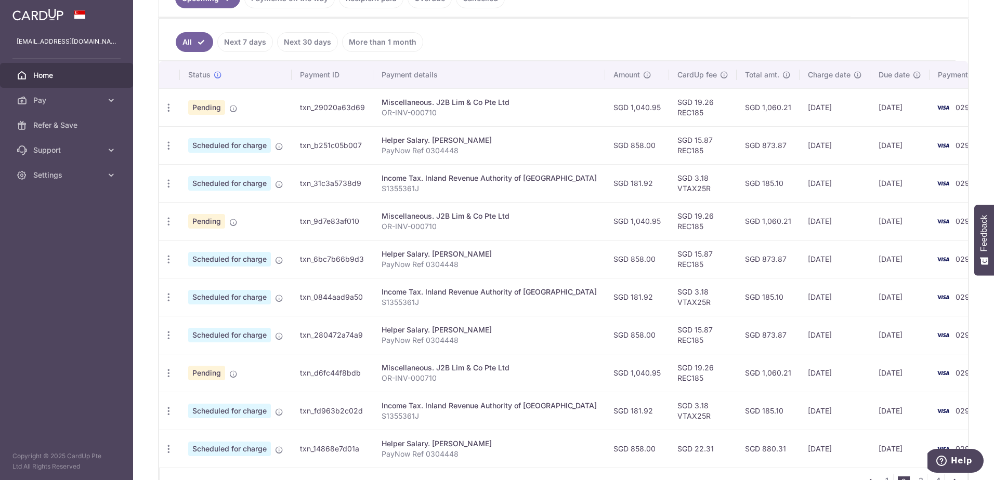
scroll to position [312, 0]
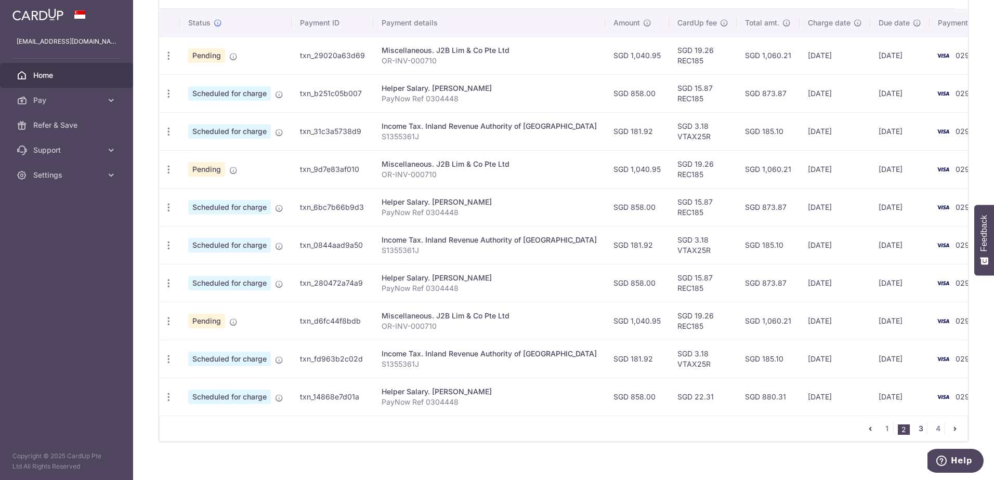
click at [917, 427] on link "3" at bounding box center [920, 429] width 12 height 12
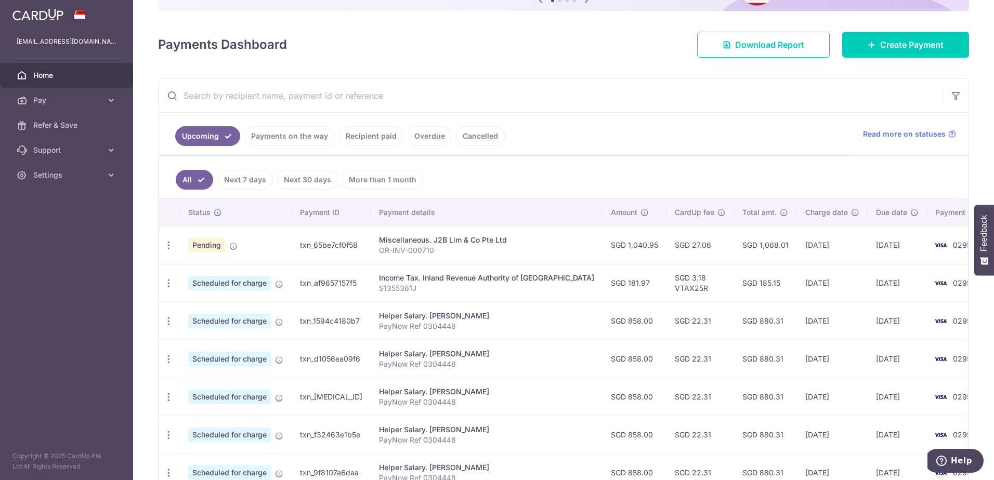
scroll to position [104, 0]
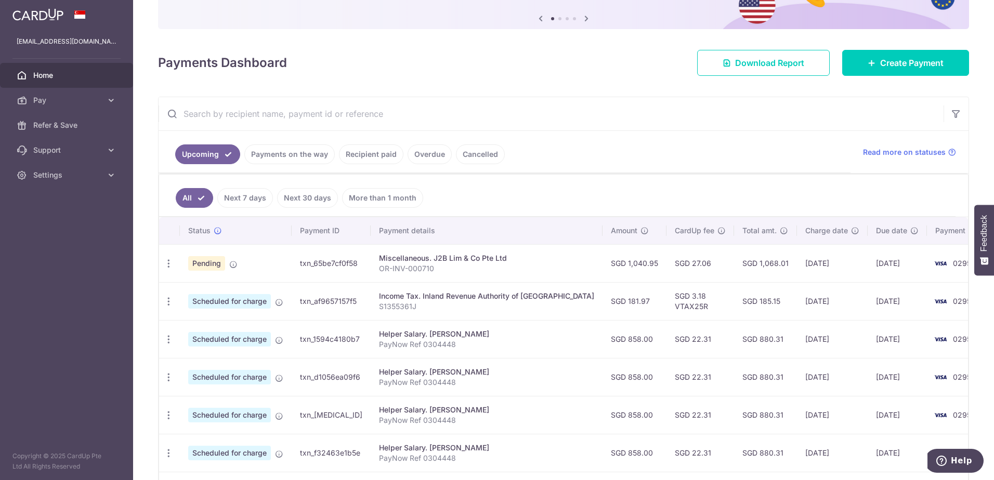
click at [375, 153] on link "Recipient paid" at bounding box center [371, 154] width 64 height 20
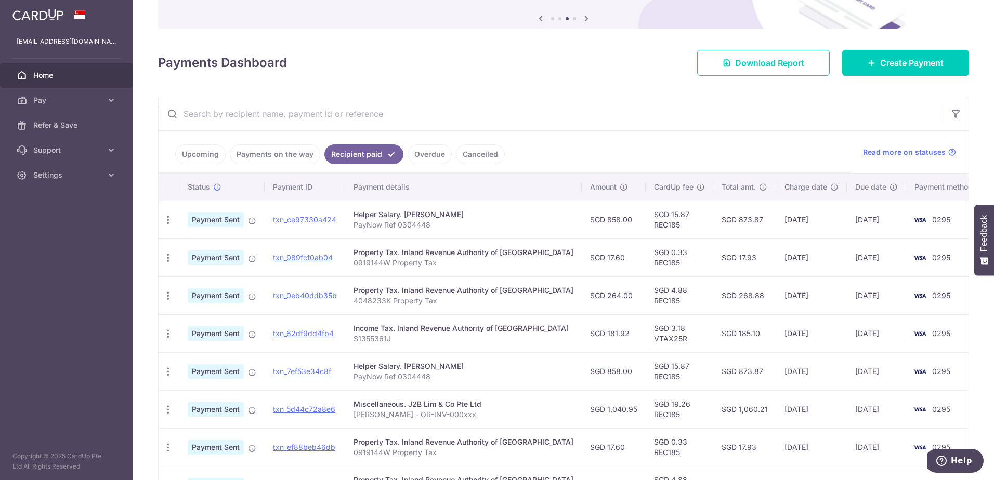
click at [198, 153] on link "Upcoming" at bounding box center [200, 154] width 50 height 20
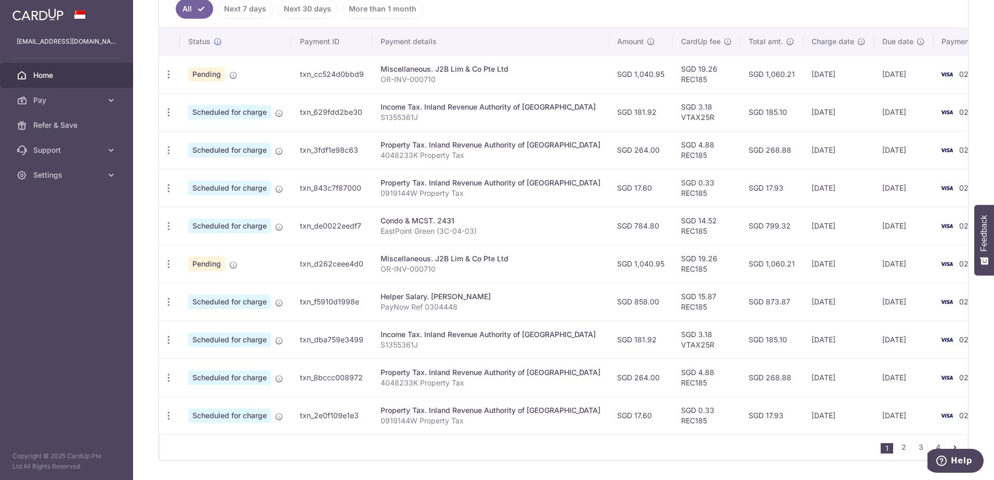
scroll to position [312, 0]
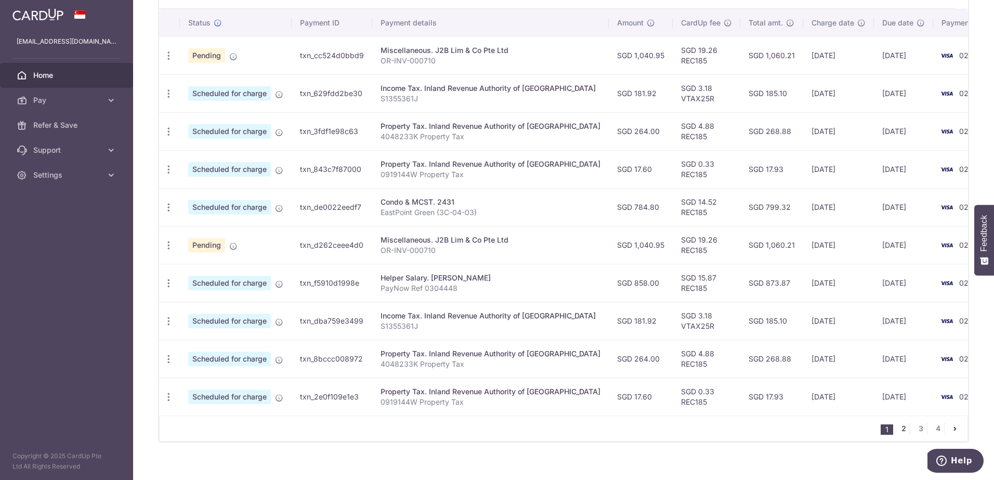
click at [897, 432] on link "2" at bounding box center [903, 429] width 12 height 12
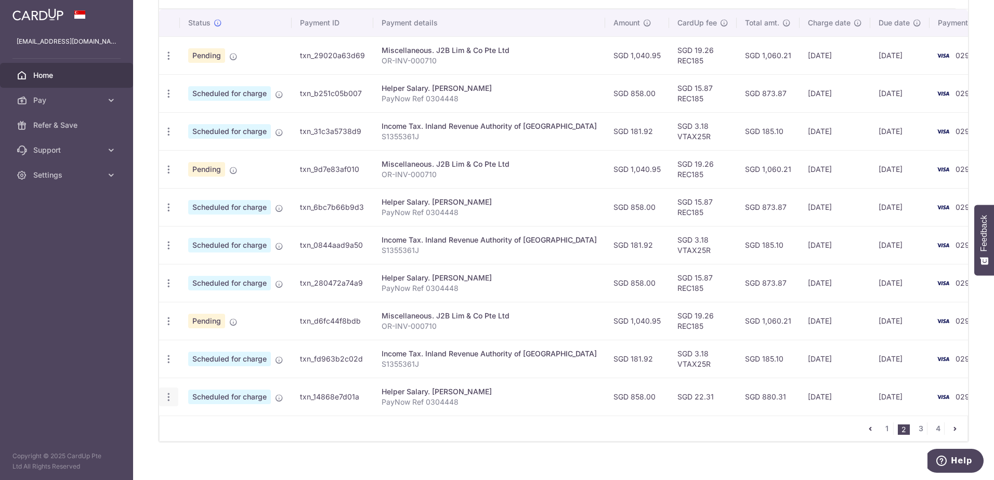
click at [171, 401] on icon "button" at bounding box center [168, 397] width 11 height 11
click at [201, 427] on span "Update payment" at bounding box center [224, 425] width 71 height 12
radio input "true"
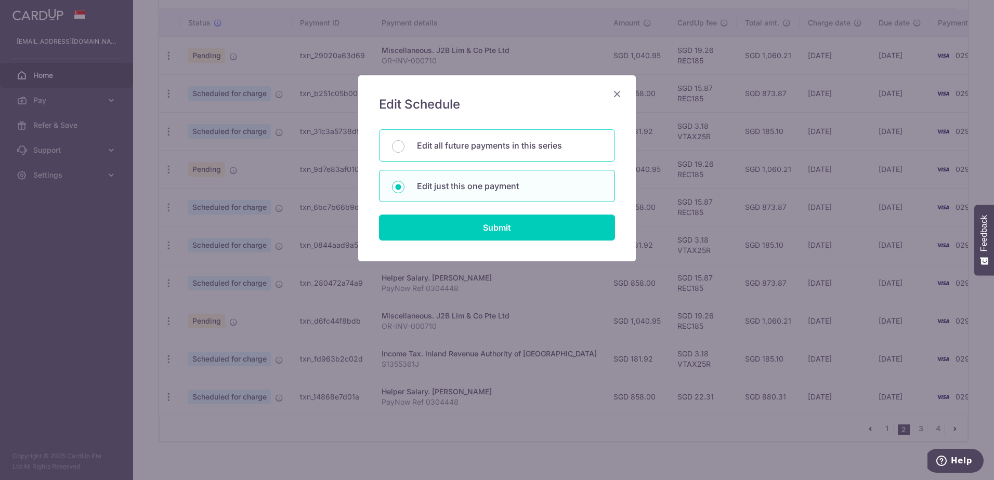
drag, startPoint x: 528, startPoint y: 86, endPoint x: 530, endPoint y: 140, distance: 54.1
click at [530, 140] on div "Edit Schedule You will be editing all 17 payments to [PERSON_NAME] scheduled fr…" at bounding box center [497, 168] width 278 height 186
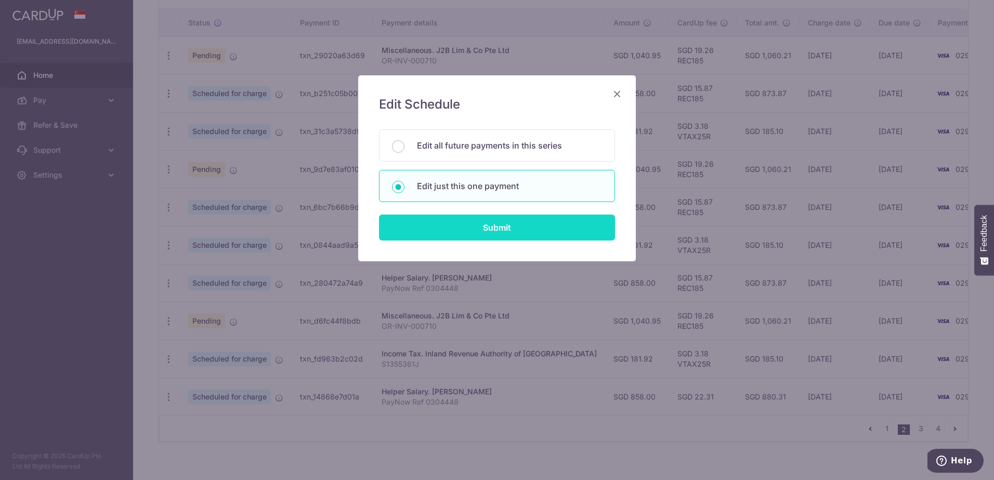
drag, startPoint x: 530, startPoint y: 140, endPoint x: 497, endPoint y: 227, distance: 92.3
click at [497, 227] on input "Submit" at bounding box center [497, 228] width 236 height 26
radio input "true"
type input "858.00"
type input "[DATE]"
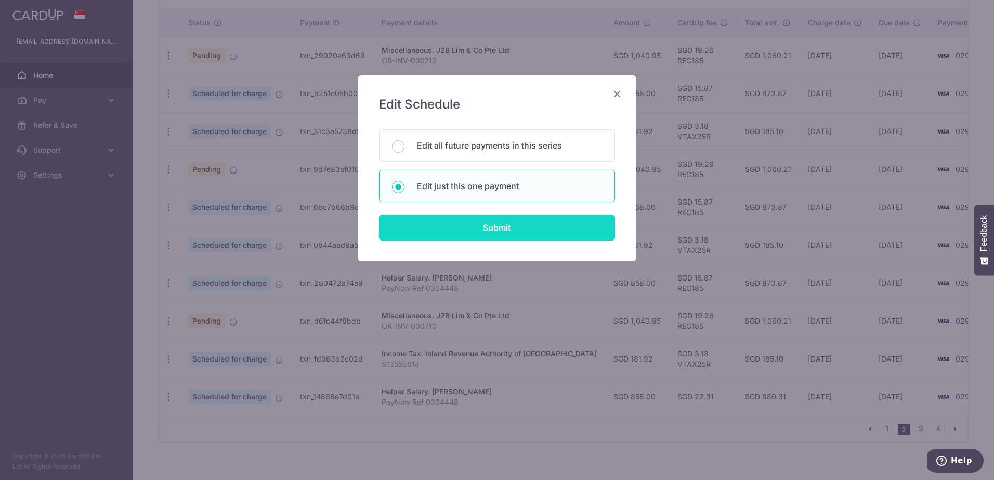
type input "PayNow Ref 0304448"
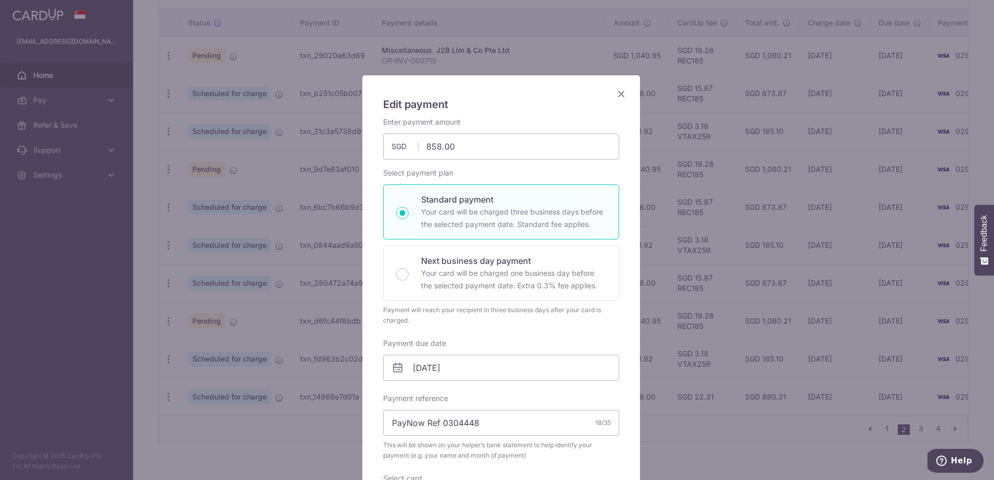
drag, startPoint x: 527, startPoint y: 85, endPoint x: 501, endPoint y: 89, distance: 26.8
click at [501, 89] on div "Edit payment By clicking apply, you will make changes to all payments to siti j…" at bounding box center [501, 421] width 278 height 692
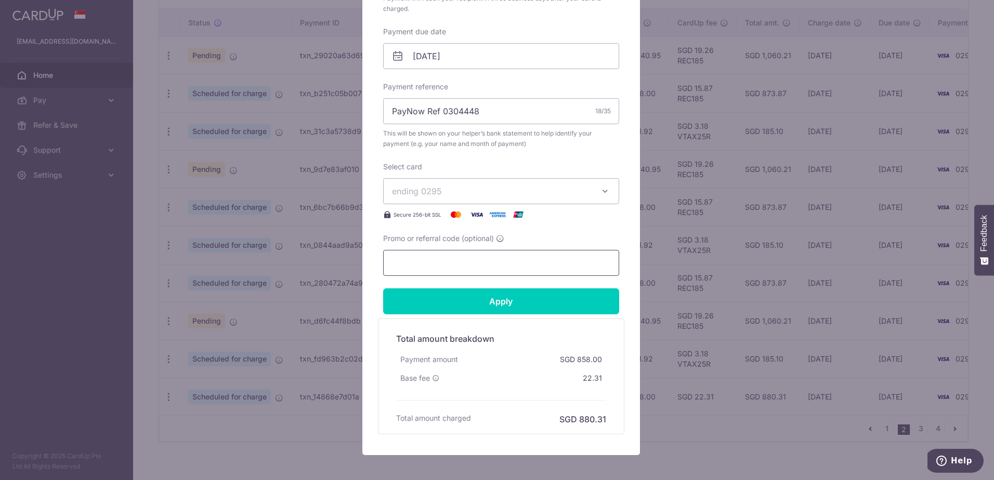
click at [488, 264] on input "Promo or referral code (optional)" at bounding box center [501, 263] width 236 height 26
type input "REC185"
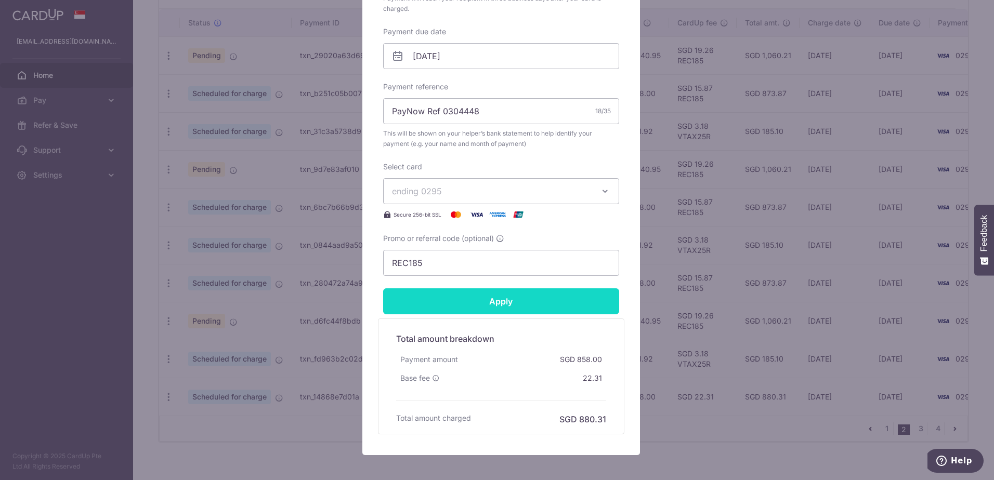
click at [498, 298] on input "Apply" at bounding box center [501, 301] width 236 height 26
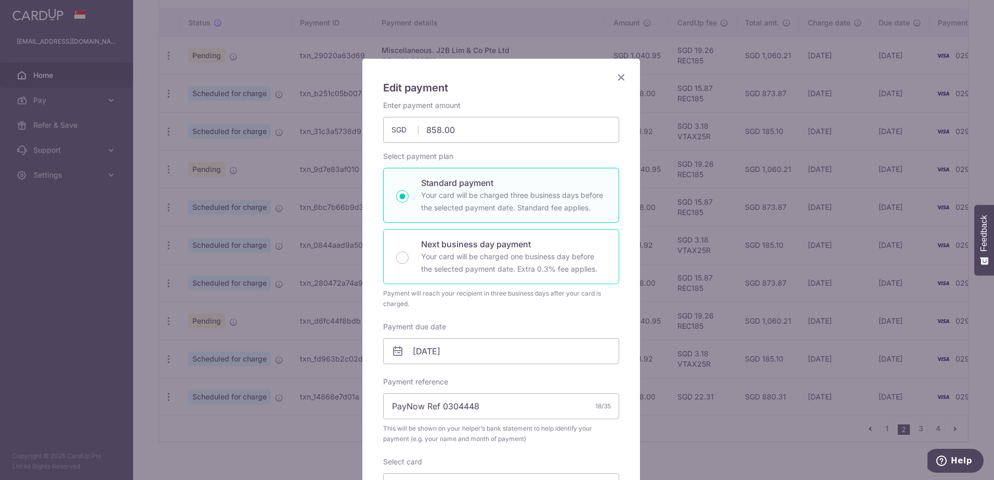
scroll to position [13, 0]
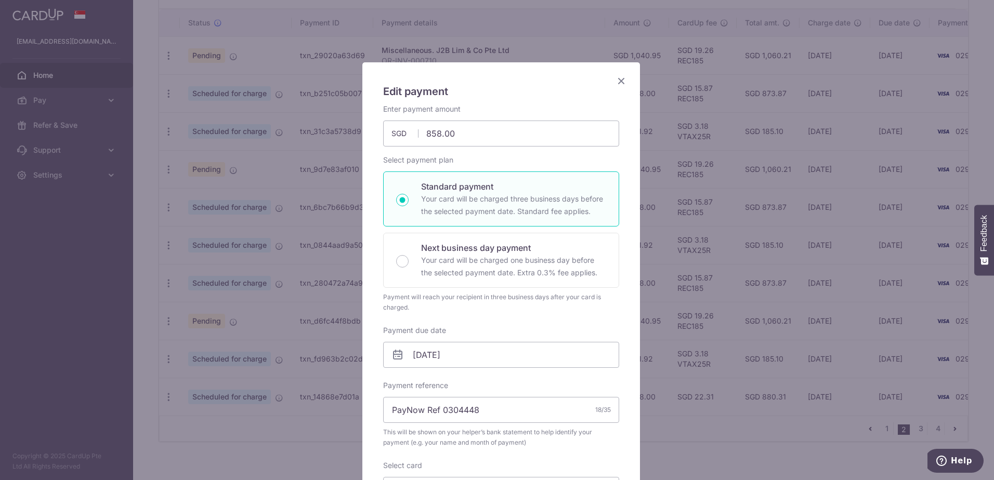
click at [619, 79] on icon "Close" at bounding box center [621, 80] width 12 height 13
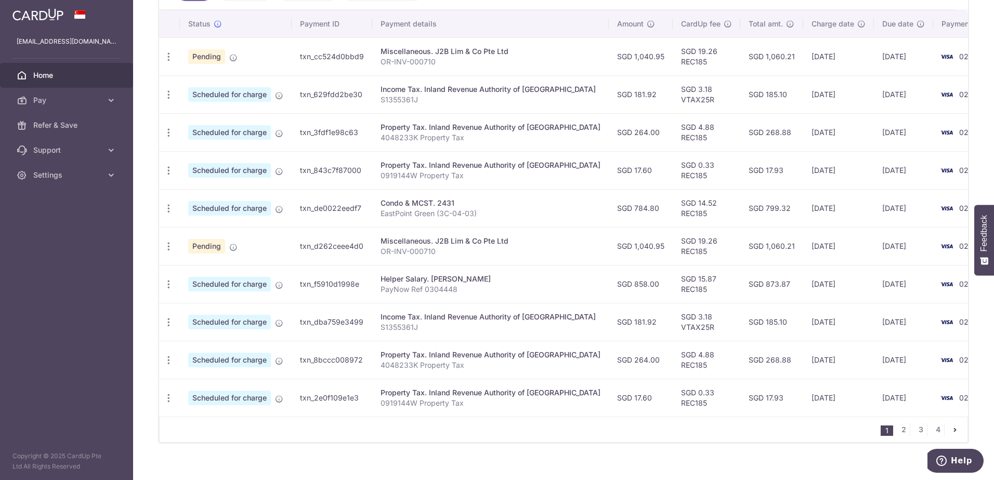
scroll to position [312, 0]
click at [898, 435] on link "2" at bounding box center [903, 429] width 12 height 12
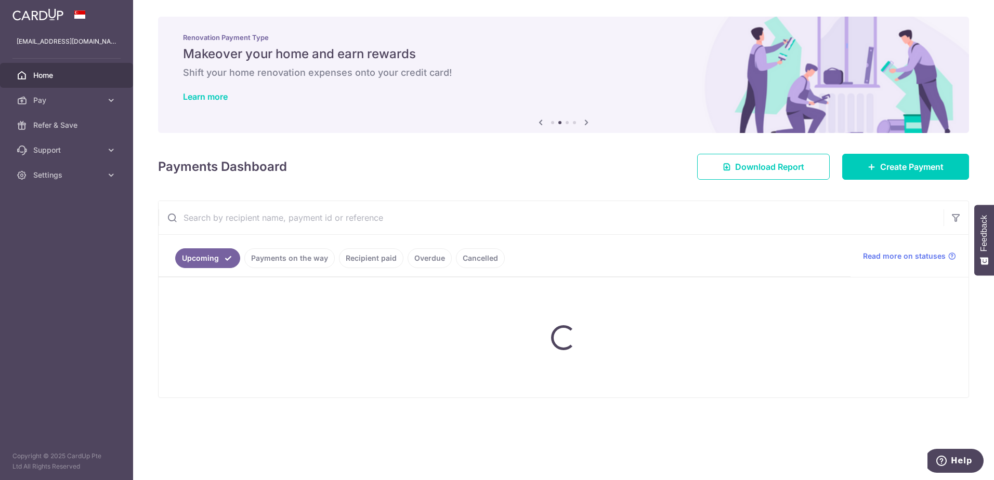
scroll to position [0, 0]
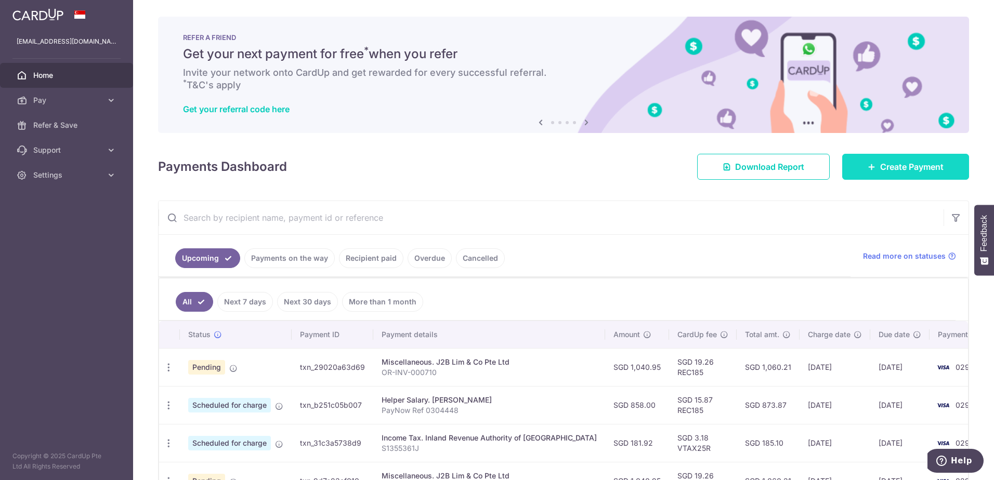
click at [891, 170] on span "Create Payment" at bounding box center [911, 167] width 63 height 12
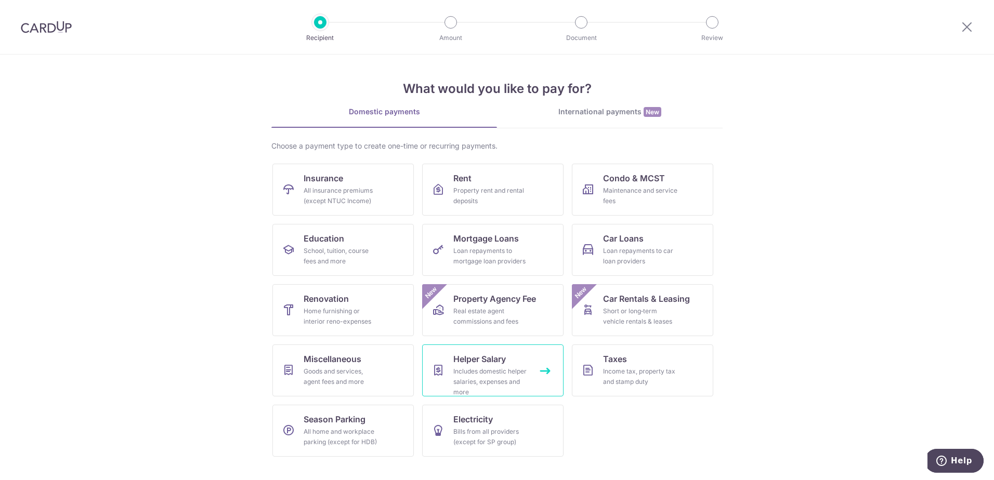
click at [489, 370] on div "Includes domestic helper salaries, expenses and more" at bounding box center [490, 381] width 75 height 31
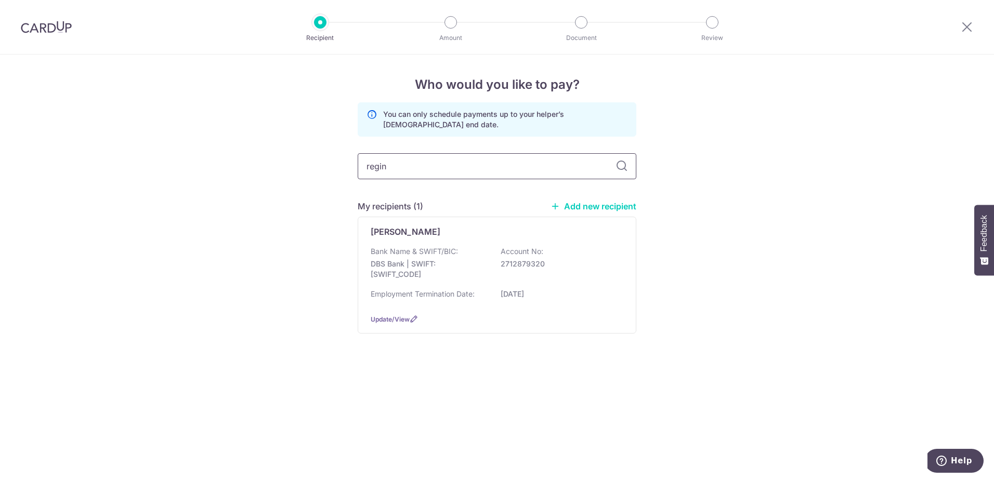
type input "[PERSON_NAME]"
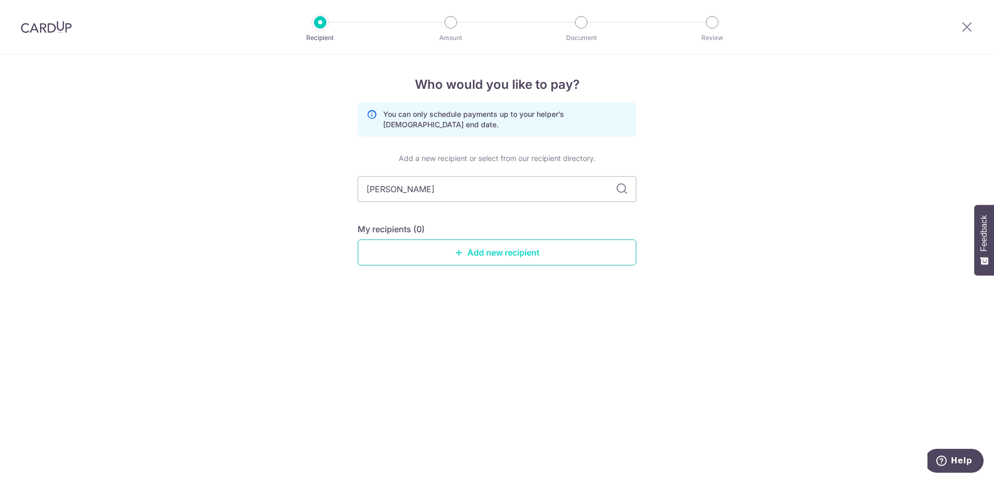
click at [508, 254] on link "Add new recipient" at bounding box center [497, 253] width 279 height 26
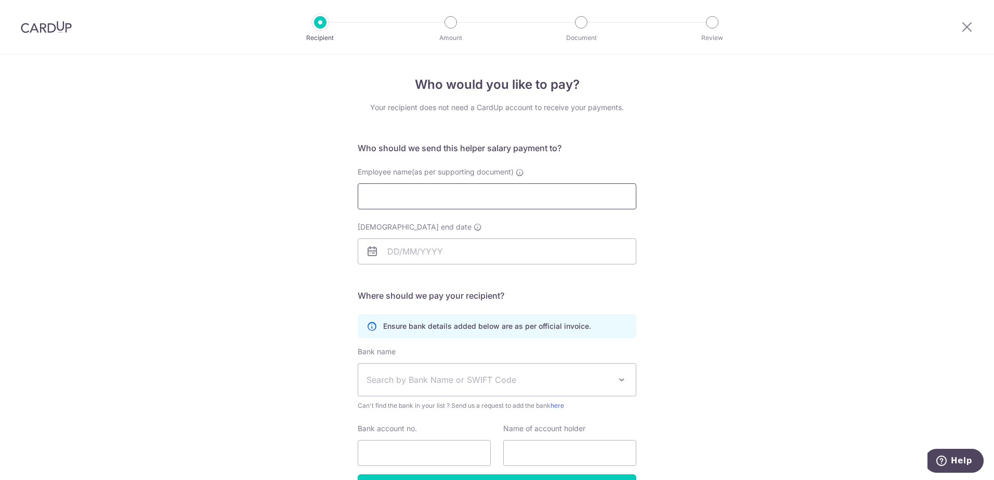
click at [461, 200] on input "Employee name(as per supporting document)" at bounding box center [497, 196] width 279 height 26
